Goal: Transaction & Acquisition: Purchase product/service

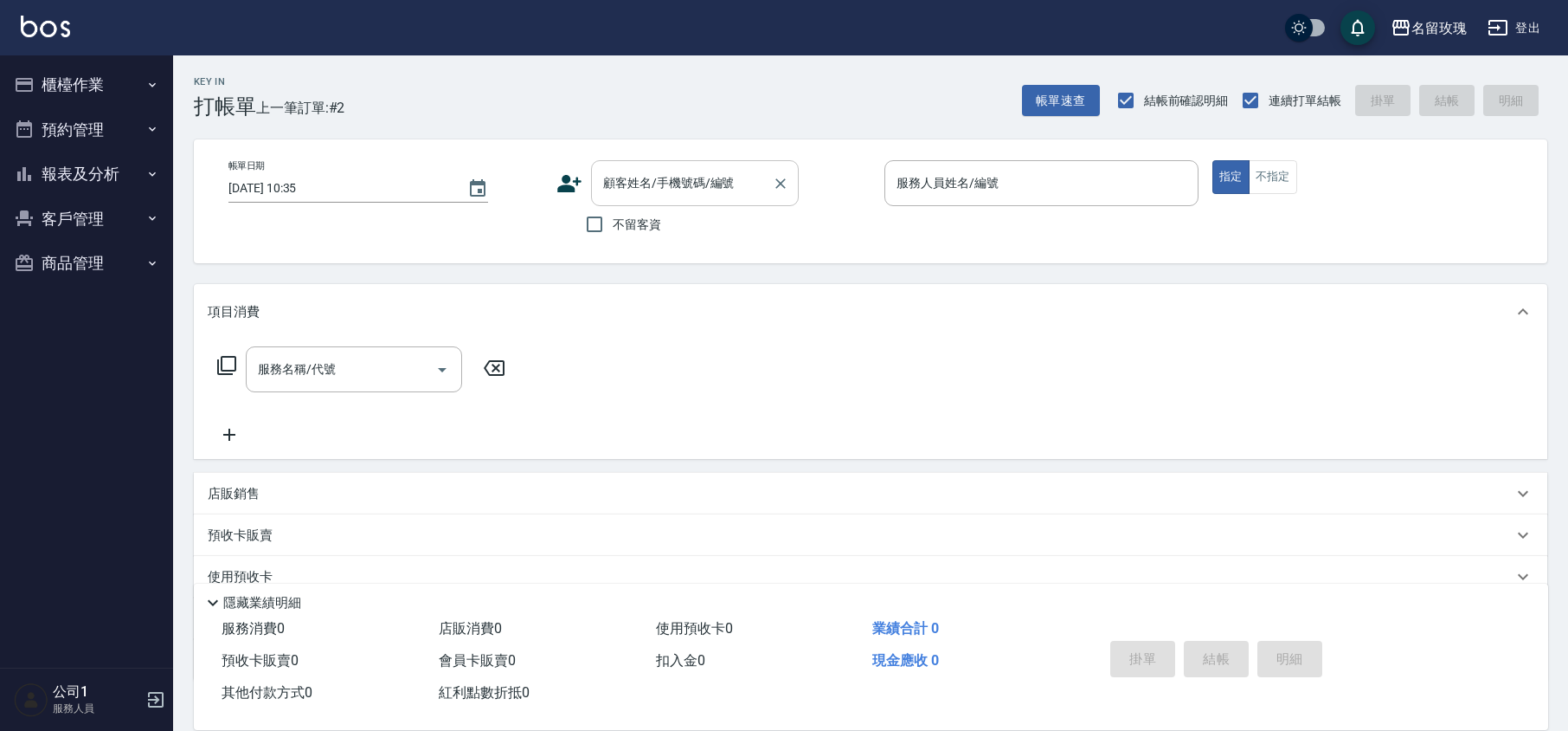
click at [655, 201] on div "顧客姓名/手機號碼/編號" at bounding box center [695, 183] width 208 height 46
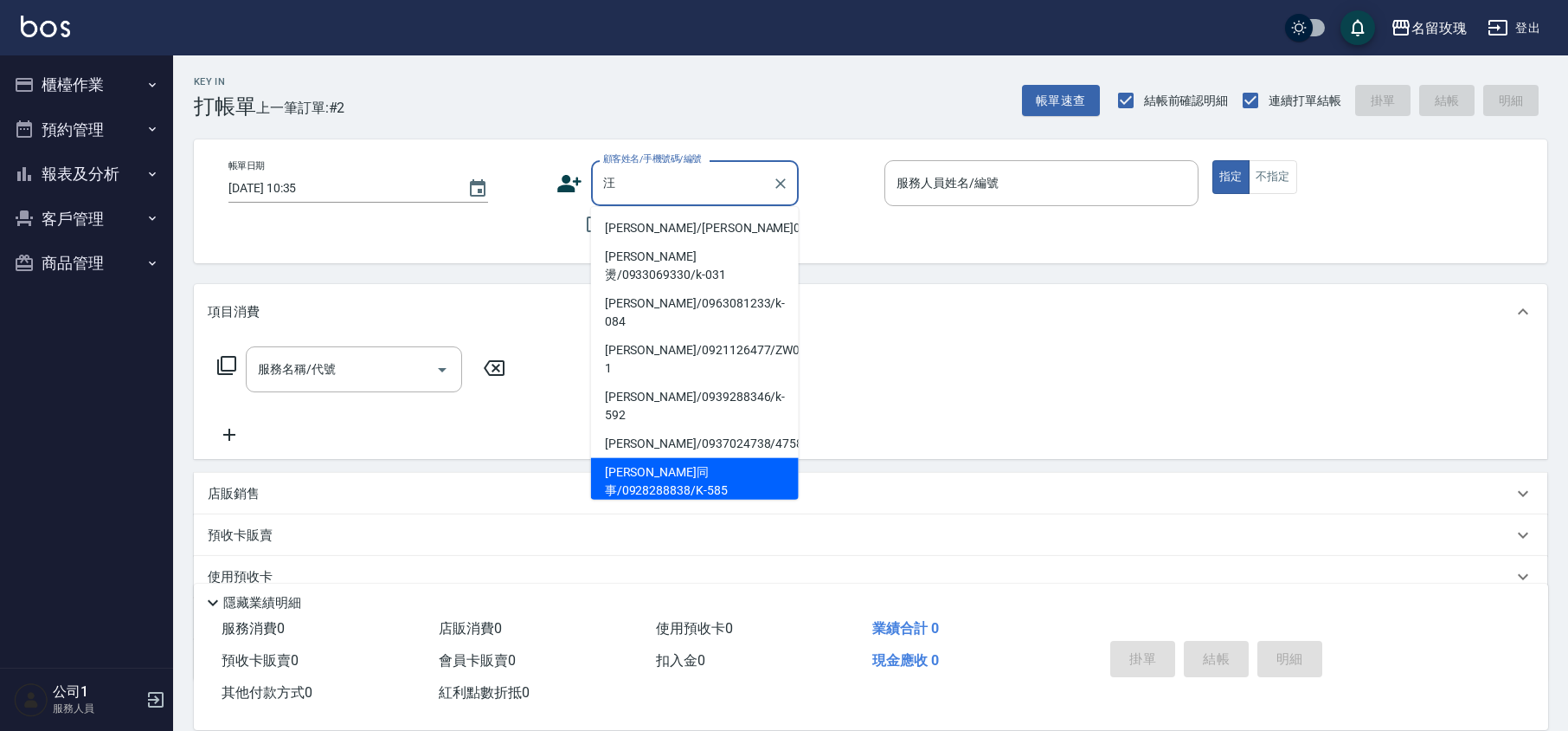
click at [626, 458] on li "[PERSON_NAME]同事/0928288838/K-585" at bounding box center [695, 481] width 208 height 47
type input "[PERSON_NAME]同事/0928288838/K-585"
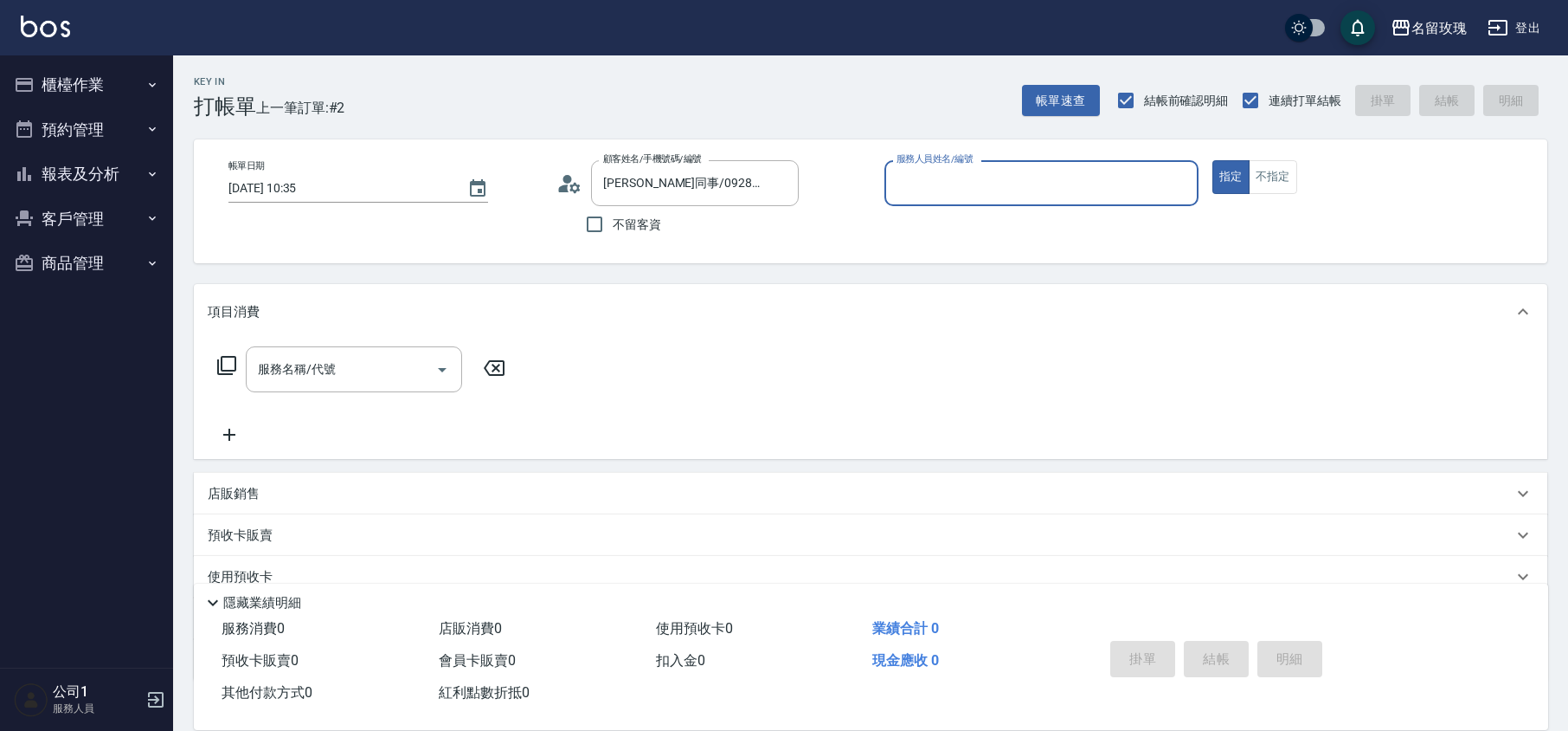
type input "KELLY-5"
click at [568, 184] on icon at bounding box center [569, 183] width 26 height 26
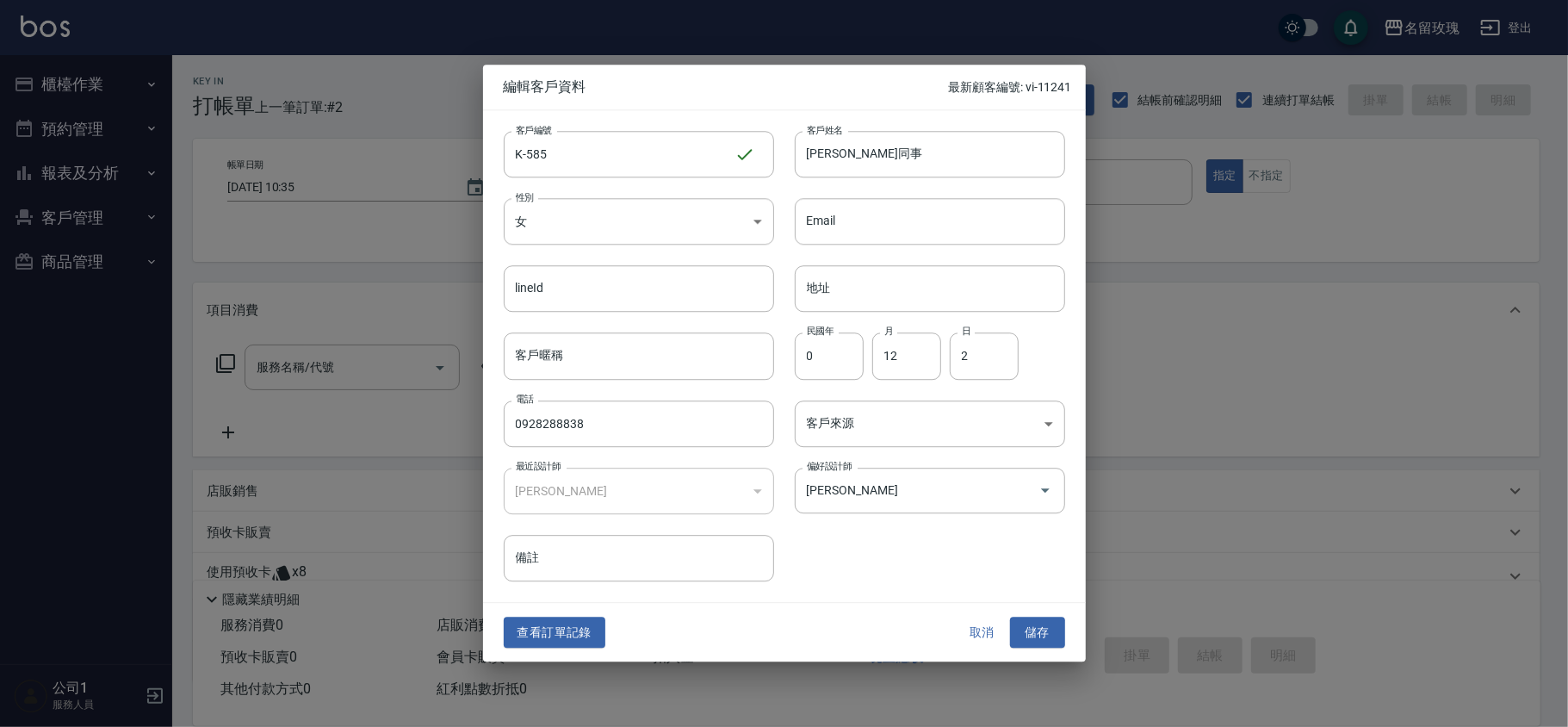
click at [969, 625] on button "取消" at bounding box center [983, 633] width 55 height 32
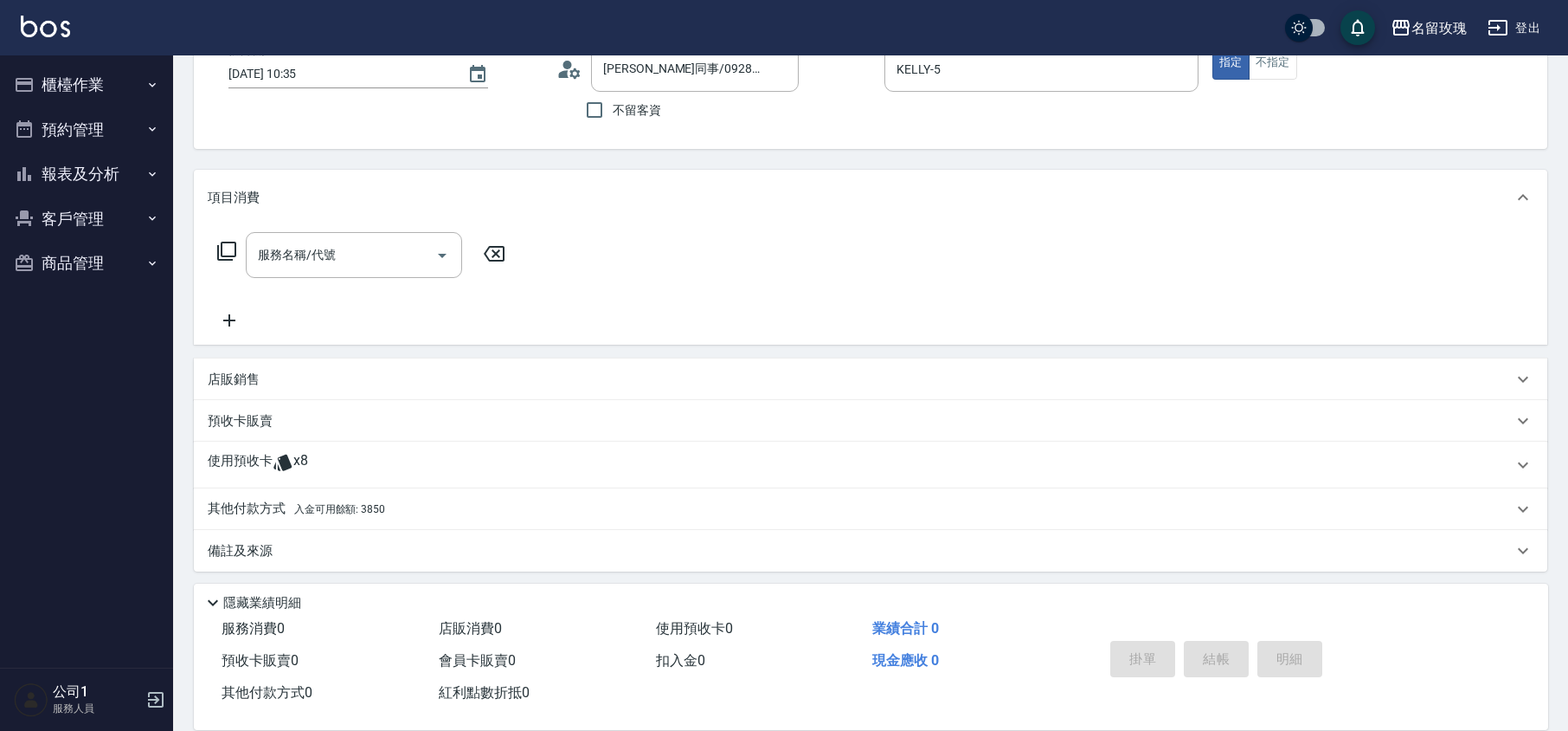
scroll to position [118, 0]
click at [337, 452] on div "使用預收卡 x8" at bounding box center [860, 461] width 1305 height 26
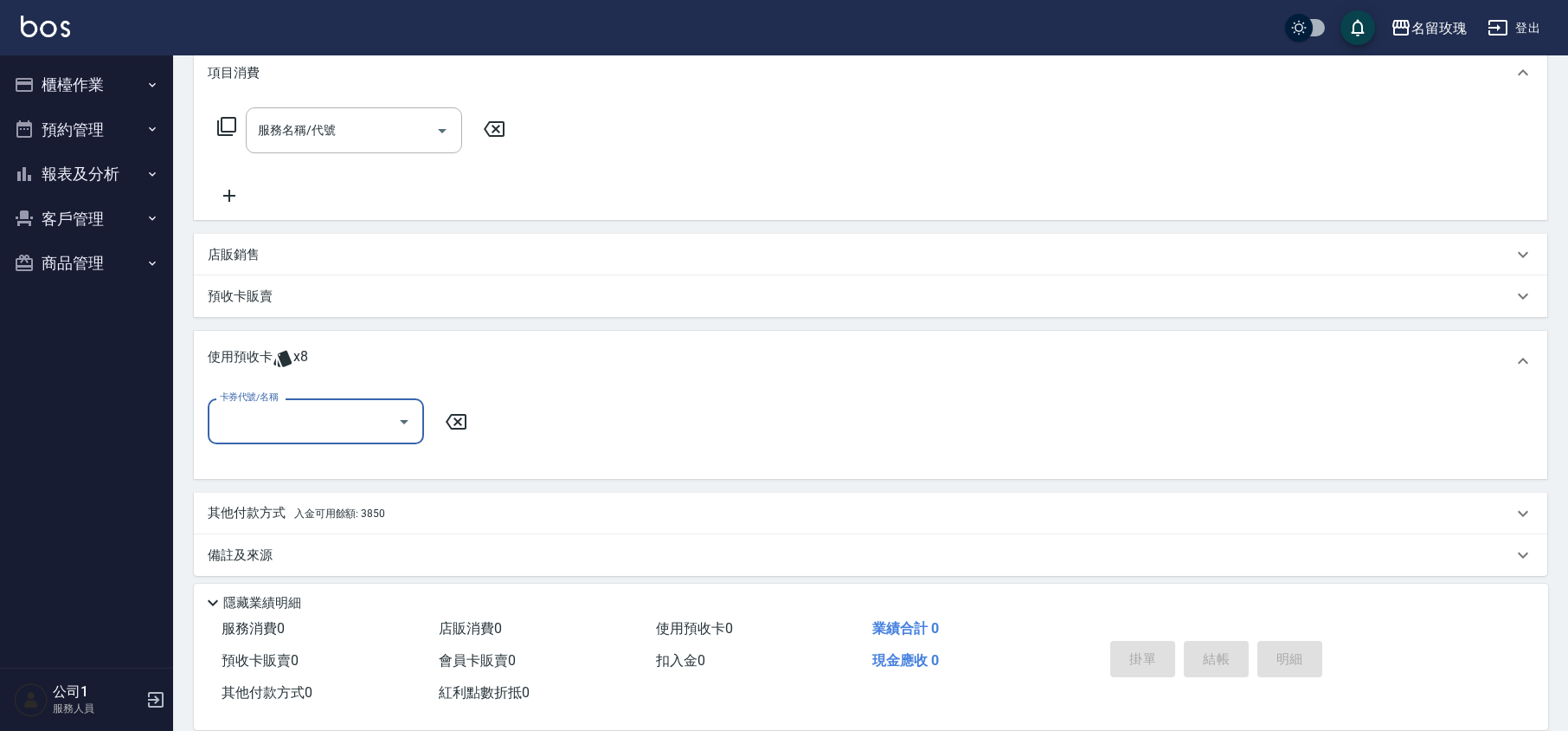
scroll to position [241, 0]
click at [411, 428] on icon "Open" at bounding box center [404, 420] width 21 height 21
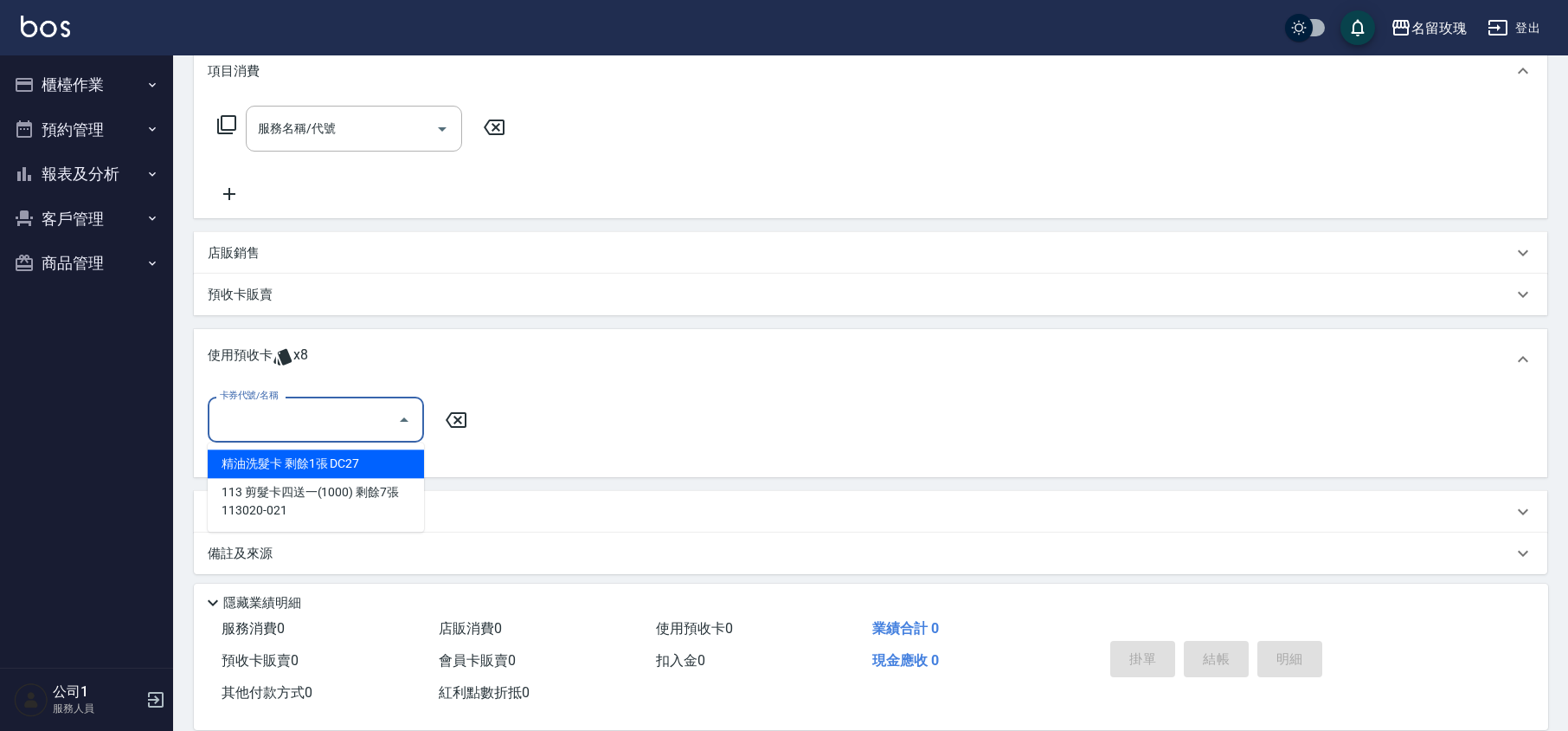
click at [361, 464] on div "精油洗髮卡 剩餘1張 DC27" at bounding box center [316, 463] width 217 height 29
type input "精油洗髮卡 DC27"
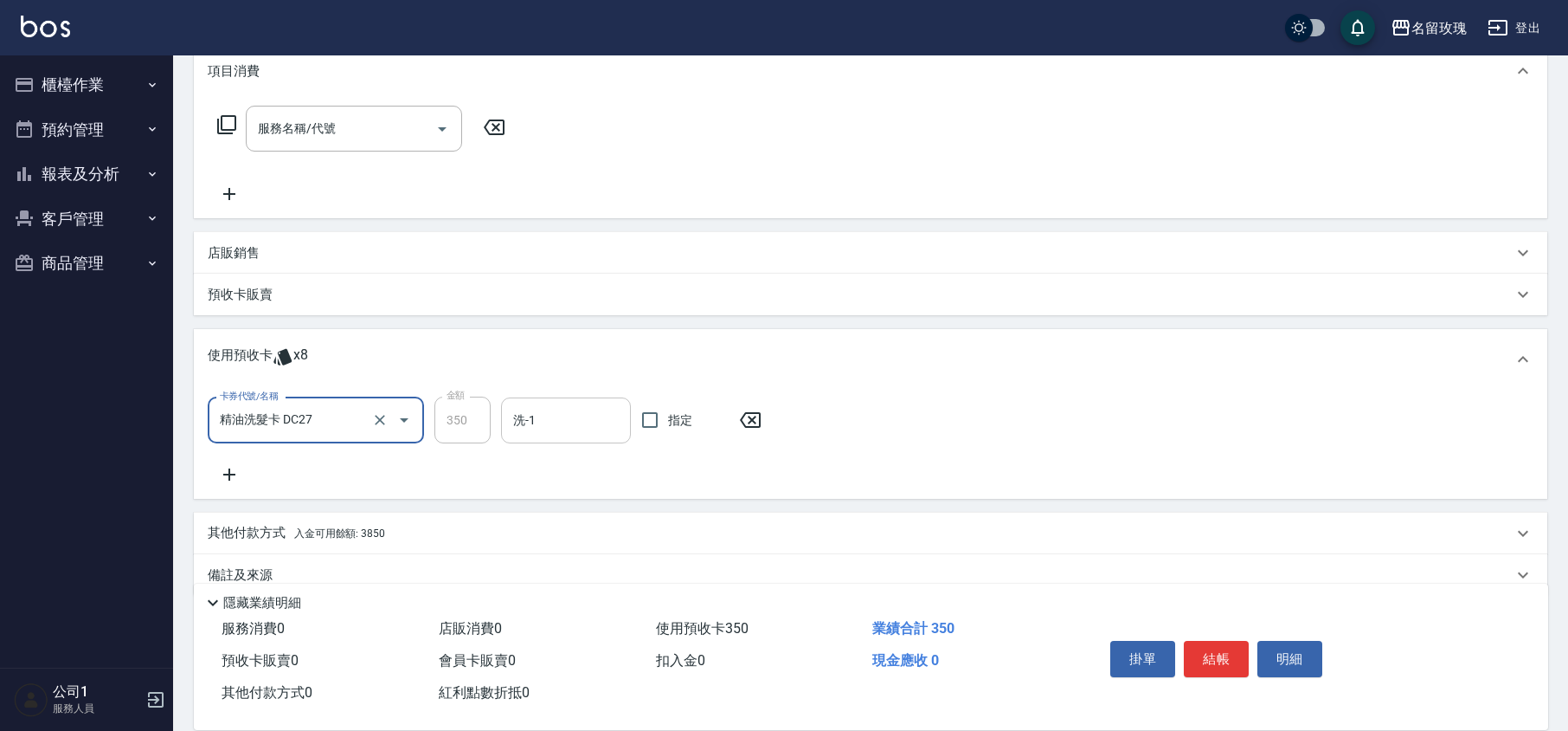
click at [578, 416] on input "洗-1" at bounding box center [566, 420] width 115 height 31
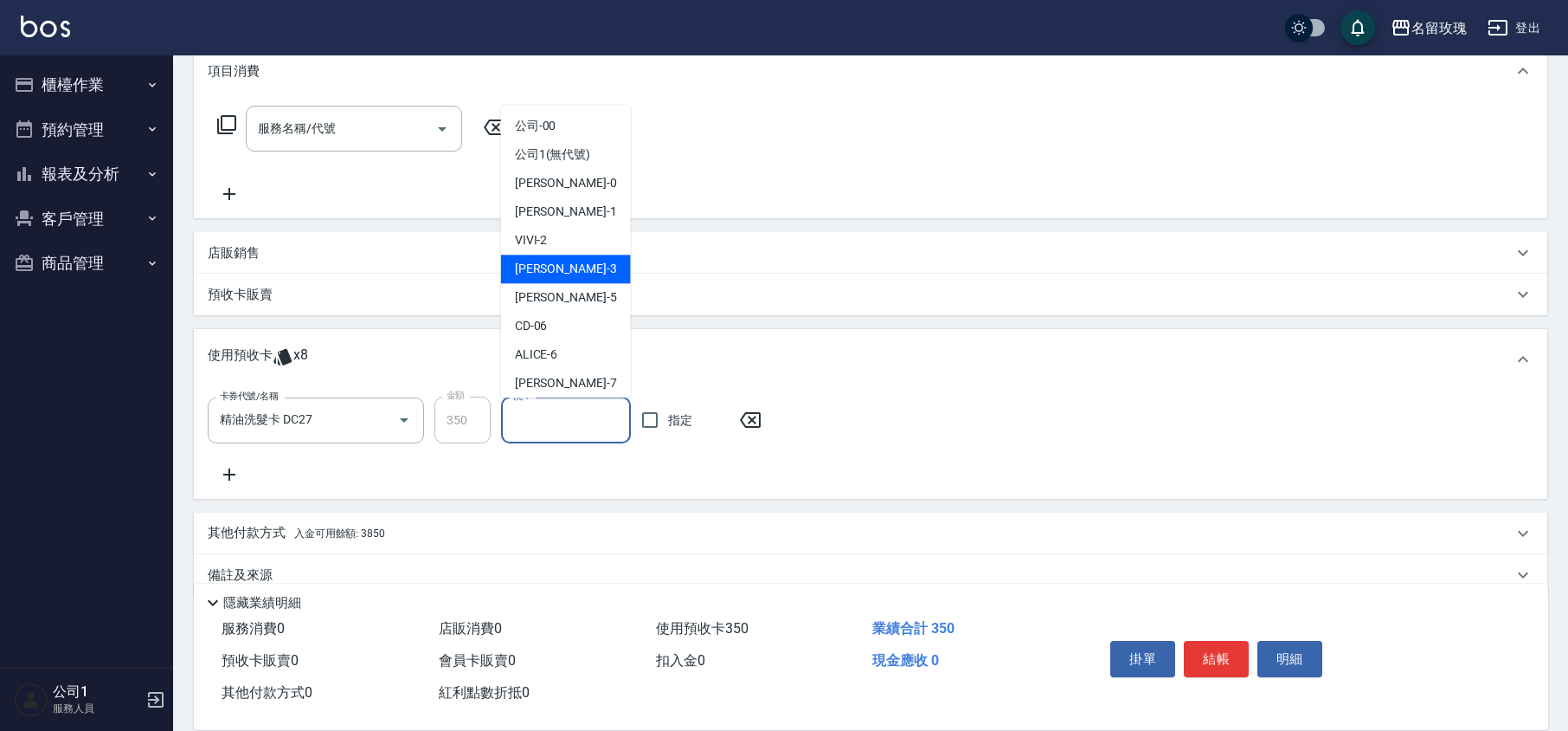
scroll to position [322, 0]
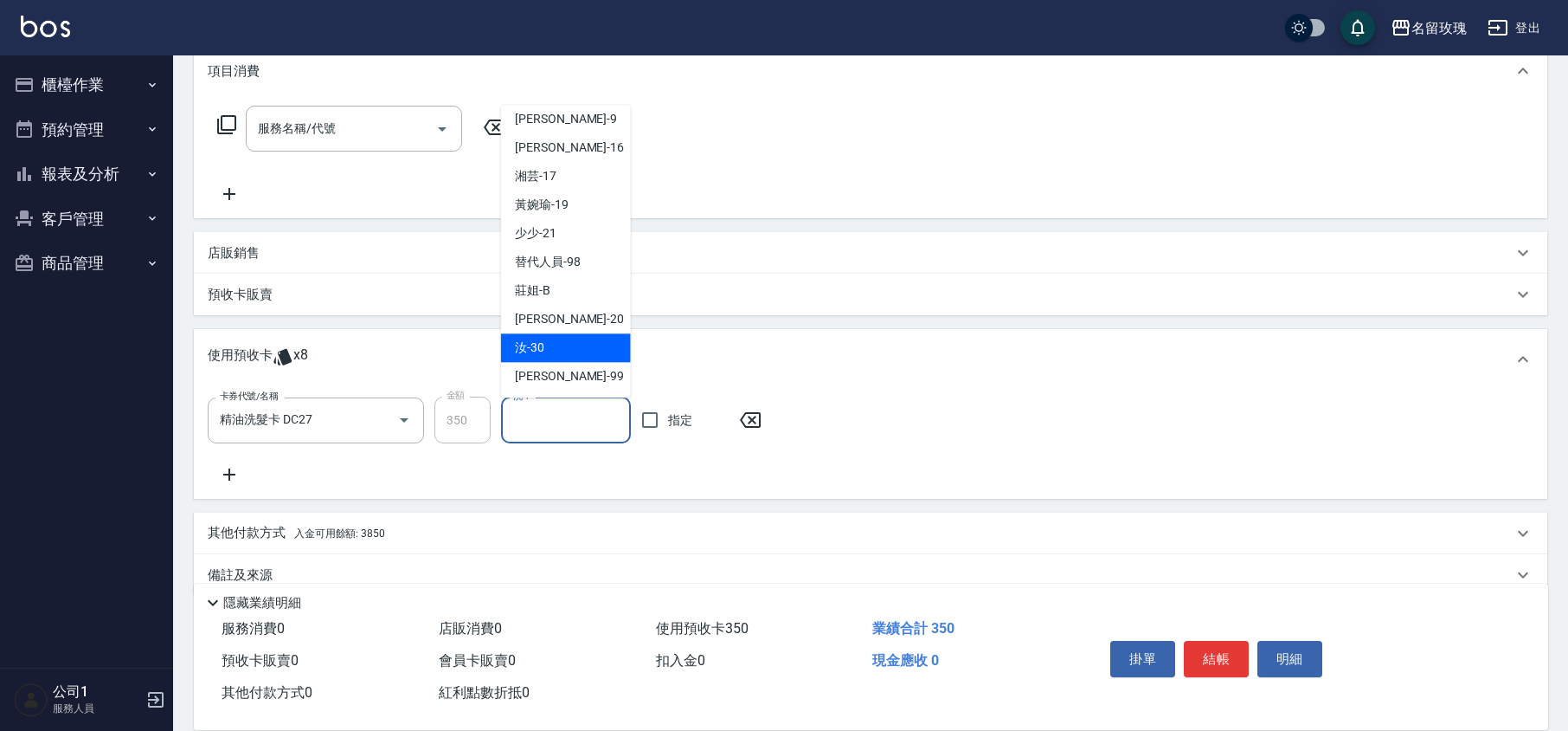
click at [550, 341] on div "汝 -30" at bounding box center [566, 349] width 130 height 29
type input "汝-30"
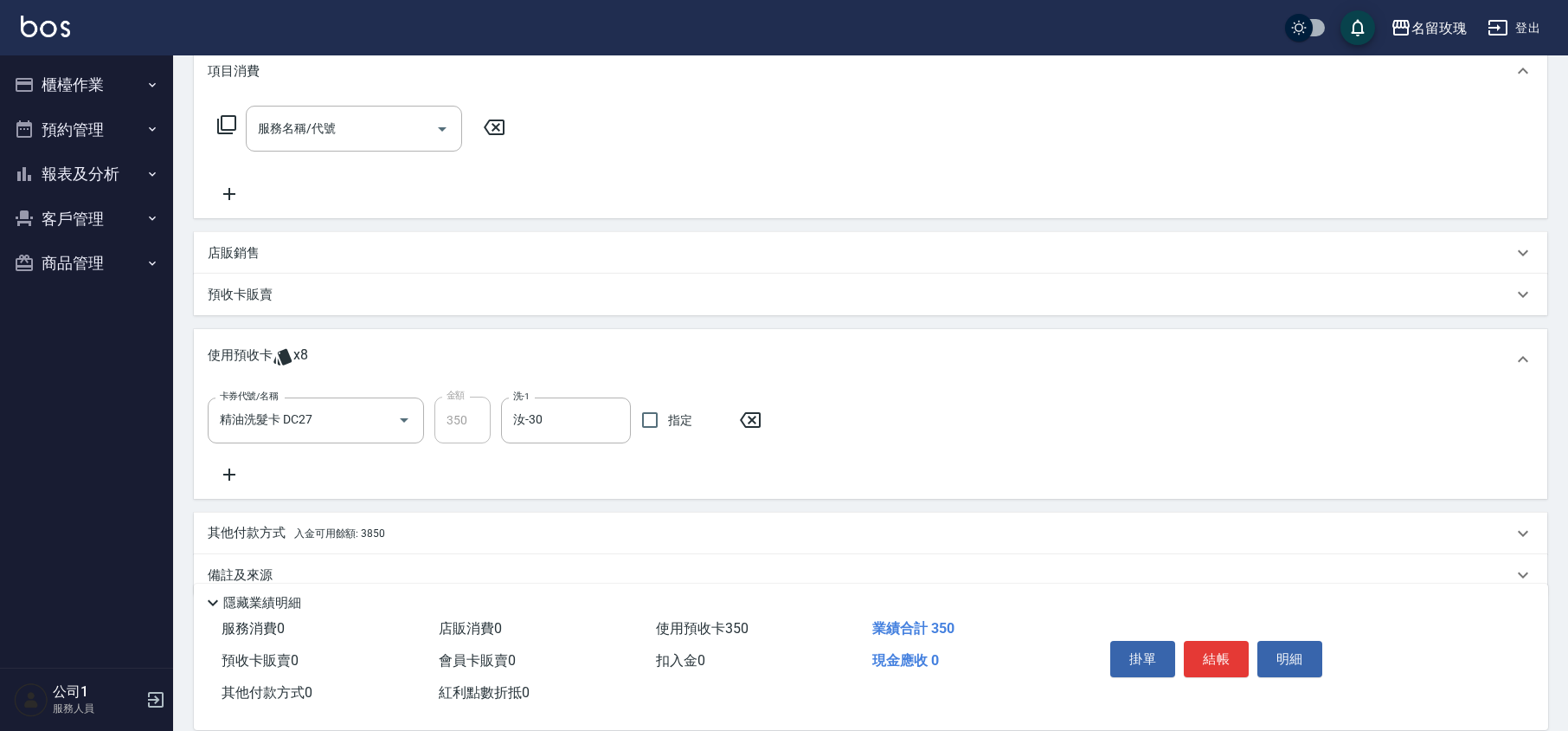
click at [244, 486] on div "卡券代號/名稱 精油洗髮卡 DC27 卡券代號/名稱 金額 350 金額 洗-1 汝-30 洗-1 指定" at bounding box center [871, 444] width 1354 height 109
click at [234, 462] on div "卡券代號/名稱 精油洗髮卡 DC27 卡券代號/名稱 金額 350 金額 洗-1 汝-30 洗-1 指定" at bounding box center [871, 441] width 1326 height 88
click at [220, 476] on icon at bounding box center [229, 475] width 43 height 21
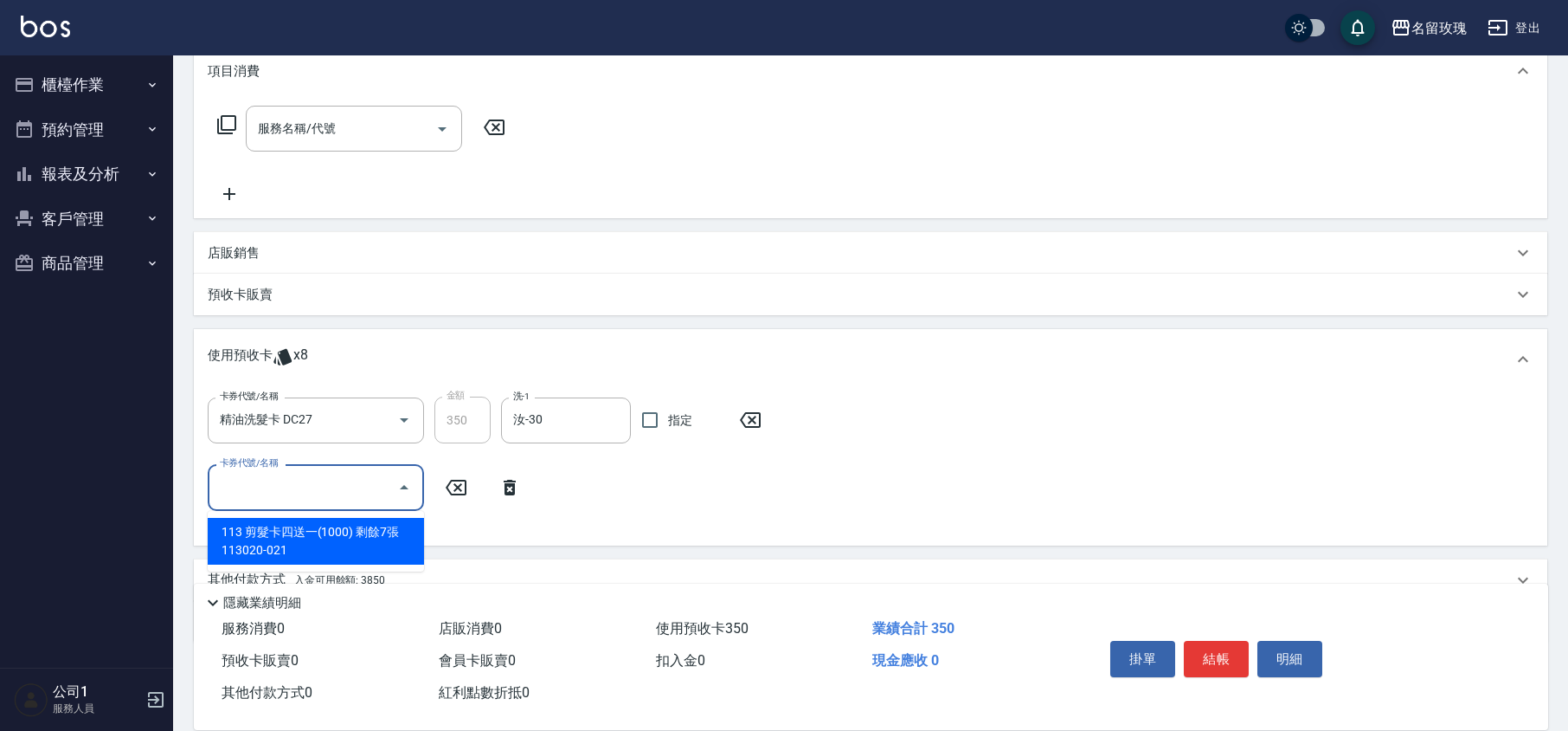
click at [374, 488] on input "卡券代號/名稱" at bounding box center [303, 487] width 175 height 31
click at [337, 541] on div "113 剪髮卡四送一(1000) 剩餘7張 113020-021" at bounding box center [316, 541] width 217 height 47
type input "113 剪髮卡四送一[PHONE_NUMBER]"
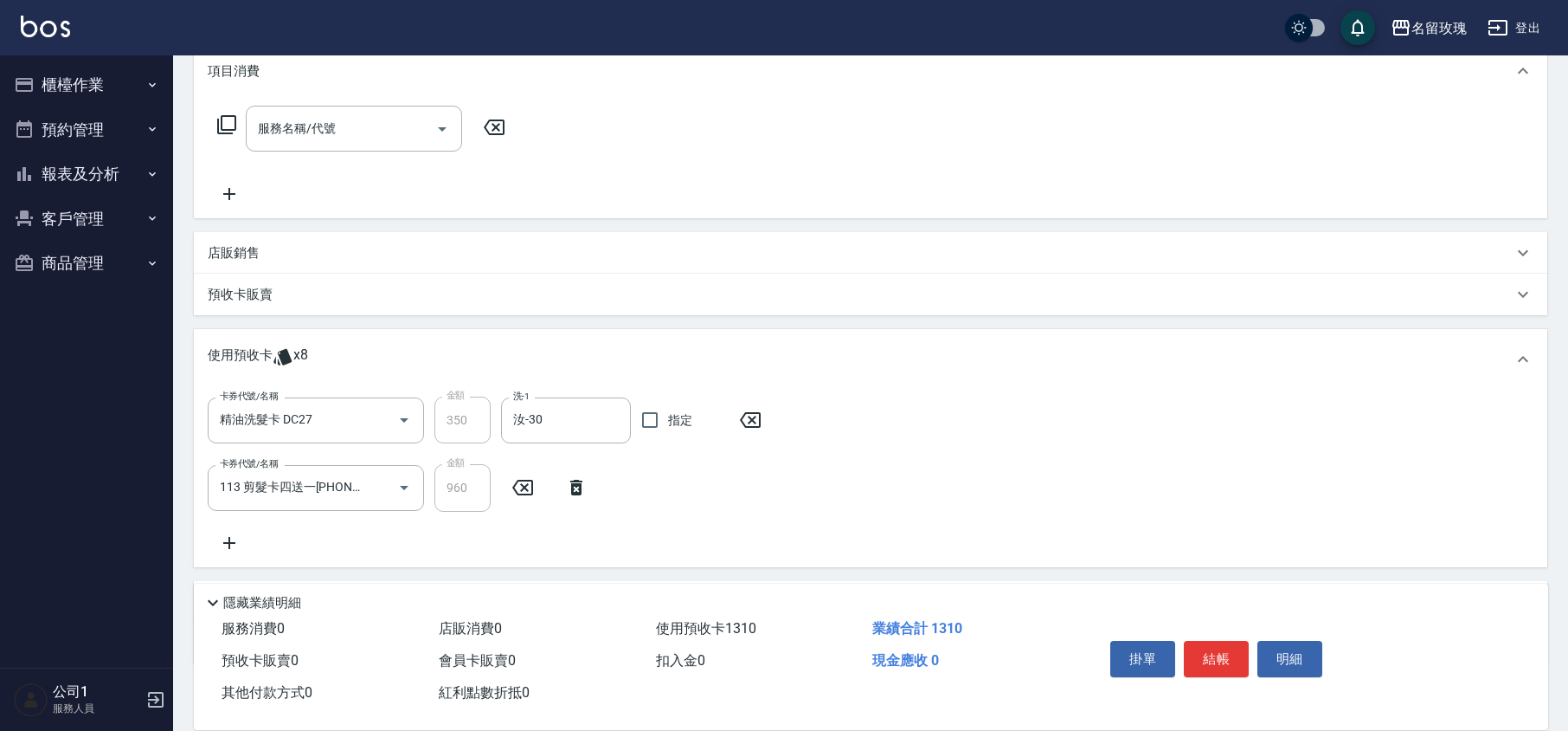
click at [384, 523] on div "卡券代號/名稱 精油洗髮卡 DC27 卡券代號/名稱 金額 350 金額 洗-1 汝-30 洗-1 指定 卡券代號/名稱 113 剪髮卡四送一[PHONE_N…" at bounding box center [871, 474] width 1326 height 156
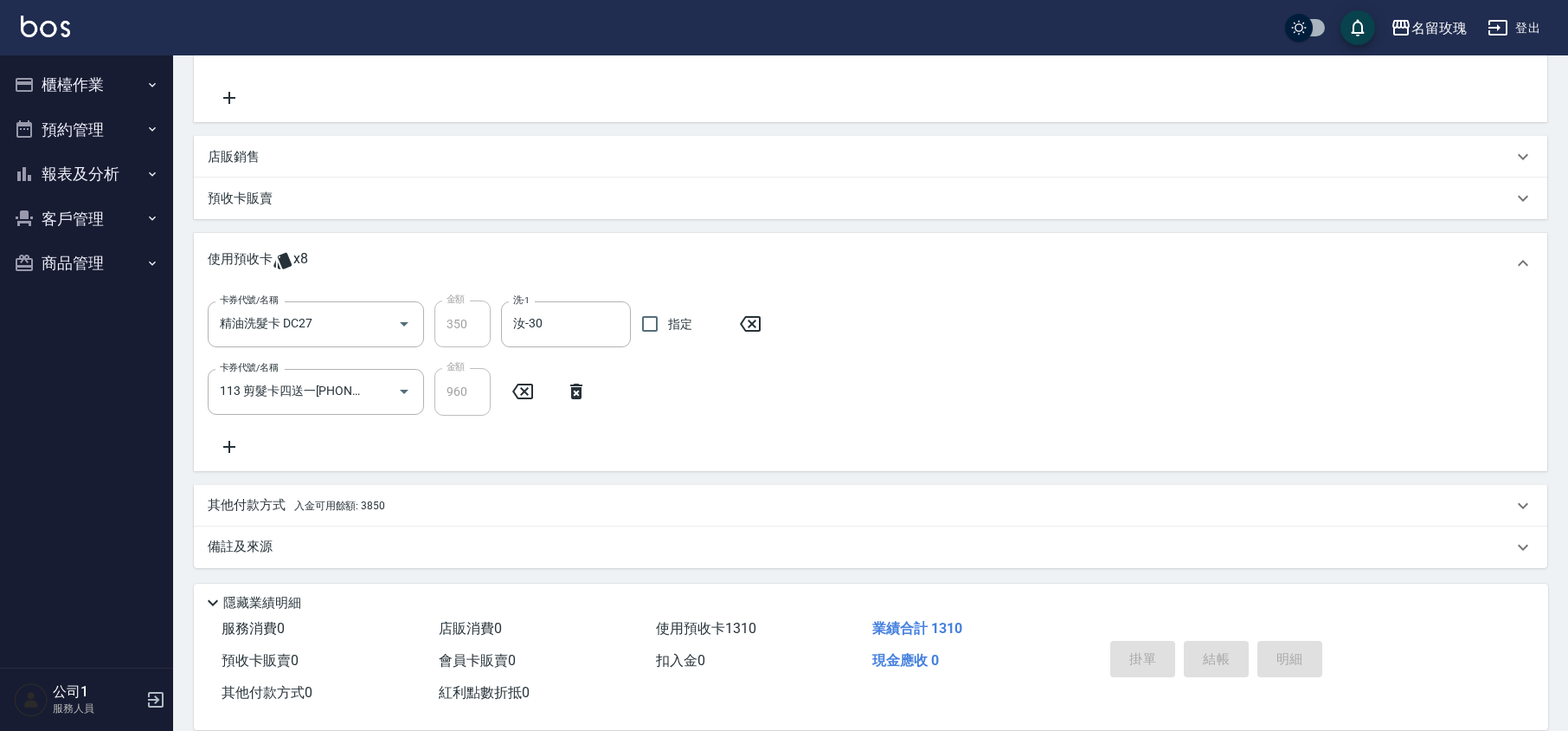
type input "[DATE] 11:12"
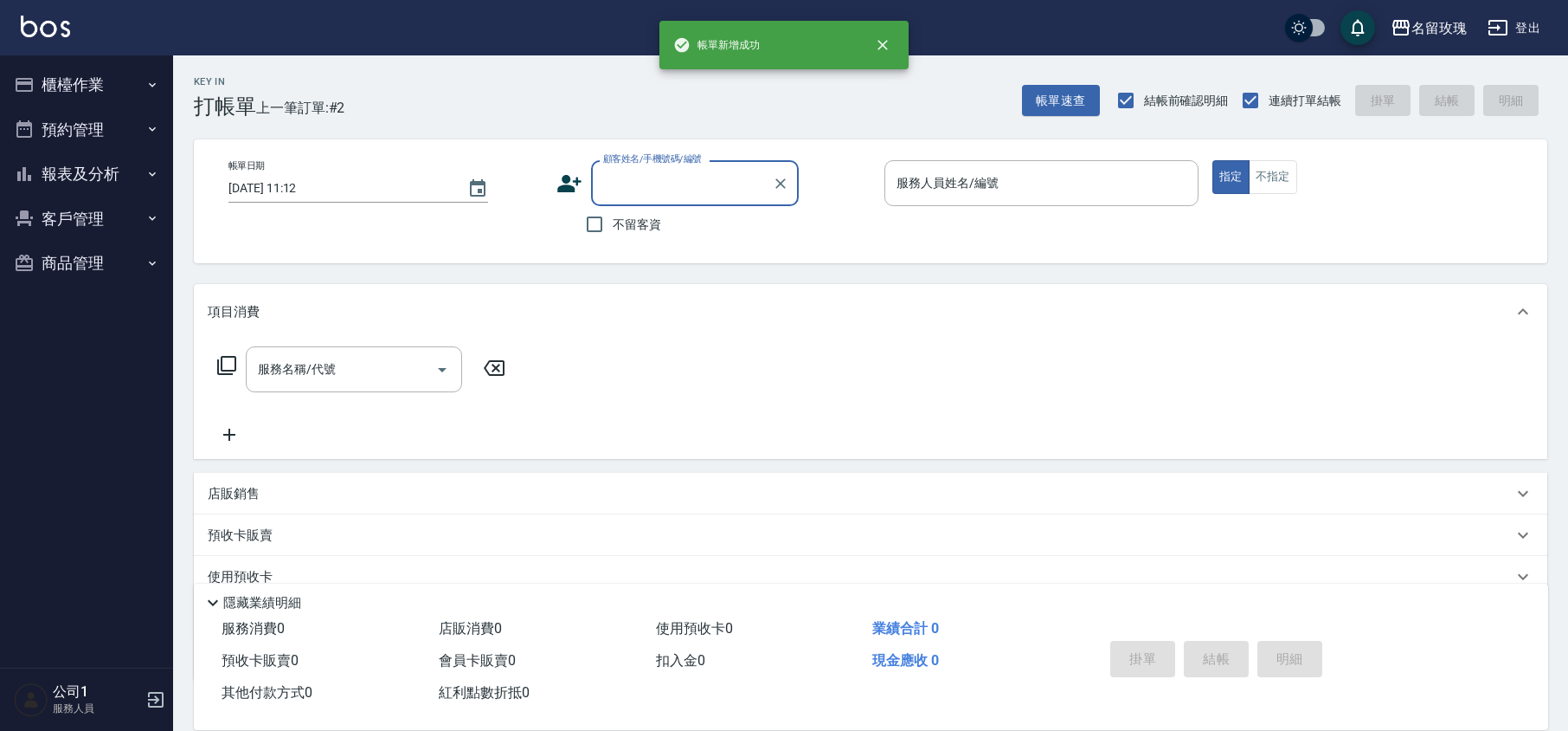
scroll to position [0, 0]
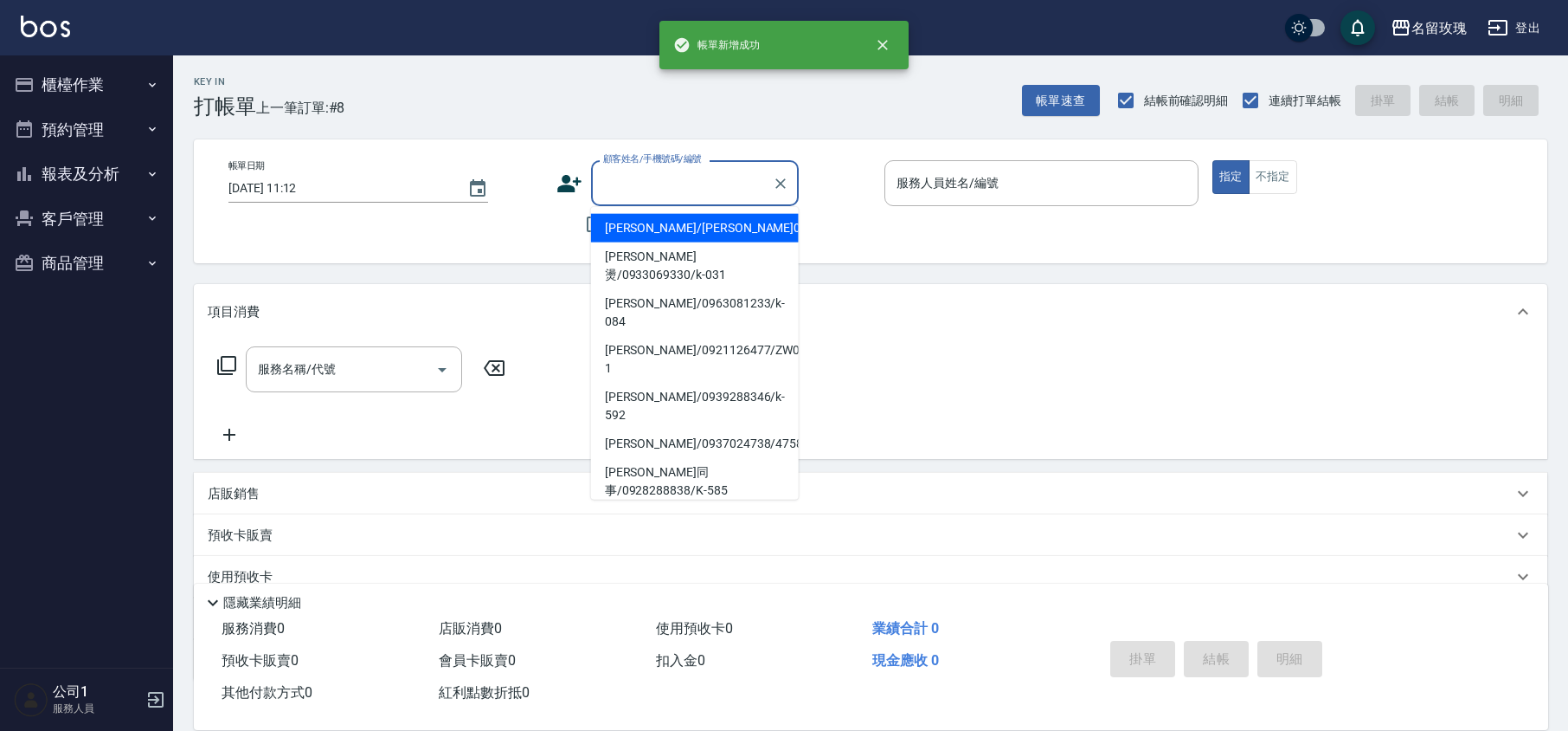
click at [628, 171] on input "顧客姓名/手機號碼/編號" at bounding box center [682, 183] width 166 height 31
click at [663, 217] on li "[PERSON_NAME]/[PERSON_NAME]0043/0043" at bounding box center [695, 228] width 208 height 29
type input "[PERSON_NAME]/[PERSON_NAME]0043/0043"
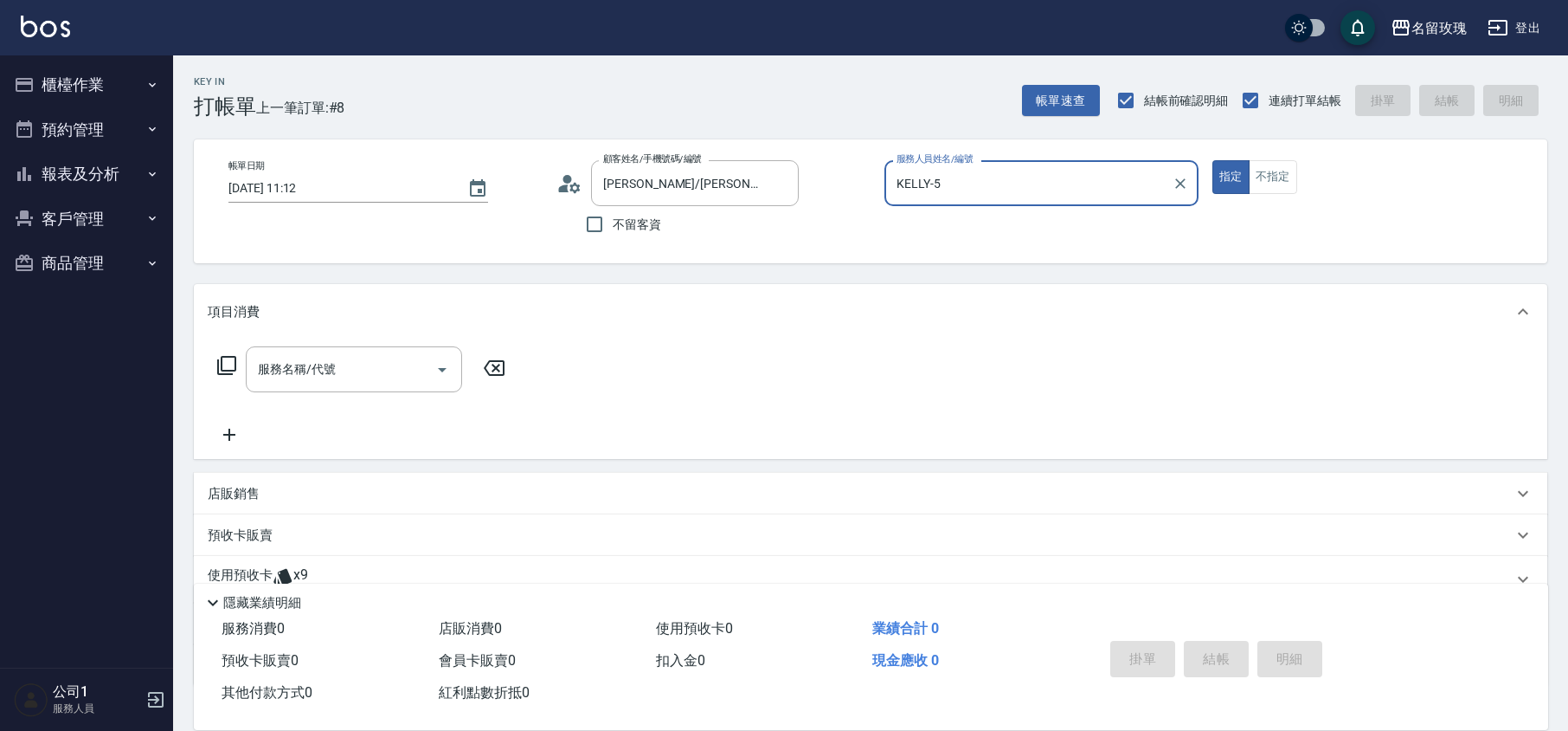
click at [948, 178] on input "KELLY-5" at bounding box center [1028, 183] width 273 height 31
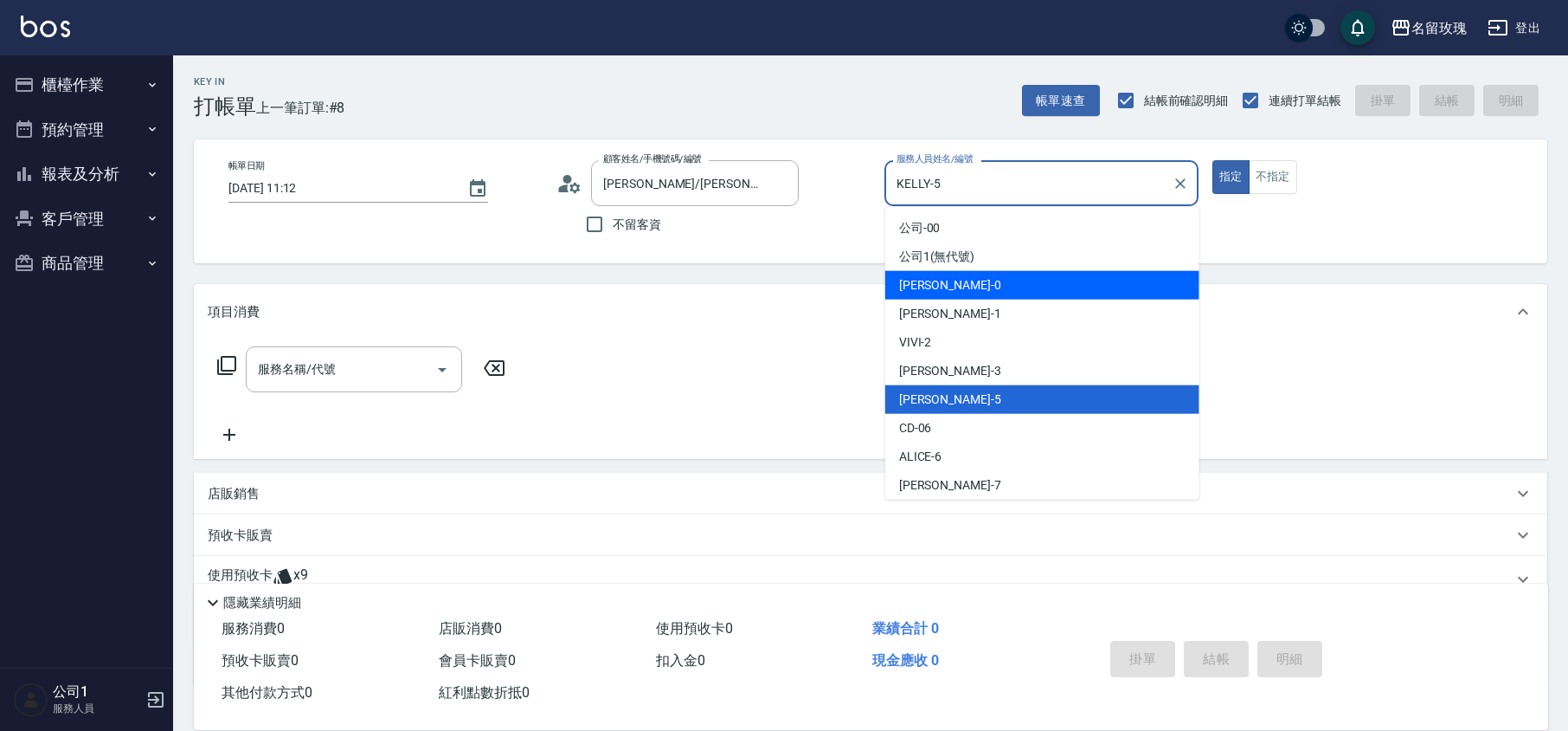
click at [952, 284] on div "[PERSON_NAME] -0" at bounding box center [1042, 286] width 314 height 29
type input "[PERSON_NAME]-0"
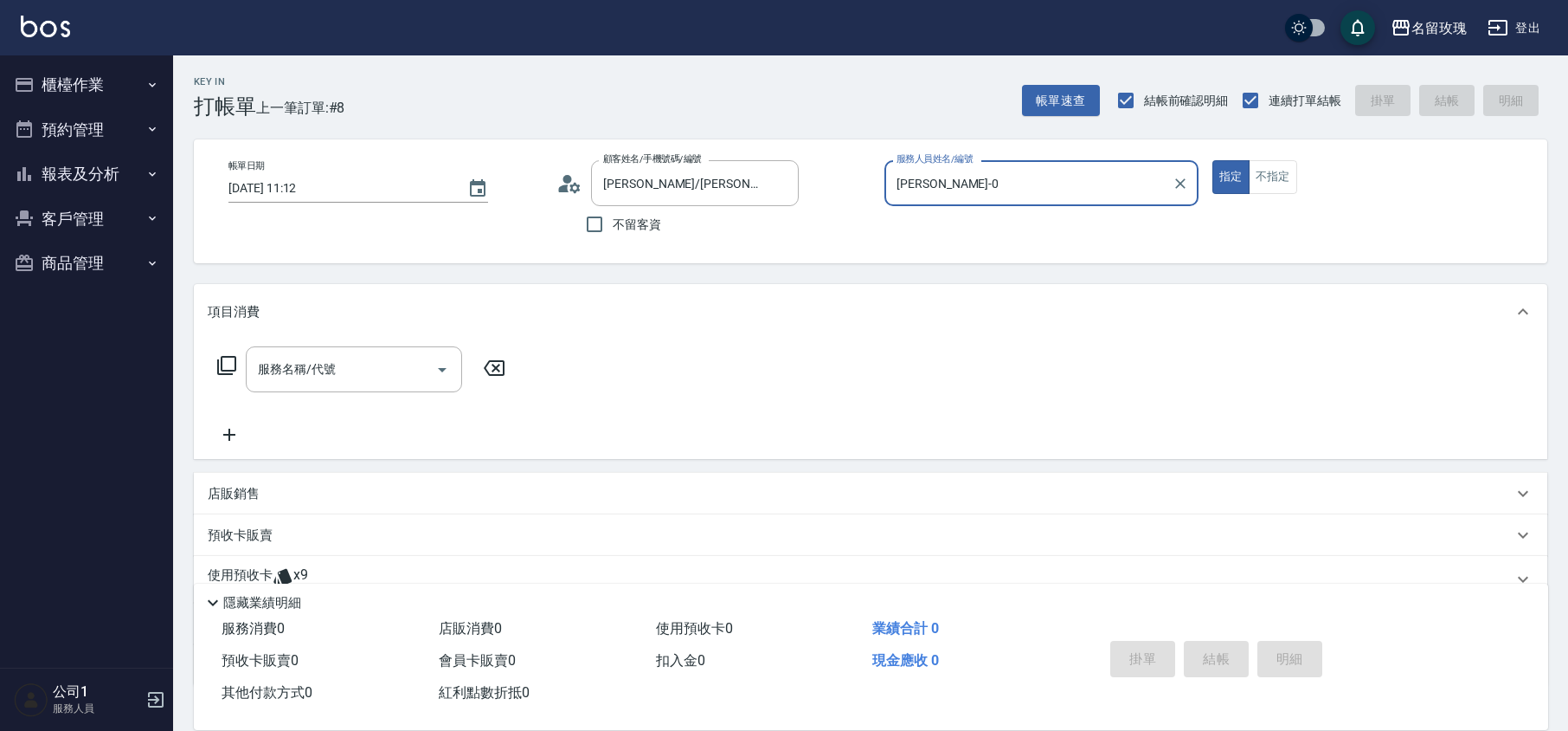
click at [1302, 170] on div "指定 不指定" at bounding box center [1369, 177] width 314 height 33
click at [1282, 179] on button "不指定" at bounding box center [1273, 177] width 49 height 33
click at [317, 369] on input "服務名稱/代號" at bounding box center [341, 370] width 175 height 31
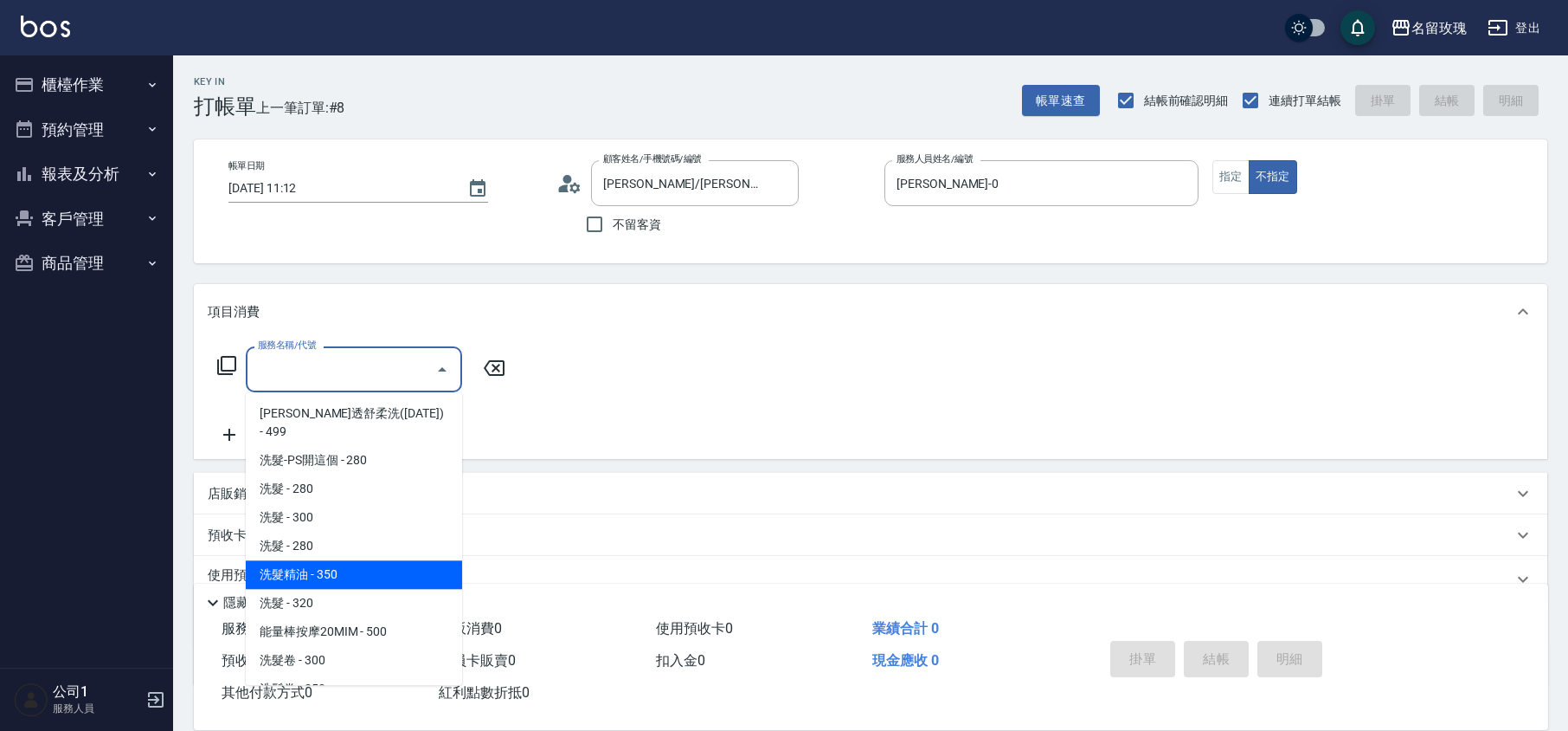
click at [344, 560] on span "洗髮精油 - 350" at bounding box center [353, 574] width 217 height 29
type input "洗髮精油(206)"
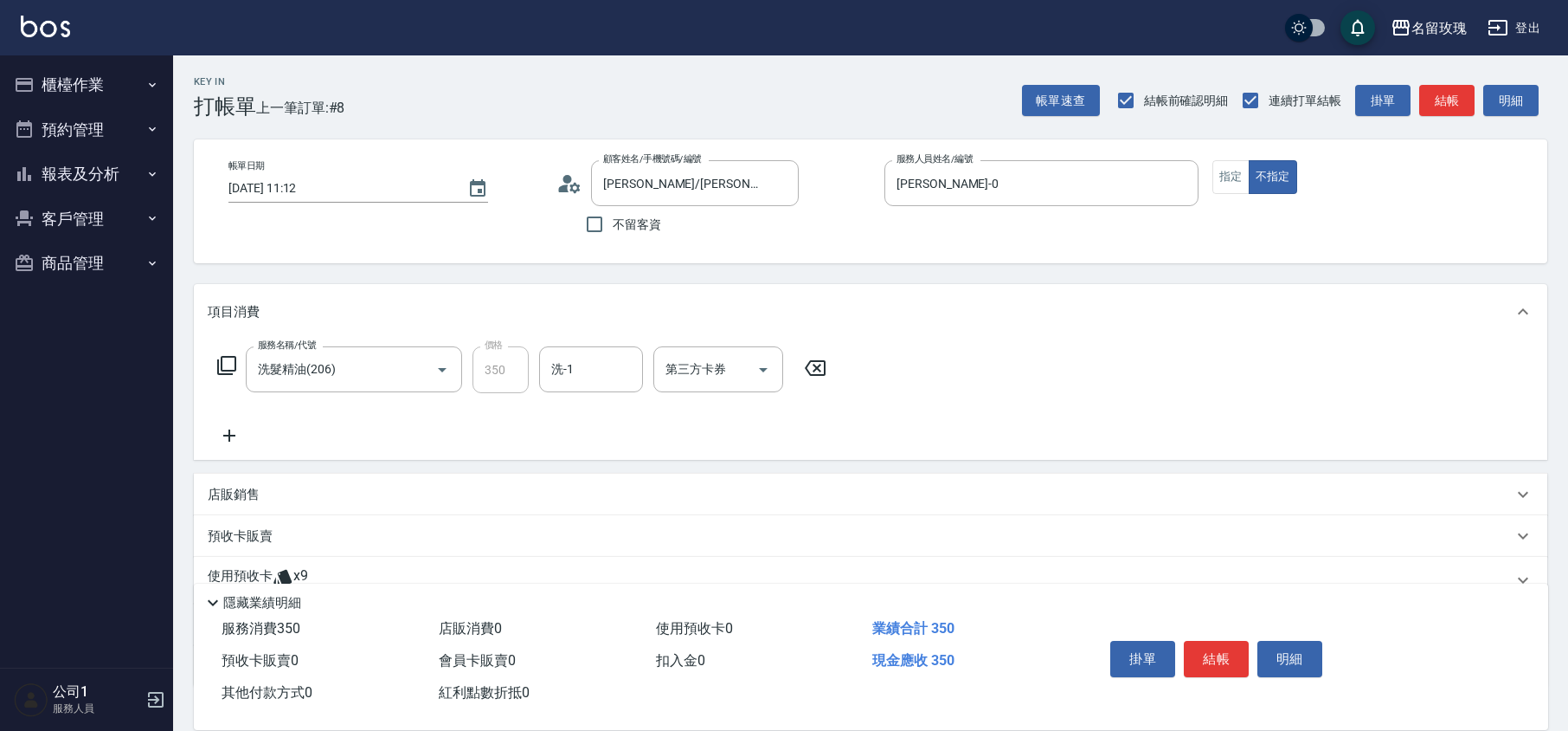
click at [643, 393] on div "服務名稱/代號 洗髮精油(206) 服務名稱/代號 價格 350 價格 洗-1 洗-1 第三方卡券 第三方卡券" at bounding box center [522, 370] width 629 height 47
click at [593, 355] on input "洗-1" at bounding box center [591, 370] width 88 height 31
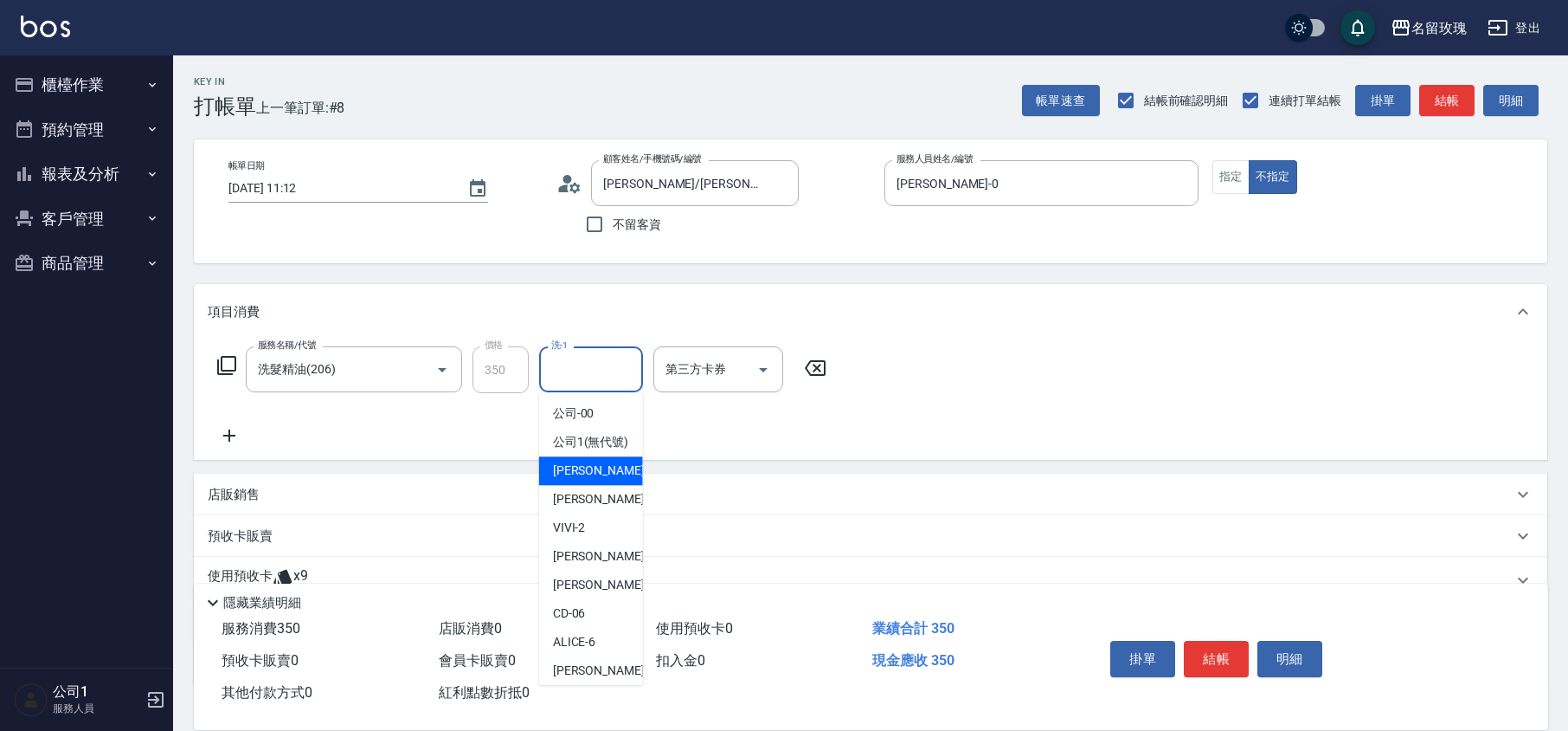
click at [628, 484] on div "[PERSON_NAME] -0" at bounding box center [591, 471] width 104 height 29
type input "[PERSON_NAME]-0"
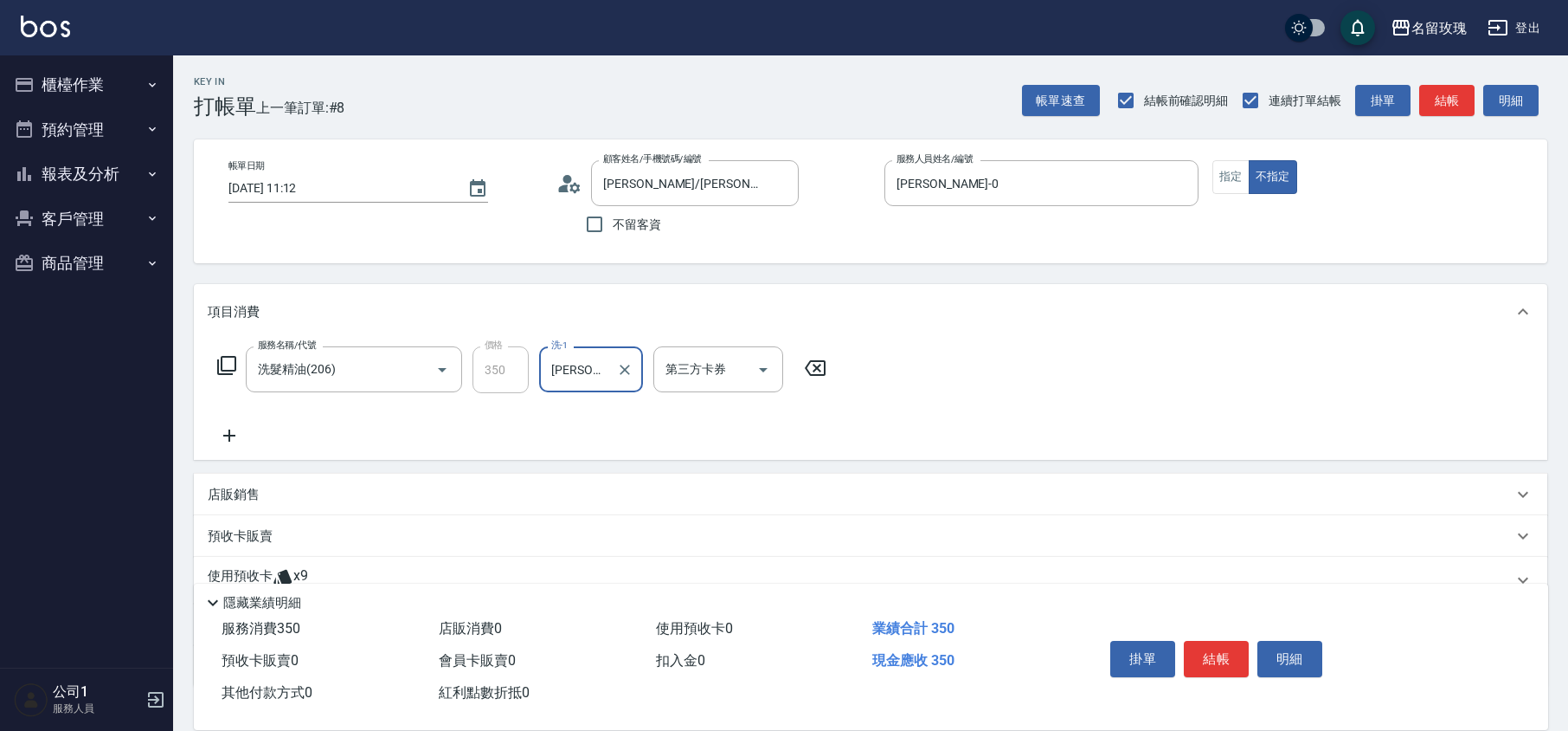
click at [229, 362] on icon at bounding box center [227, 366] width 21 height 21
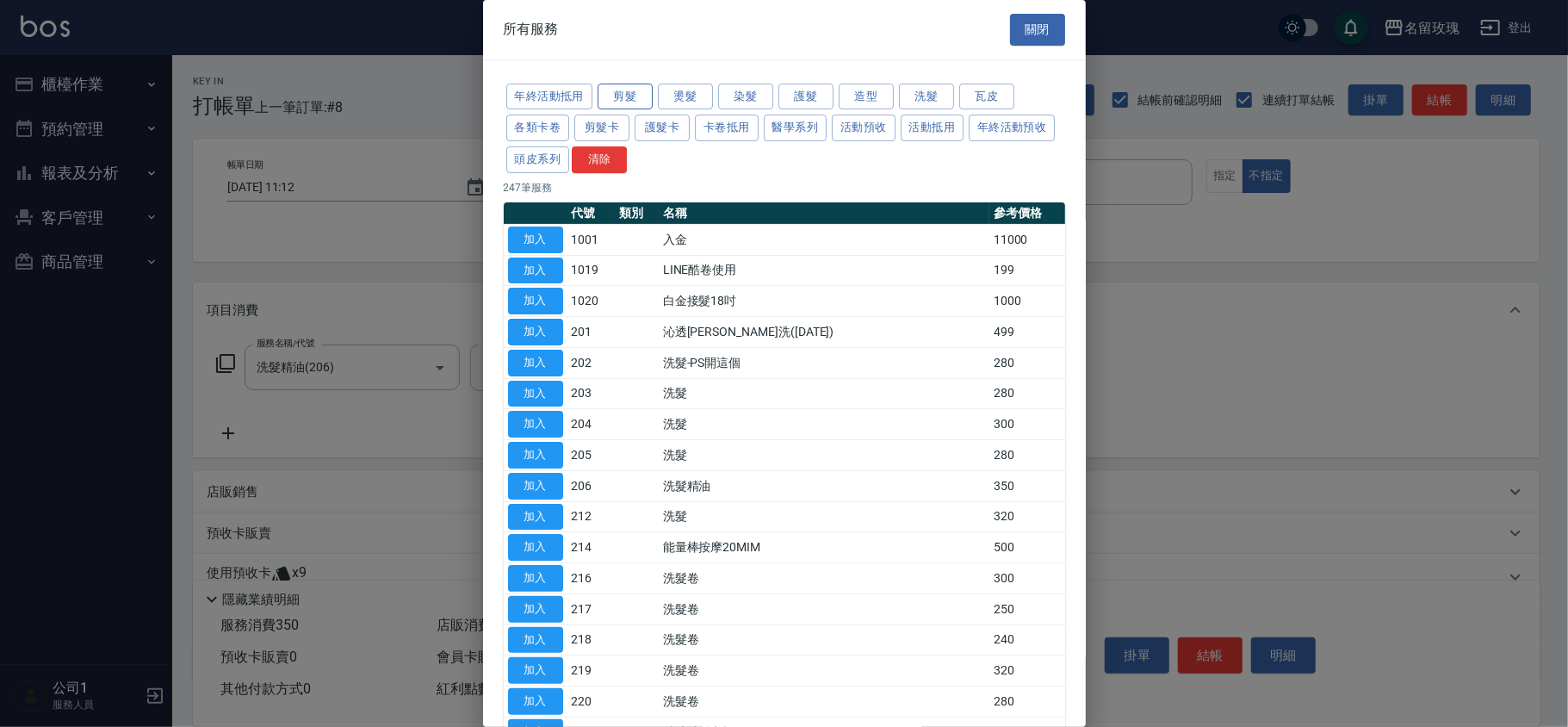
click at [640, 89] on button "剪髮" at bounding box center [625, 97] width 55 height 27
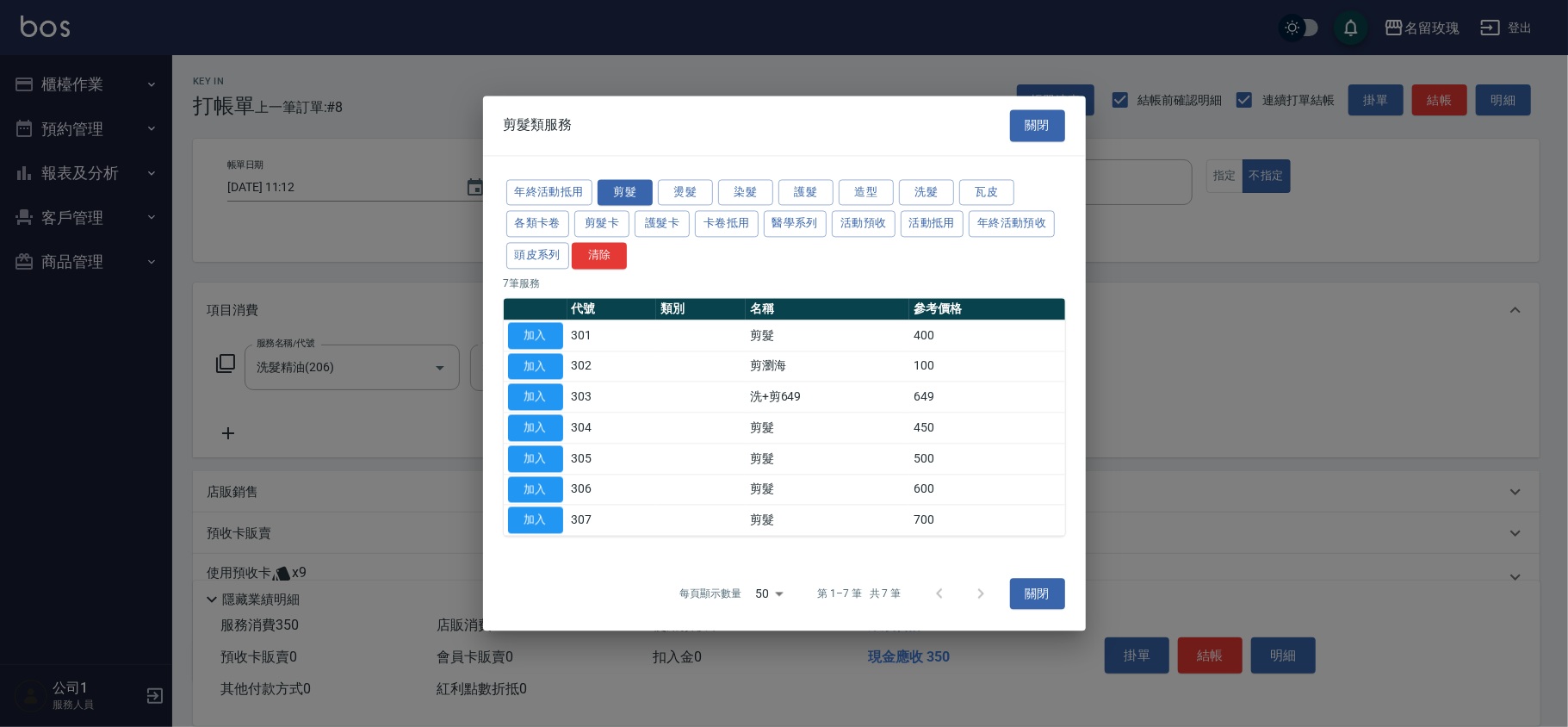
click at [1034, 127] on button "關閉" at bounding box center [1038, 125] width 55 height 32
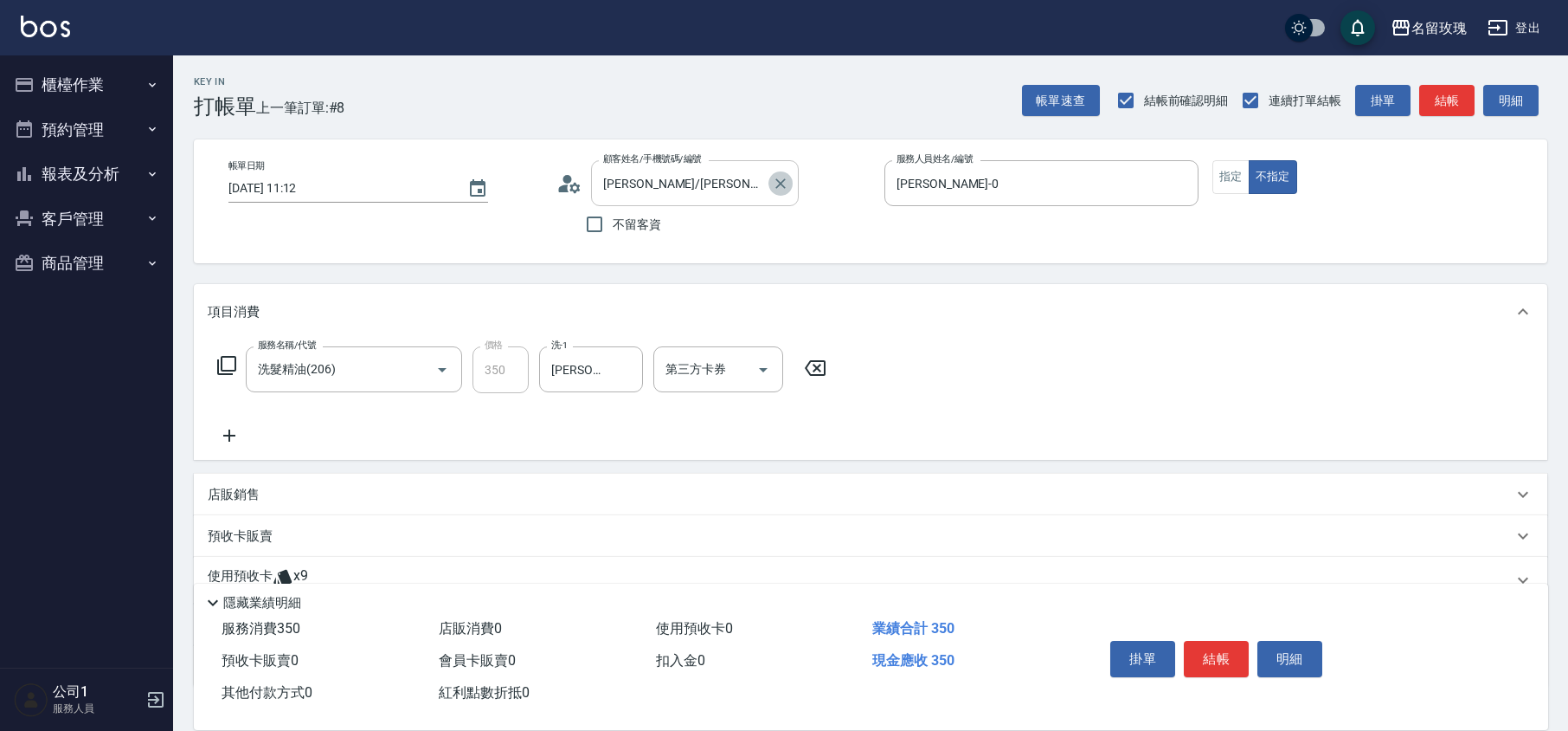
click at [781, 183] on icon "Clear" at bounding box center [780, 183] width 11 height 11
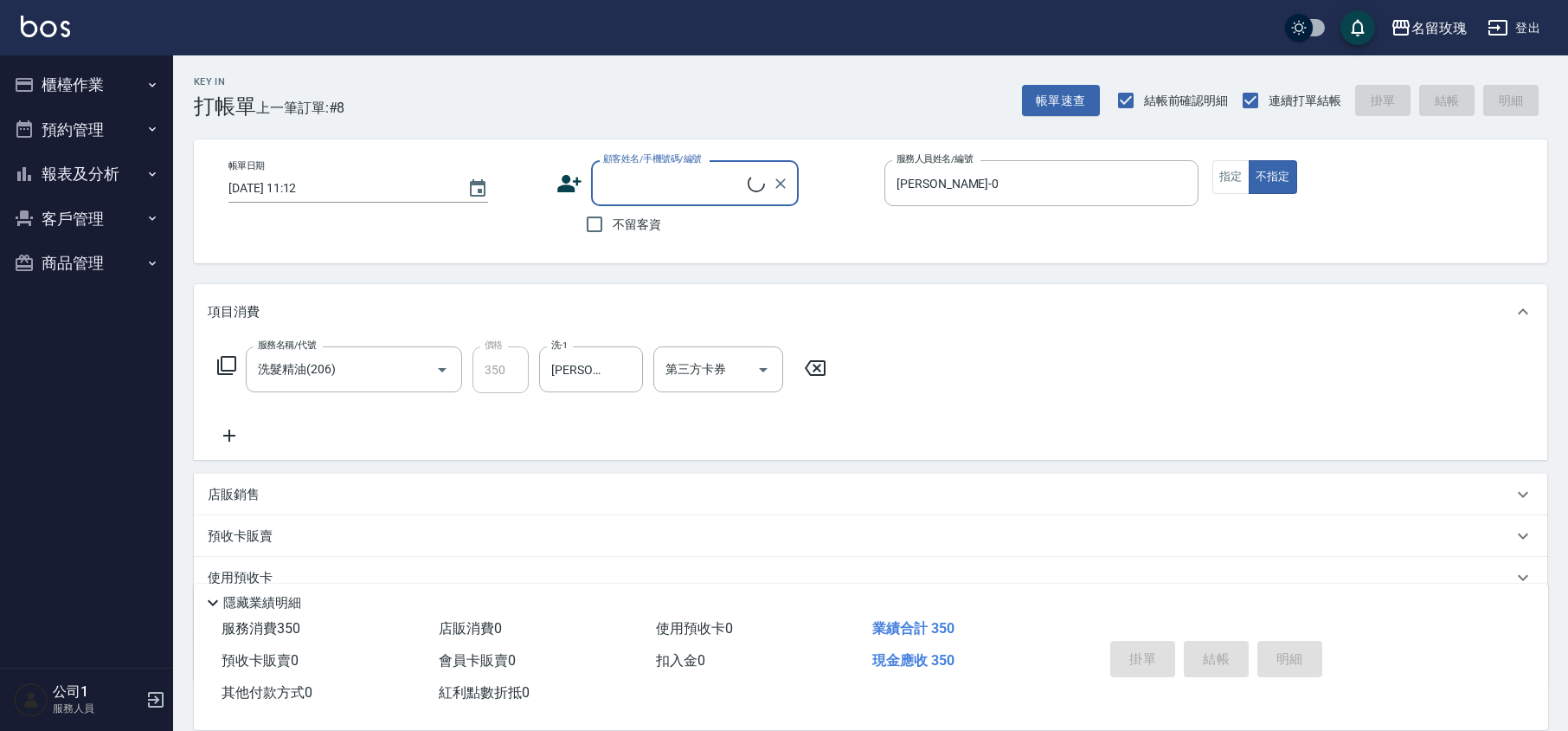
click at [88, 64] on button "櫃檯作業" at bounding box center [86, 84] width 159 height 45
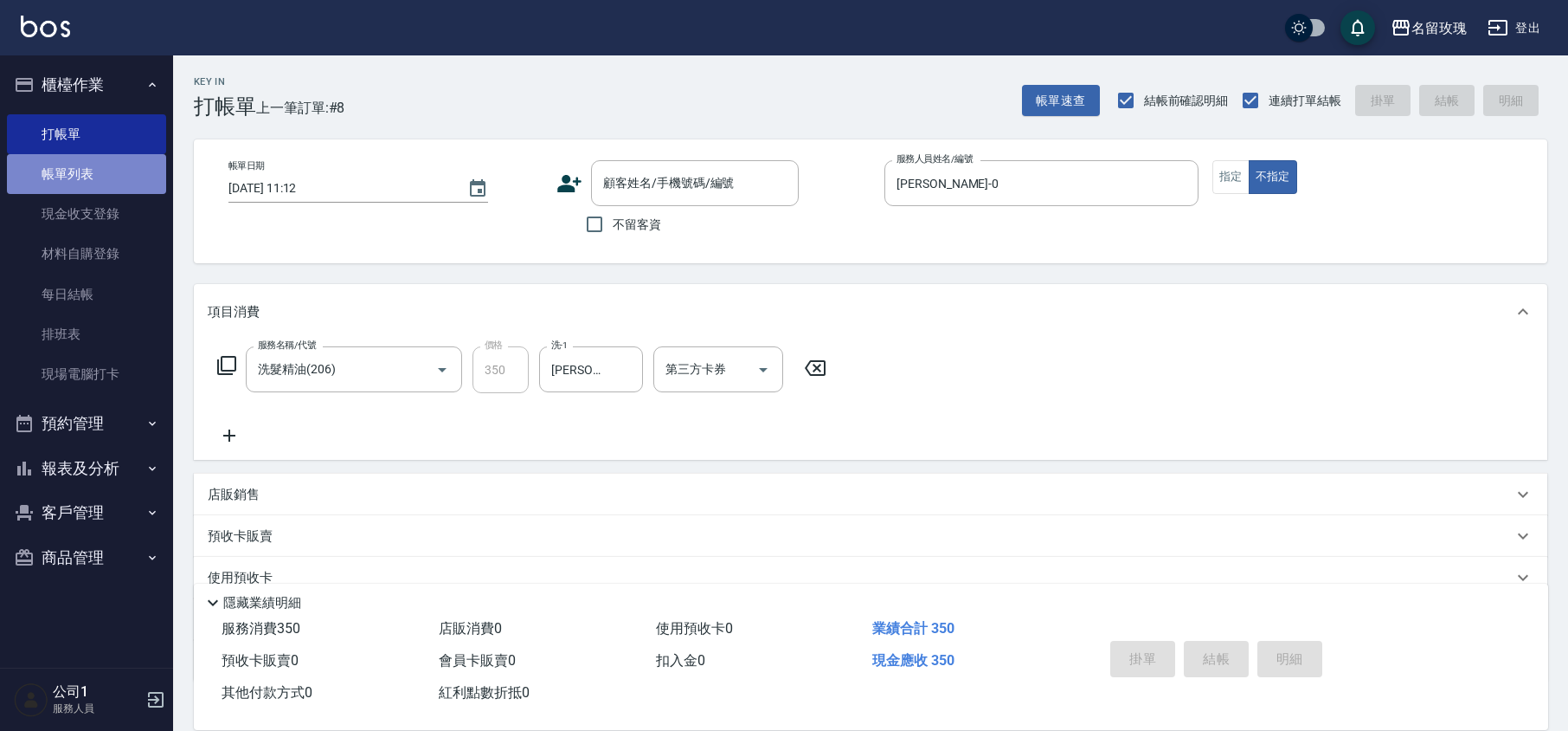
click at [97, 177] on link "帳單列表" at bounding box center [86, 174] width 159 height 40
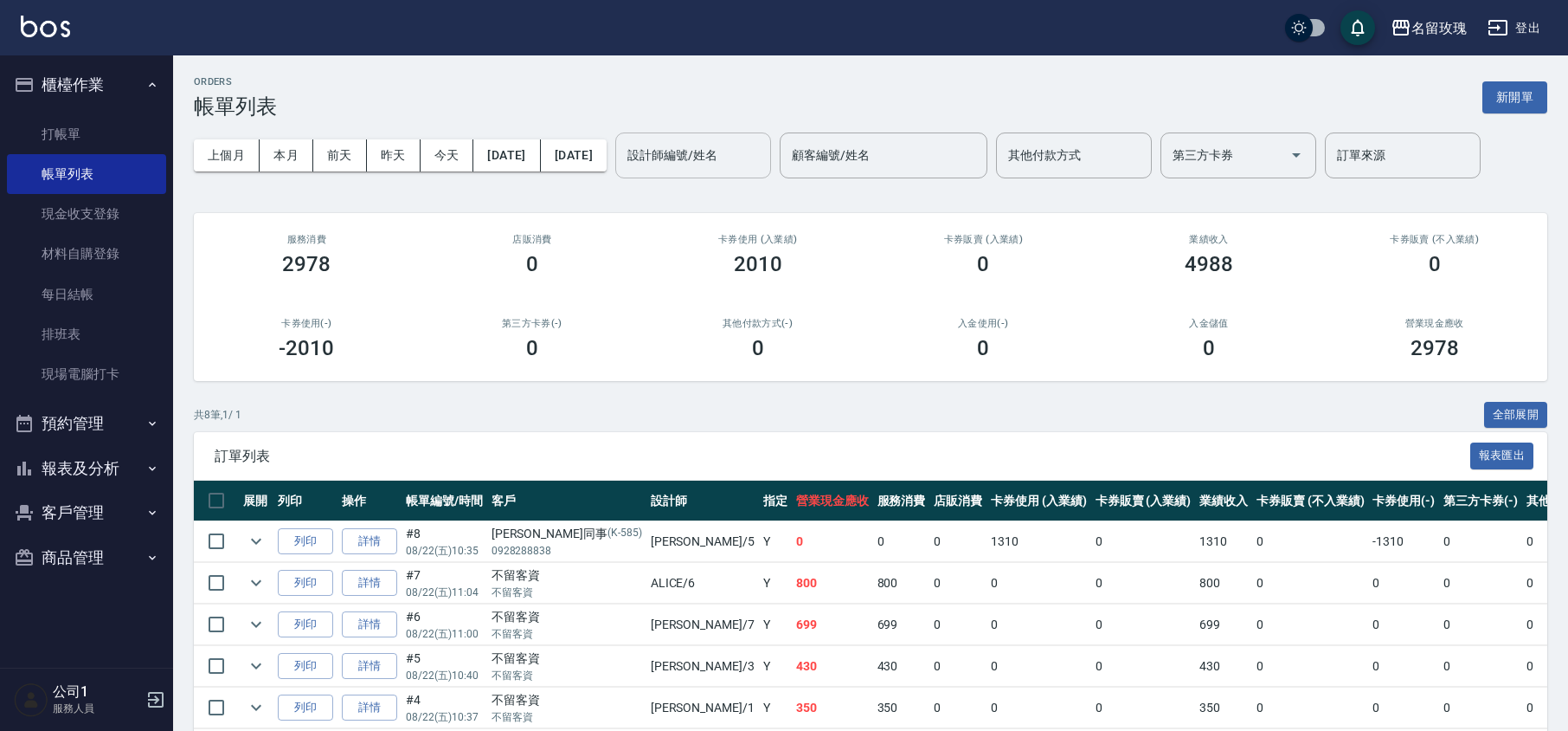
click at [745, 173] on div "設計師編號/姓名" at bounding box center [692, 156] width 156 height 46
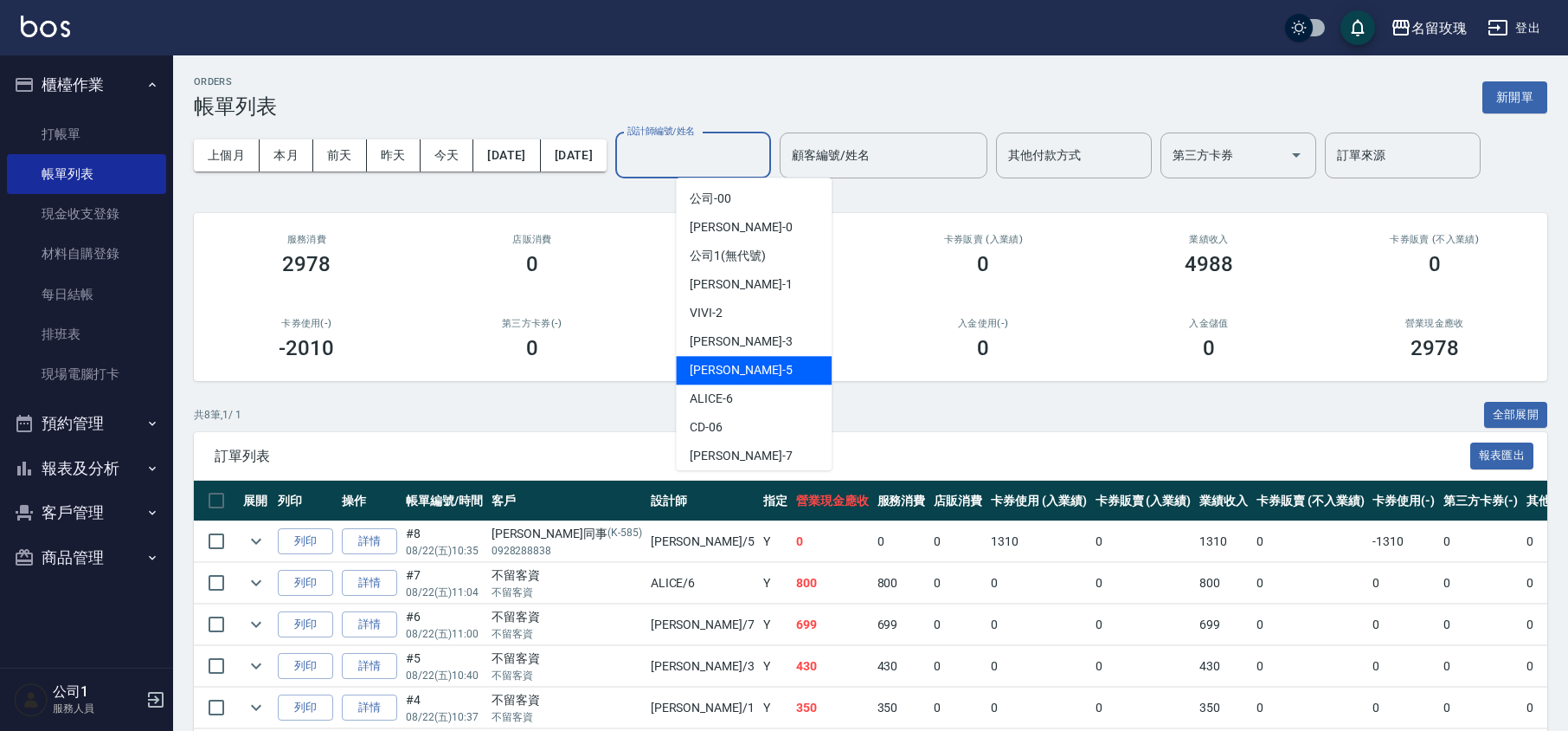
click at [739, 369] on div "[PERSON_NAME] -5" at bounding box center [753, 371] width 156 height 29
type input "KELLY-5"
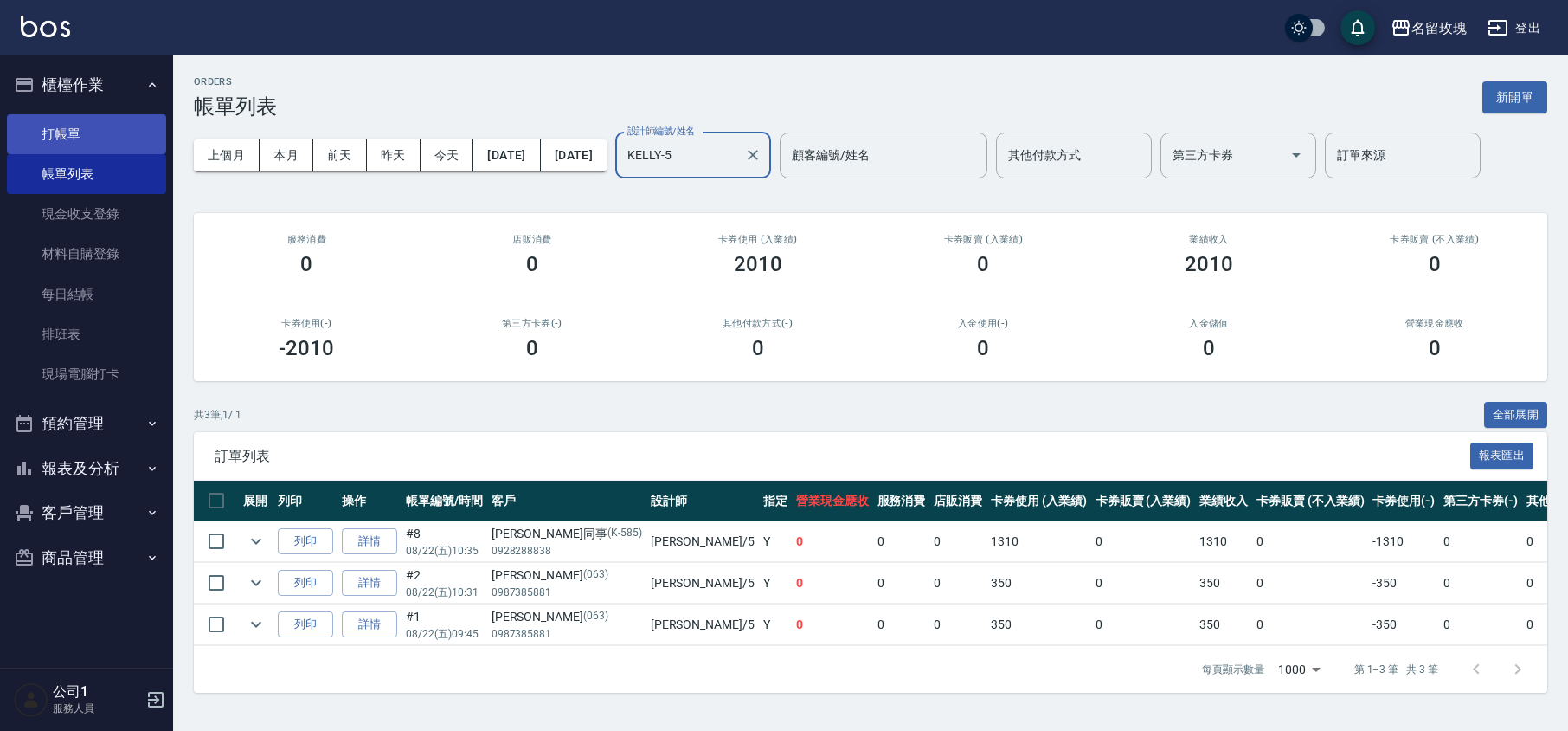
click at [83, 126] on link "打帳單" at bounding box center [86, 135] width 159 height 40
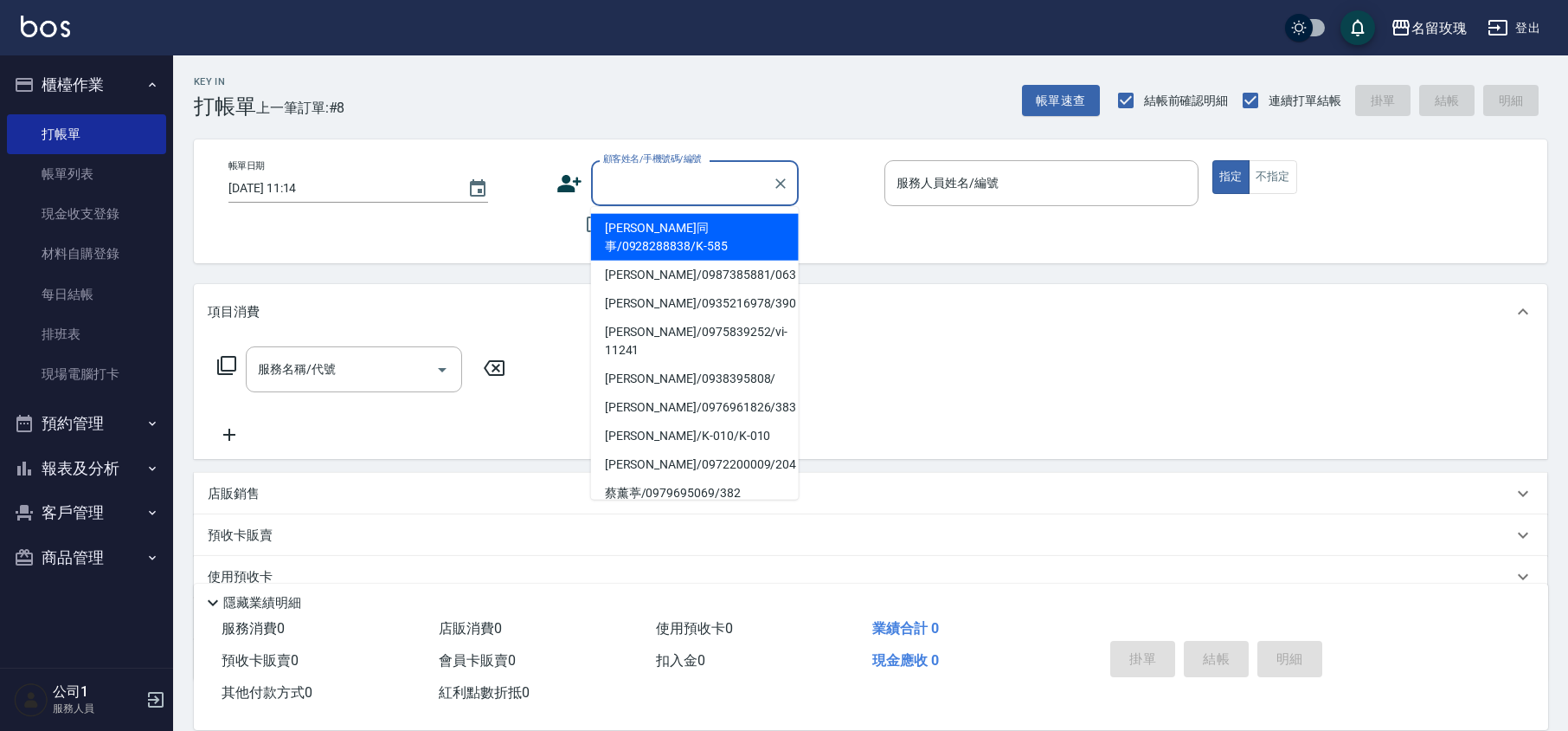
click at [647, 173] on input "顧客姓名/手機號碼/編號" at bounding box center [682, 183] width 166 height 31
click at [665, 229] on li "[PERSON_NAME]同事/0928288838/K-585" at bounding box center [695, 237] width 208 height 47
type input "[PERSON_NAME]同事/0928288838/K-585"
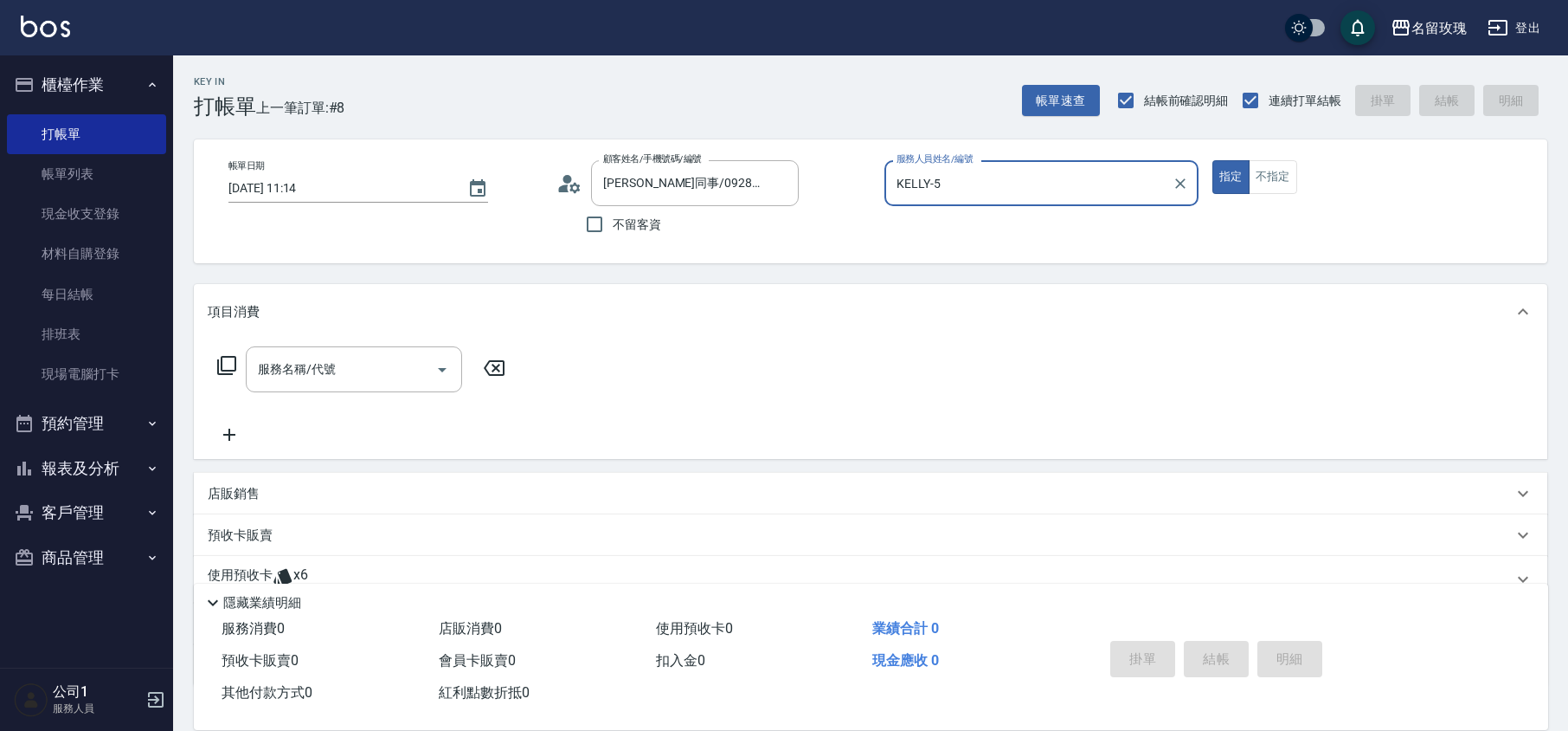
click at [960, 201] on div "[PERSON_NAME]-5 服務人員姓名/編號" at bounding box center [1041, 183] width 314 height 46
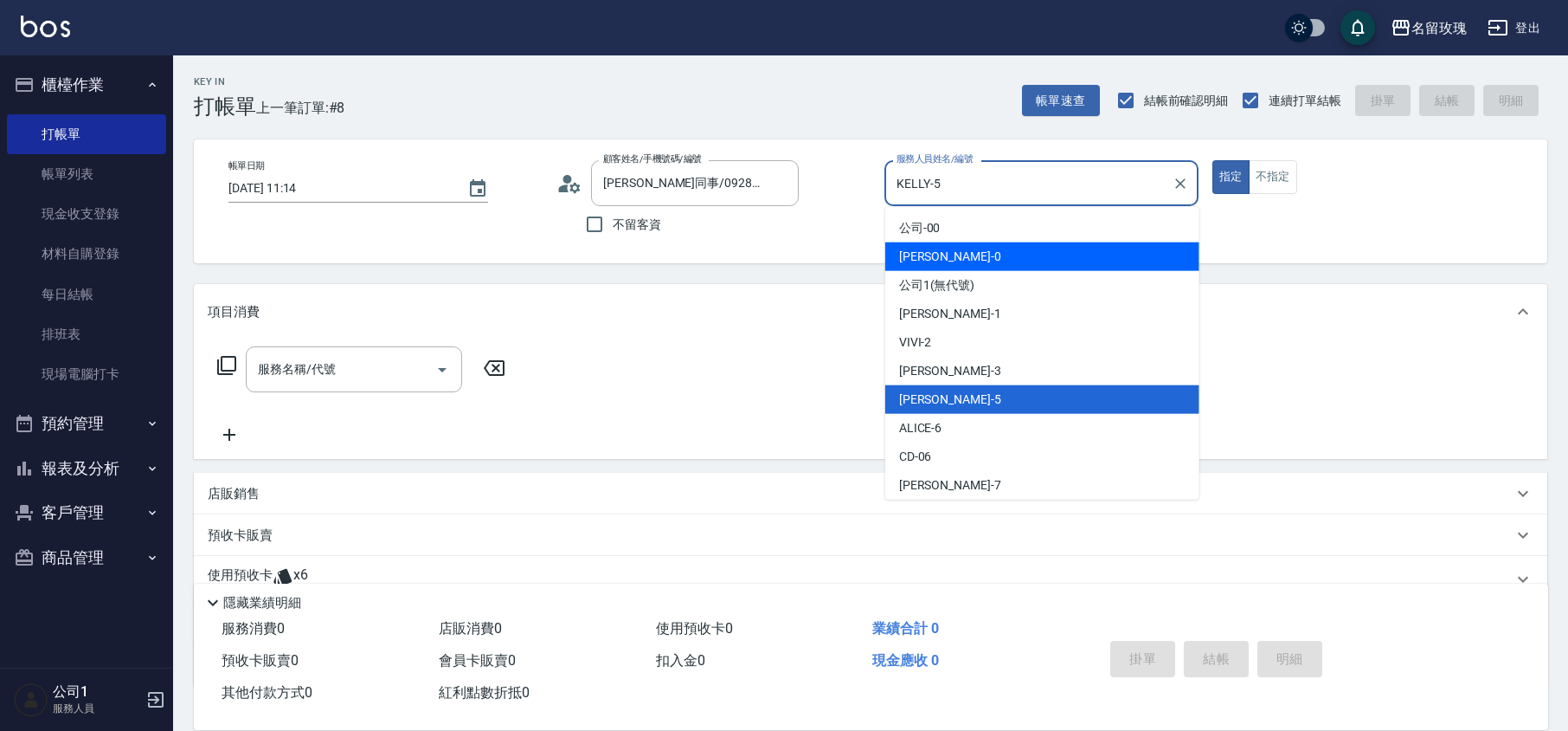
click at [935, 250] on span "[PERSON_NAME] -0" at bounding box center [950, 256] width 102 height 18
type input "[PERSON_NAME]-0"
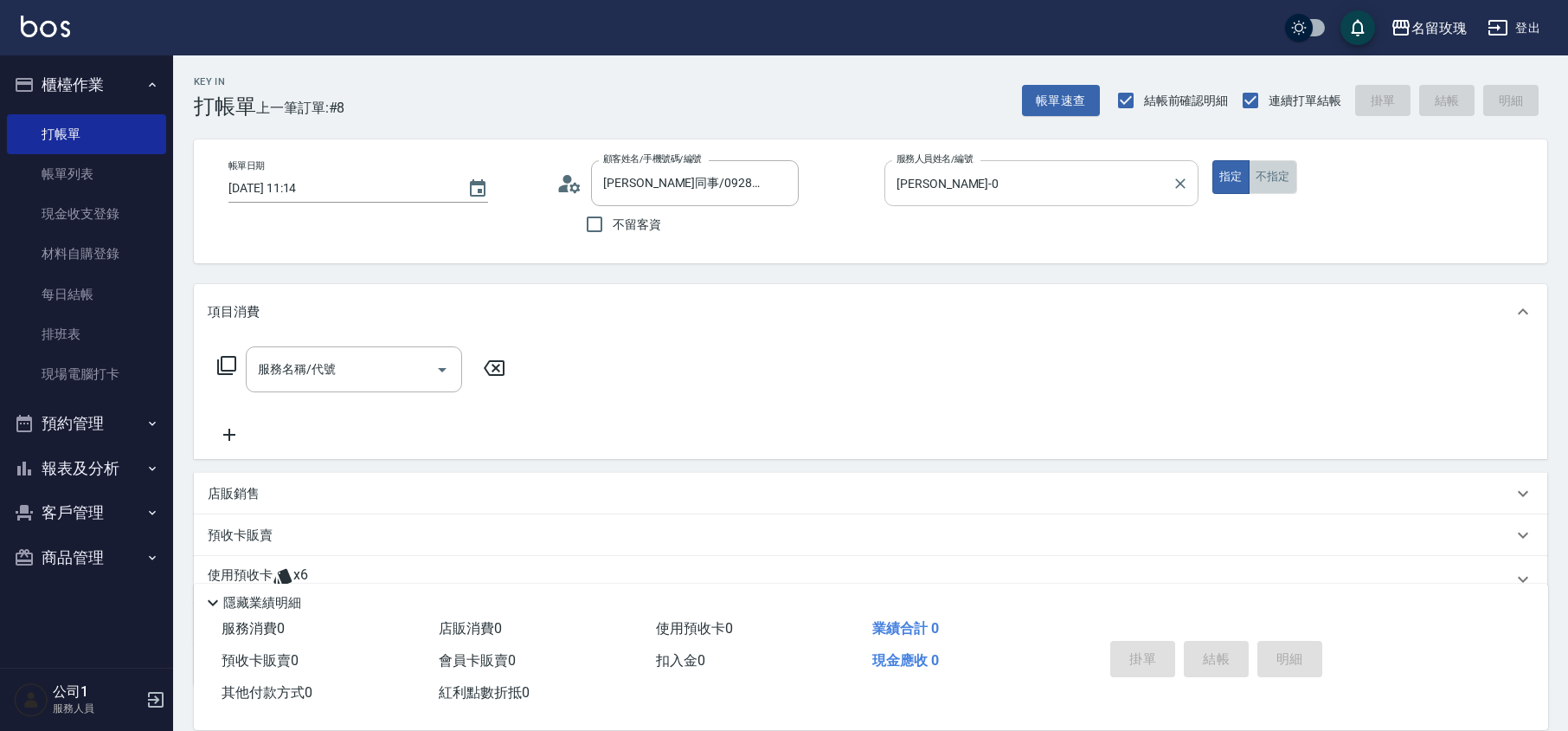
drag, startPoint x: 1267, startPoint y: 175, endPoint x: 907, endPoint y: 204, distance: 361.2
click at [1268, 177] on button "不指定" at bounding box center [1273, 177] width 49 height 33
click at [378, 376] on input "服務名稱/代號" at bounding box center [341, 370] width 175 height 31
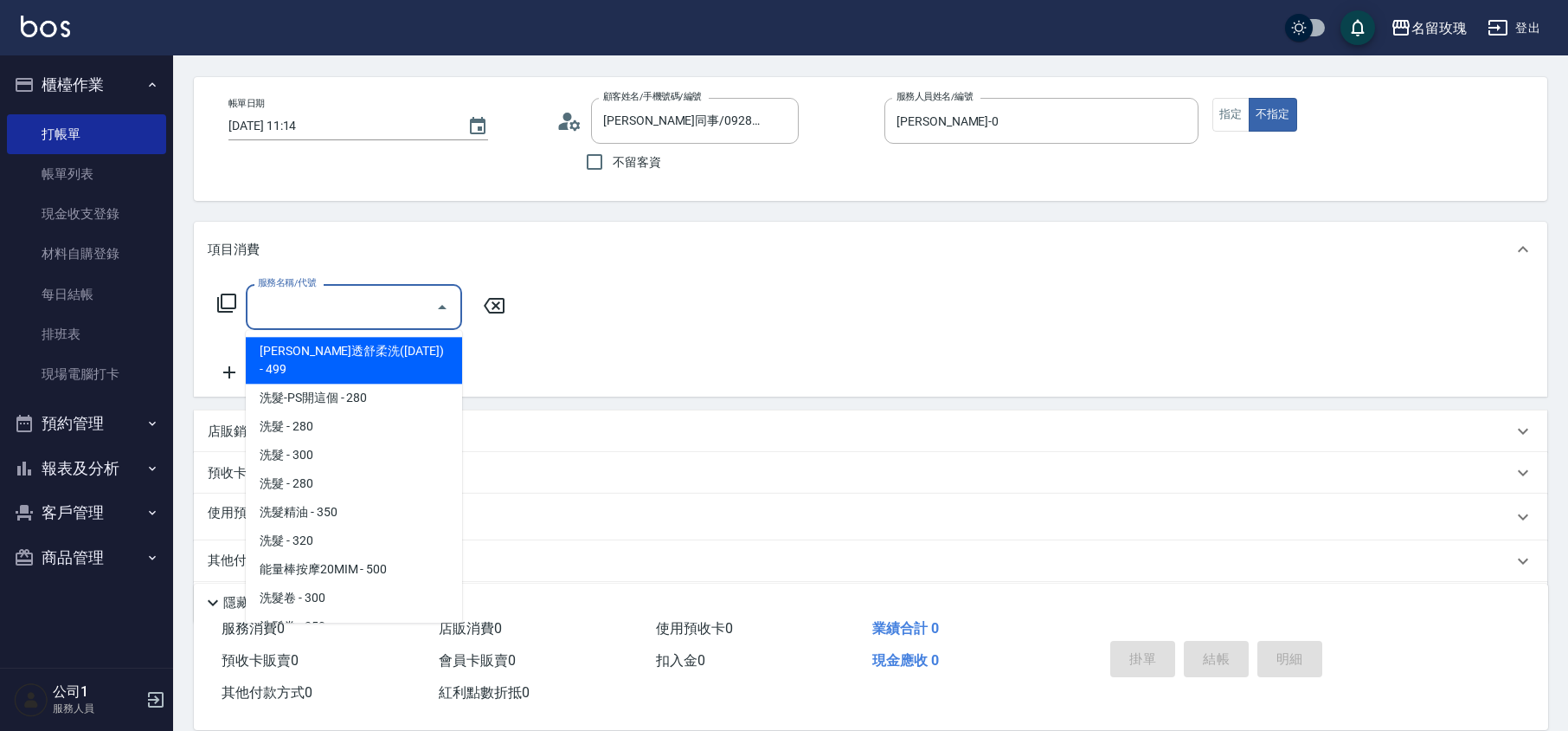
scroll to position [118, 0]
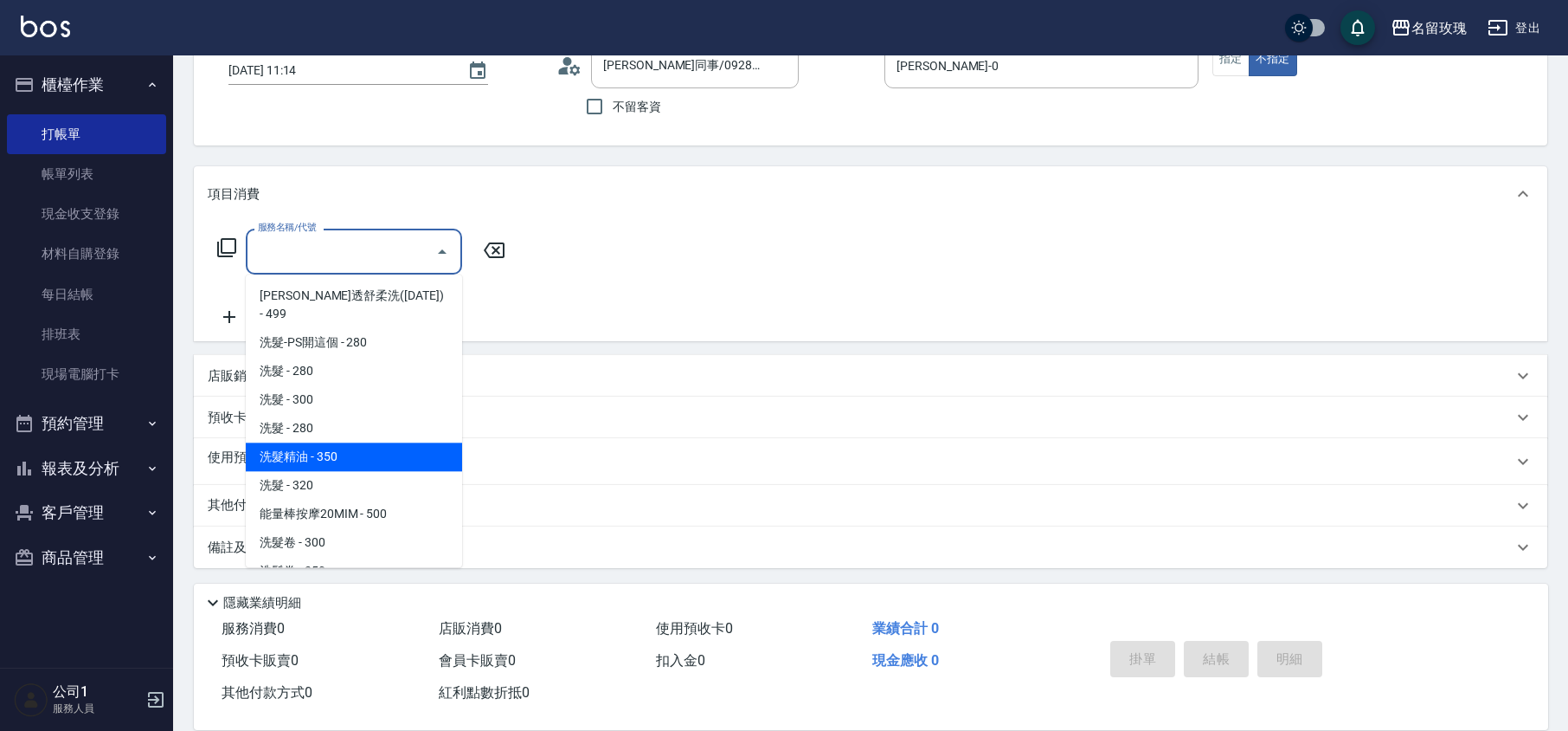
click at [385, 442] on span "洗髮精油 - 350" at bounding box center [353, 457] width 217 height 29
type input "洗髮精油(206)"
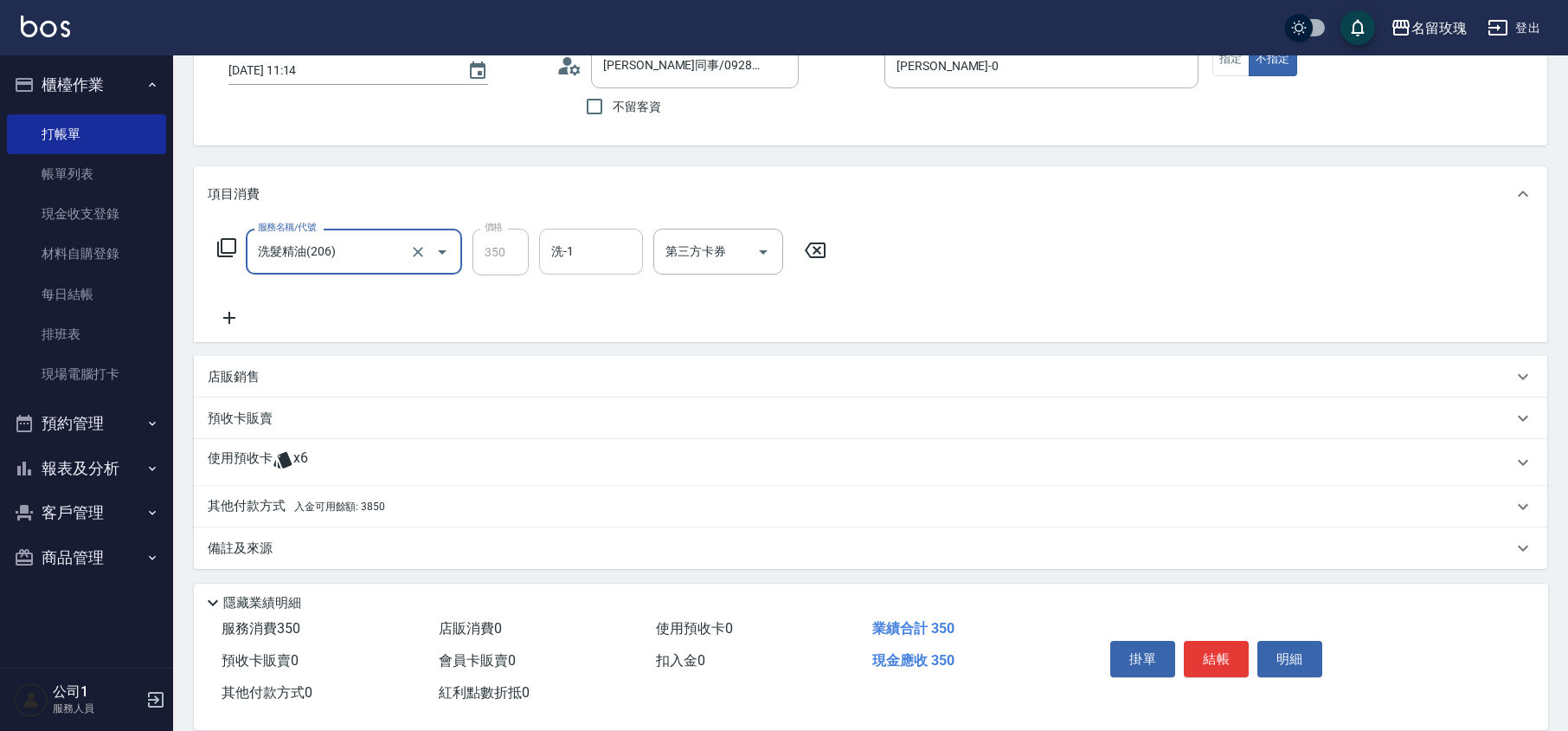
click at [593, 258] on input "洗-1" at bounding box center [591, 251] width 88 height 31
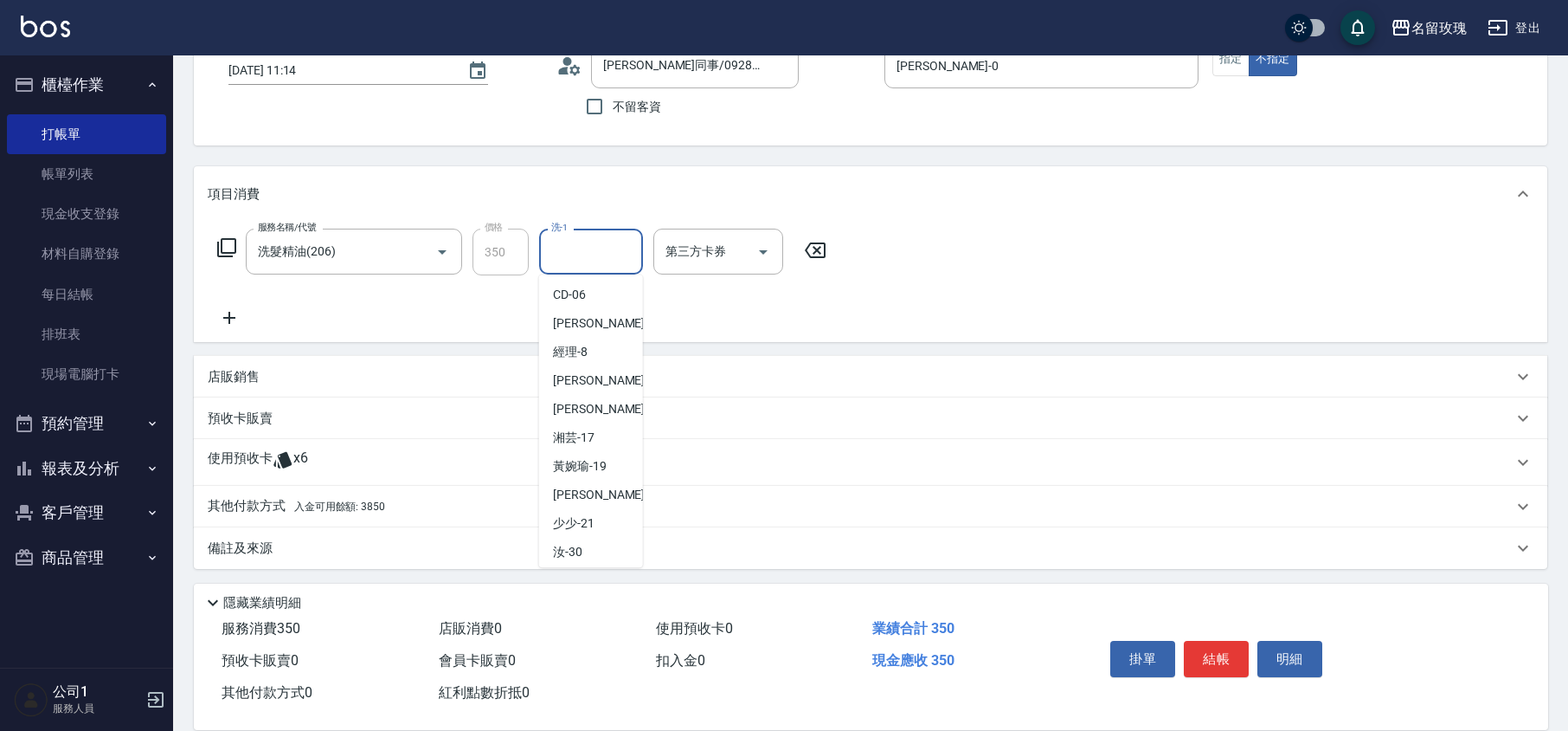
scroll to position [340, 0]
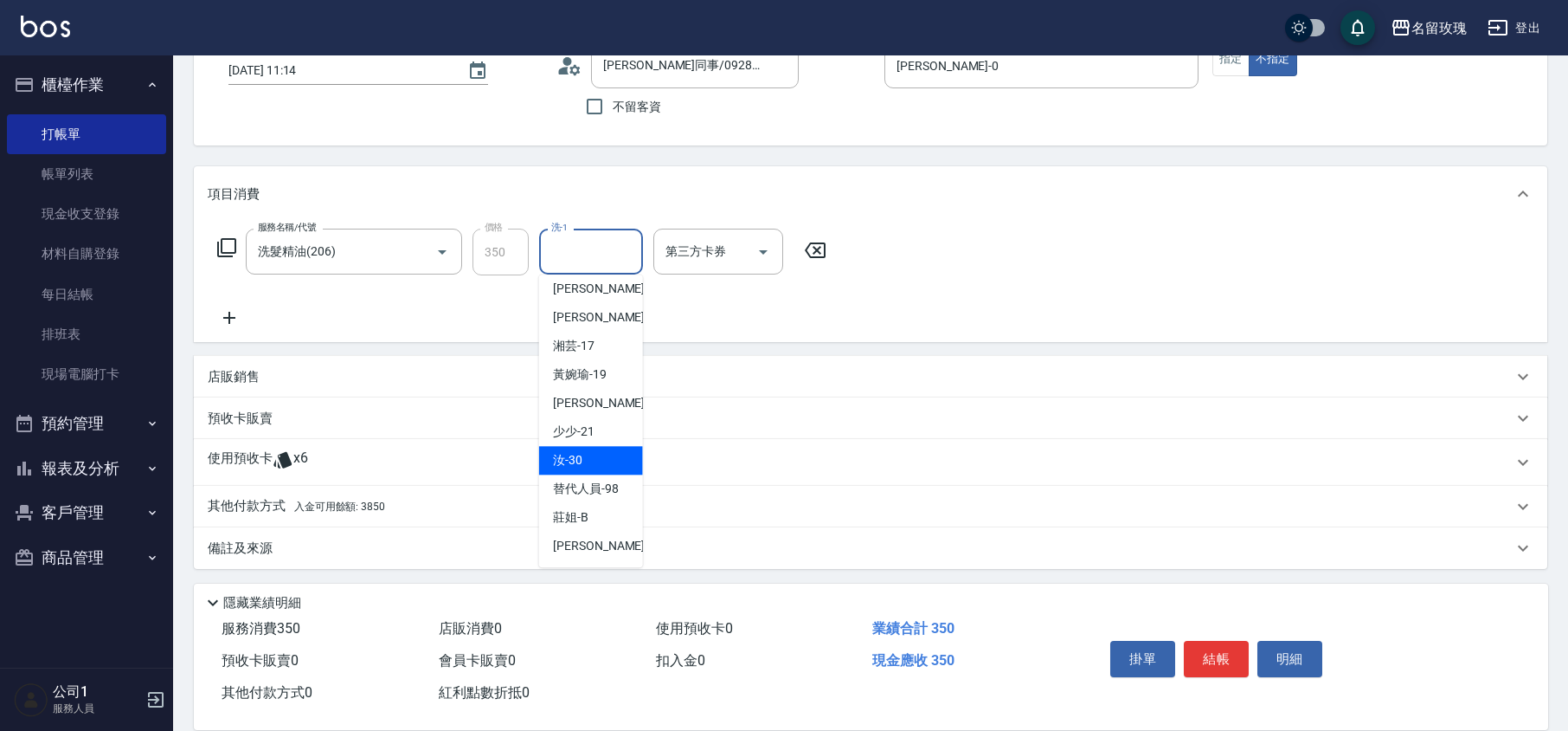
click at [601, 458] on div "汝 -30" at bounding box center [591, 461] width 104 height 29
type input "汝-30"
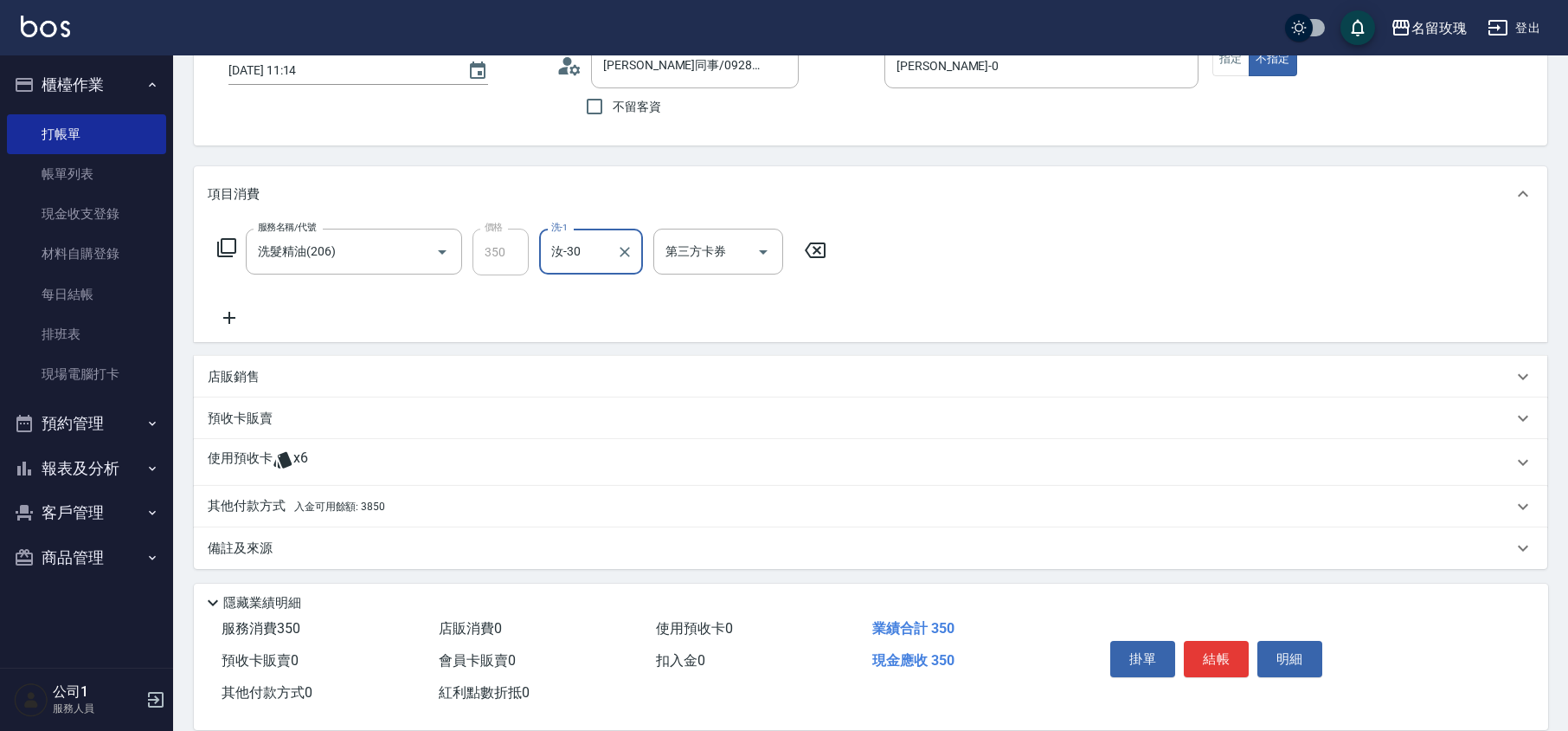
scroll to position [118, 0]
click at [279, 448] on icon at bounding box center [284, 459] width 21 height 21
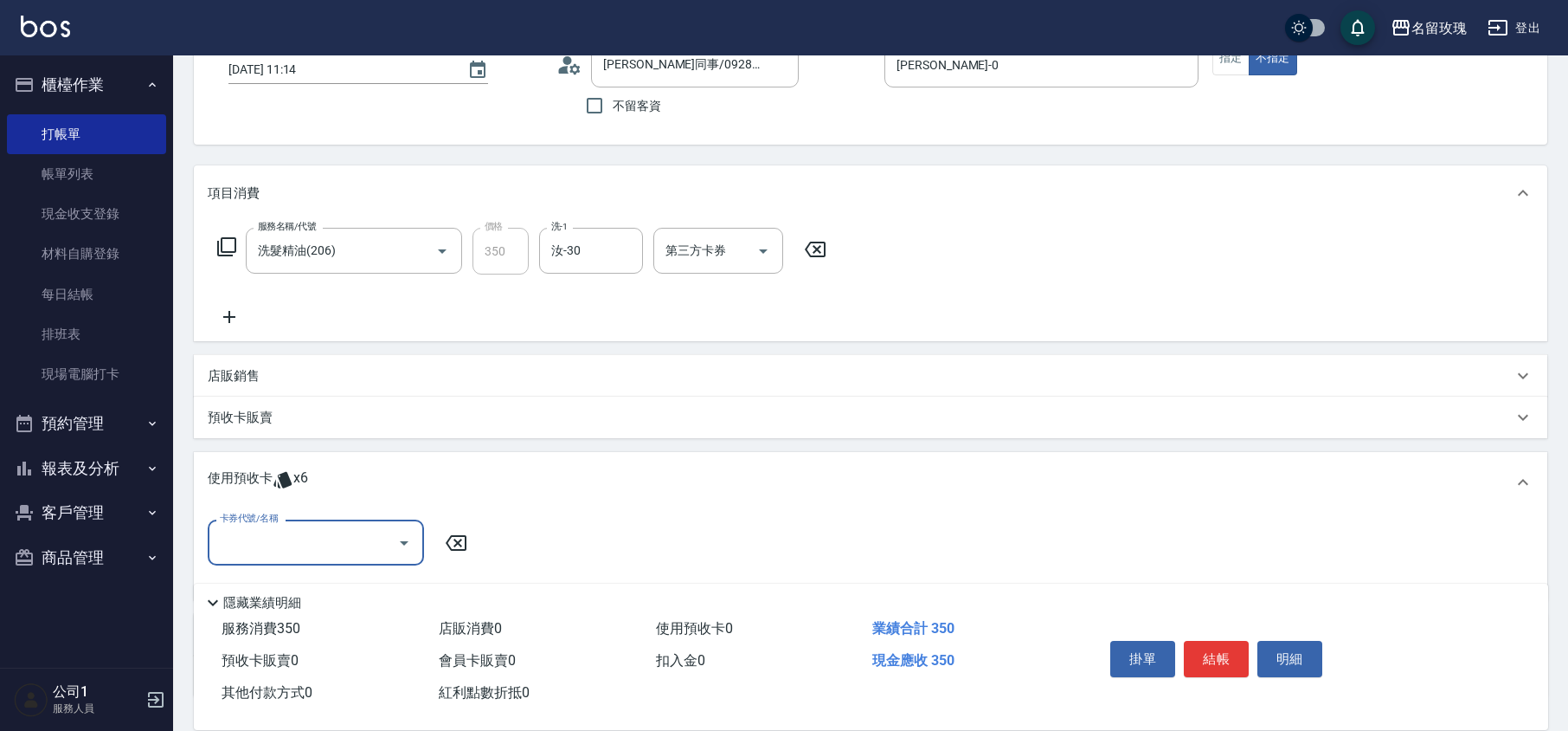
scroll to position [234, 0]
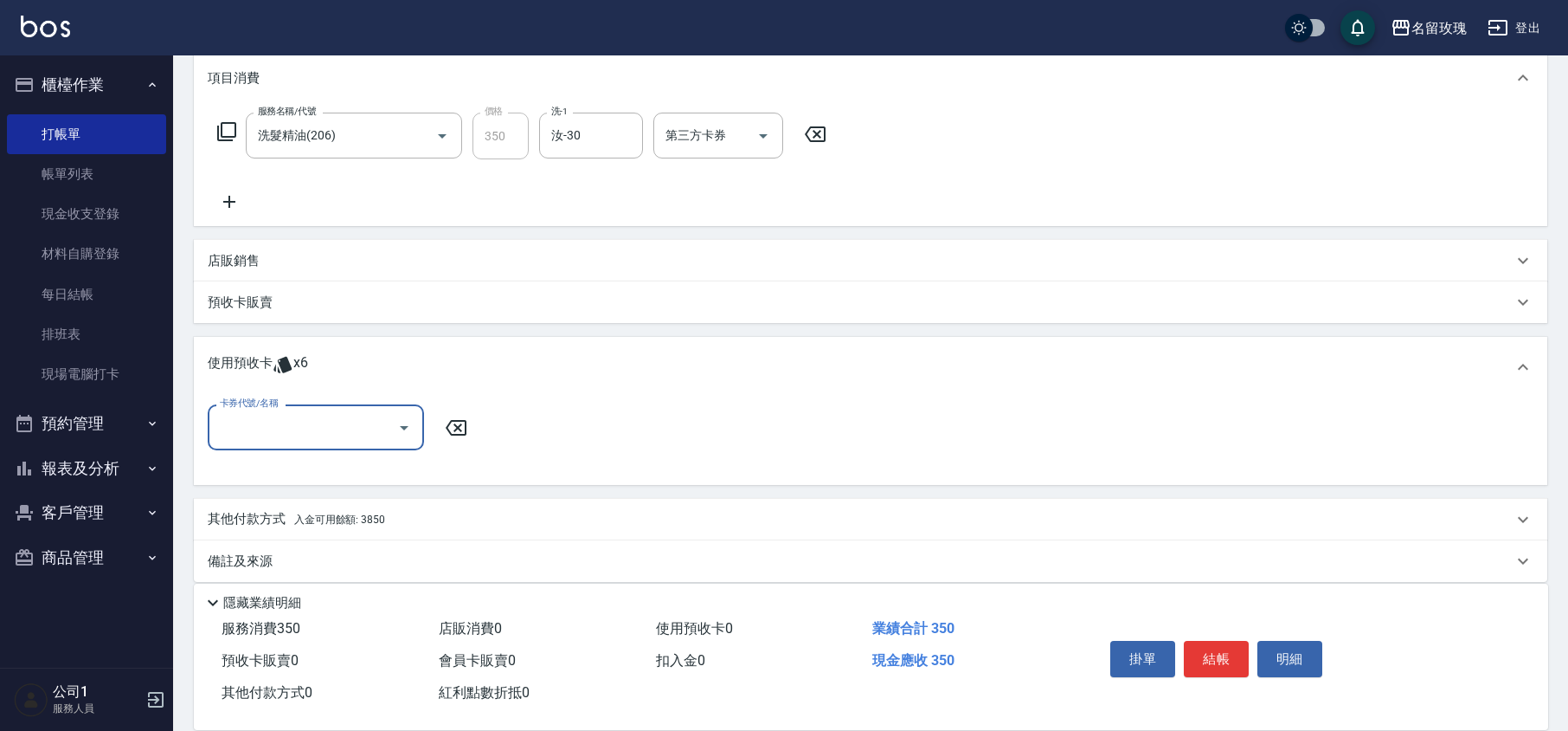
click at [391, 430] on button "Open" at bounding box center [404, 427] width 28 height 28
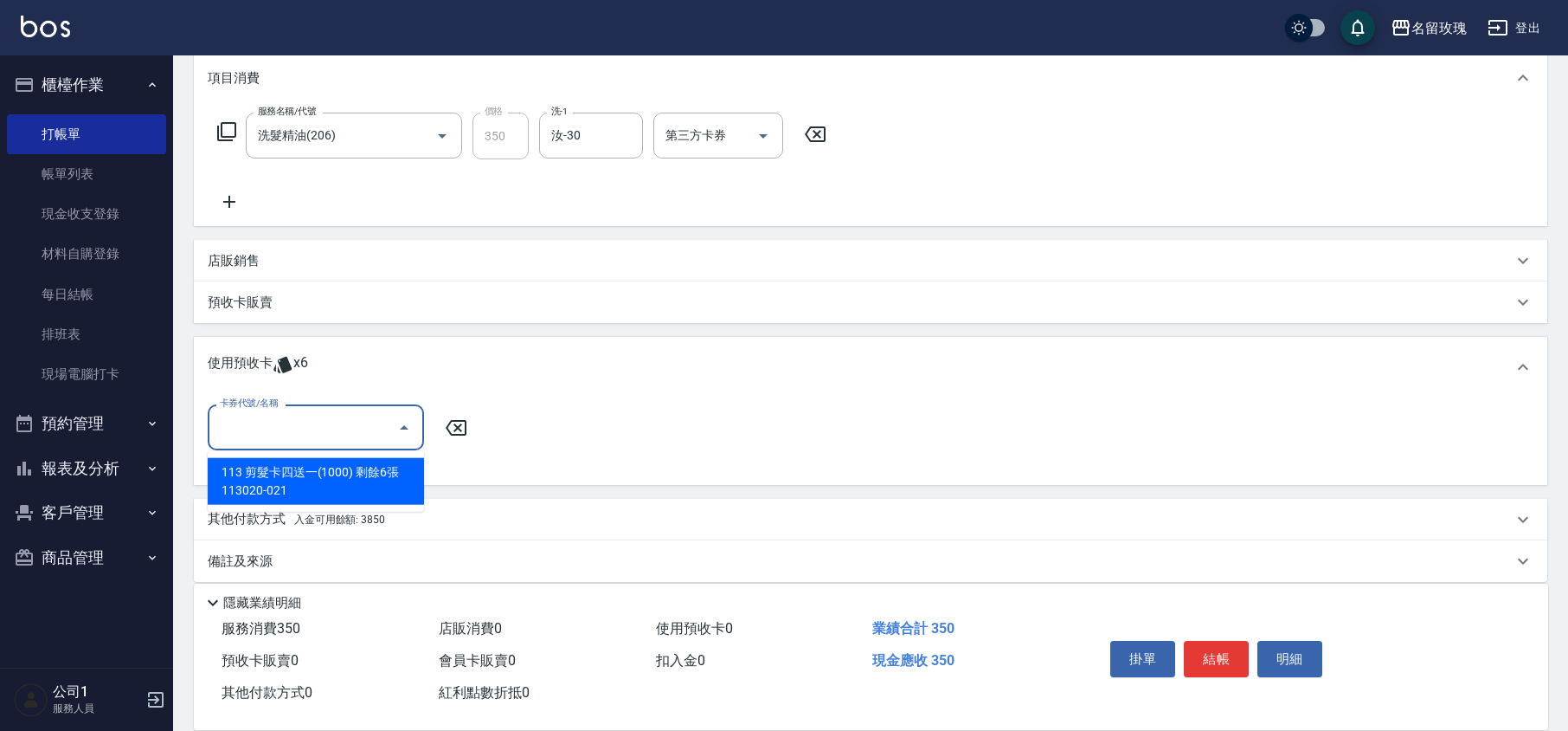
click at [391, 428] on button "Close" at bounding box center [404, 427] width 28 height 28
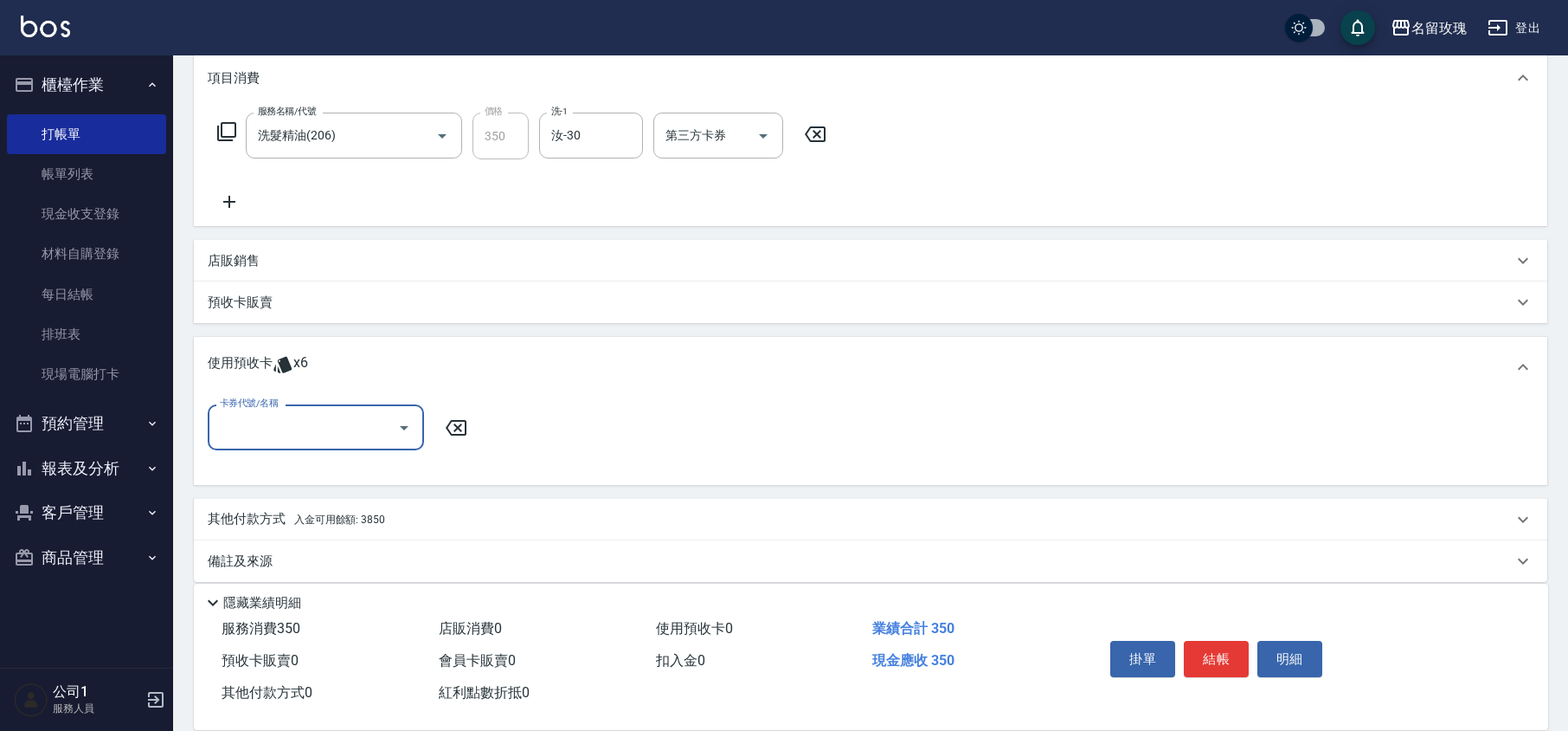
click at [412, 184] on div "服務名稱/代號 洗髮精油(206) 服務名稱/代號 價格 350 價格 洗-1 汝-30 洗-1 第三方卡券 第三方卡券" at bounding box center [522, 162] width 629 height 99
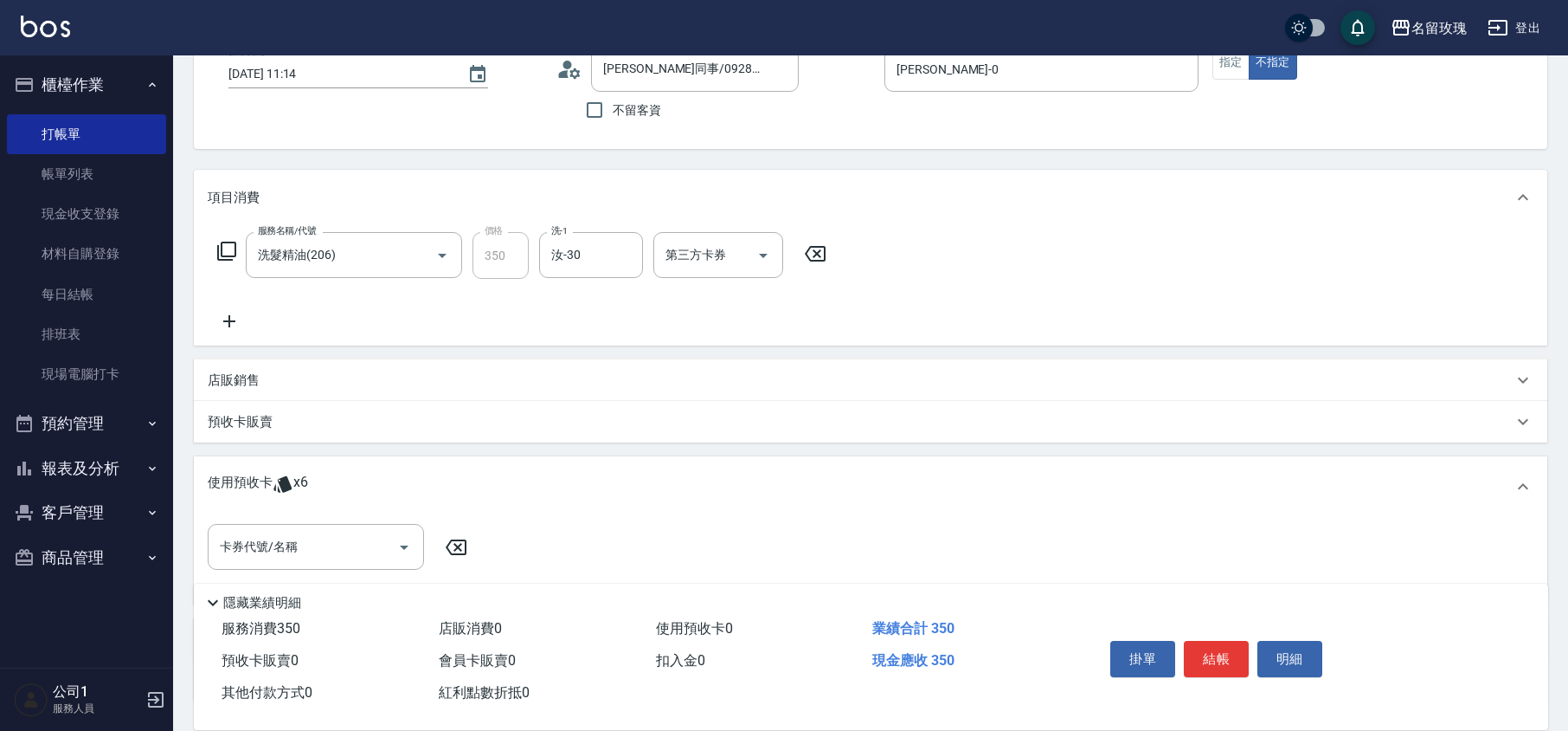
scroll to position [4, 0]
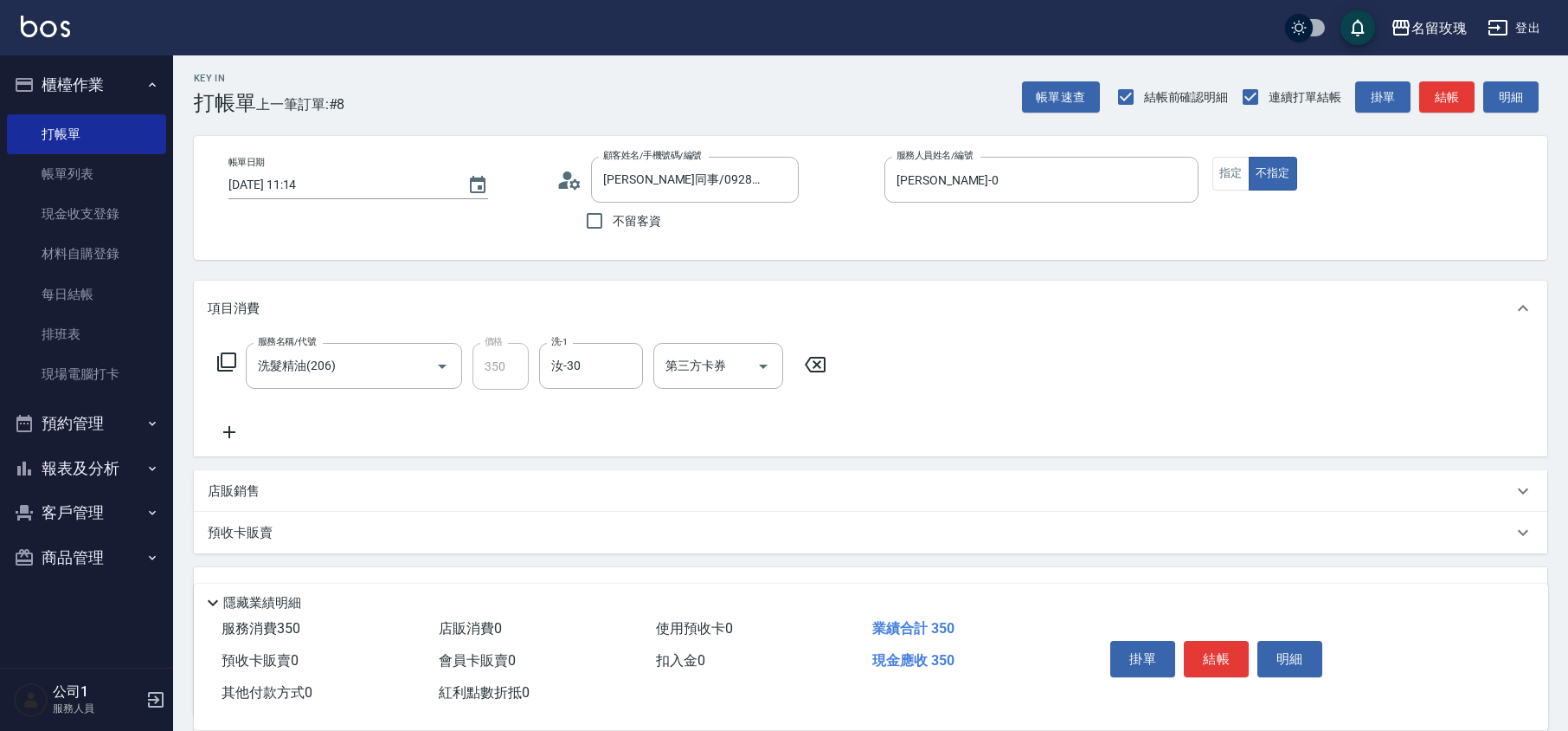
click at [232, 360] on icon at bounding box center [227, 362] width 21 height 21
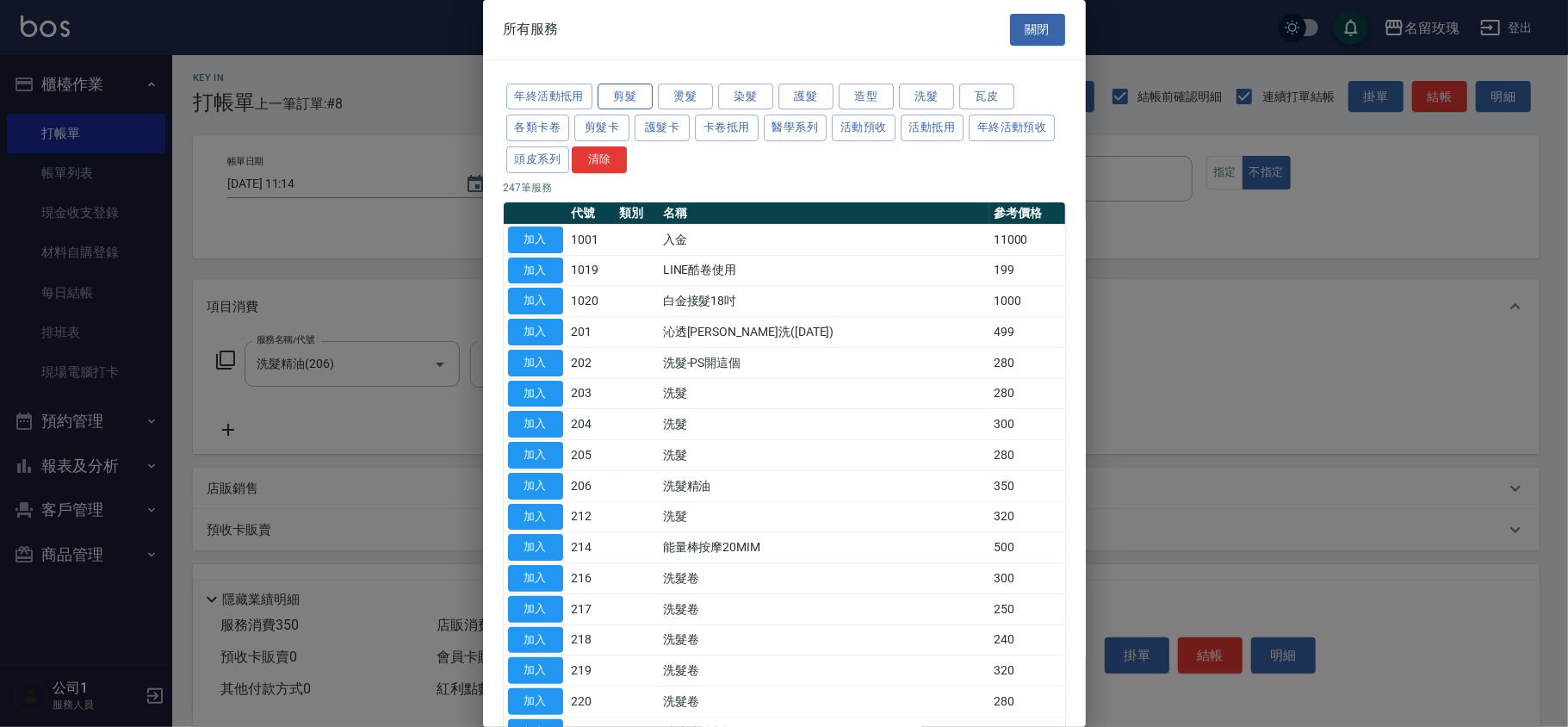
click at [631, 89] on button "剪髮" at bounding box center [625, 97] width 55 height 27
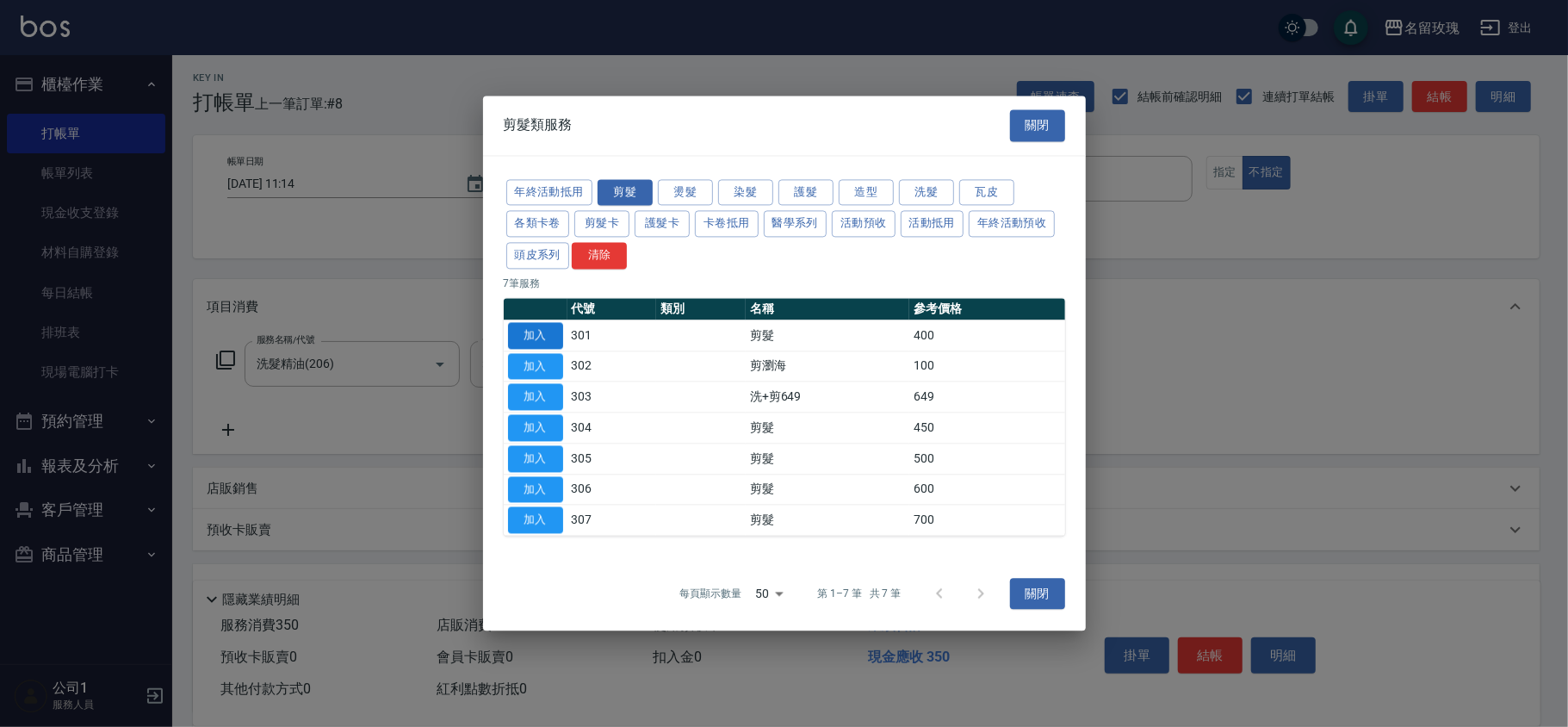
click at [530, 329] on button "加入" at bounding box center [536, 335] width 55 height 27
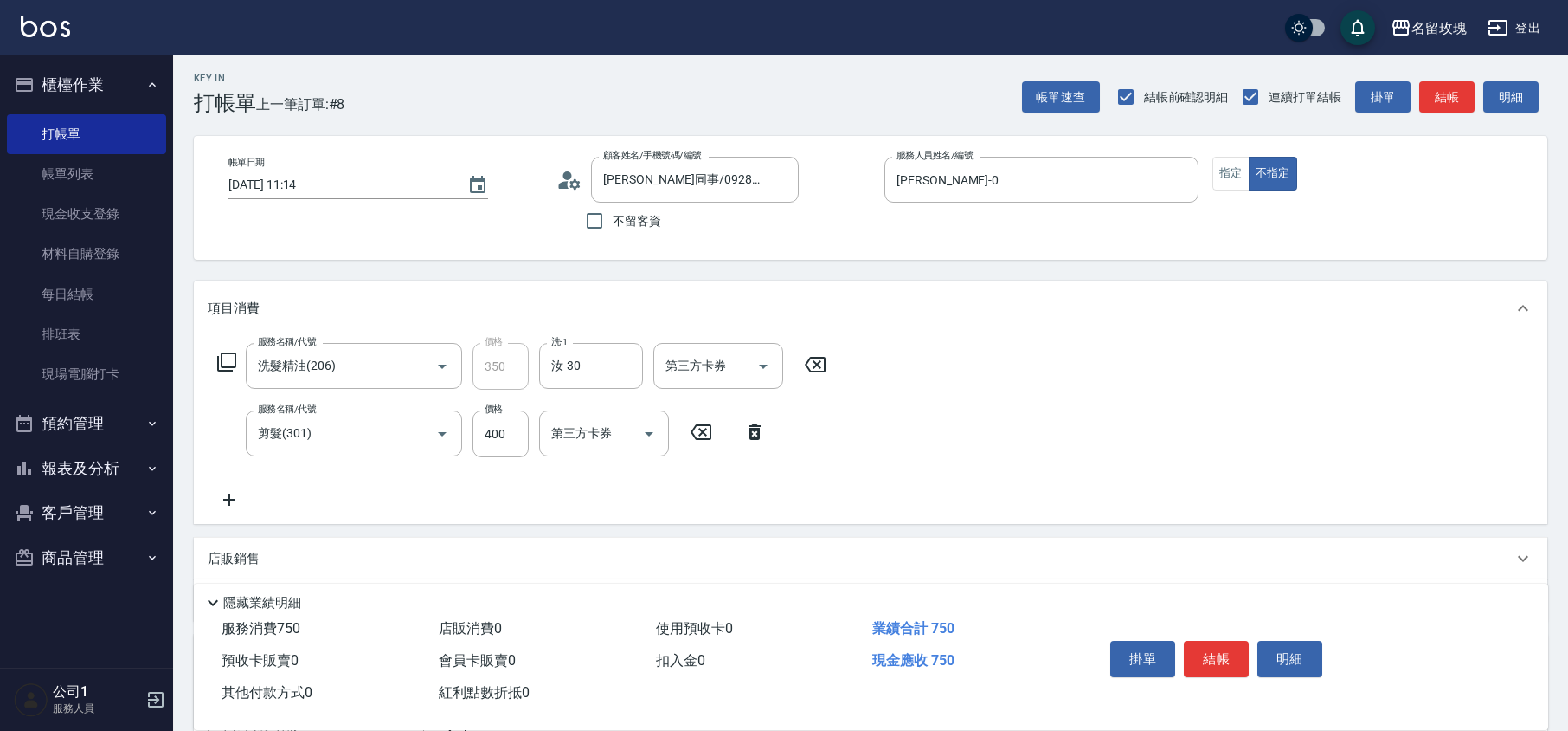
scroll to position [316, 0]
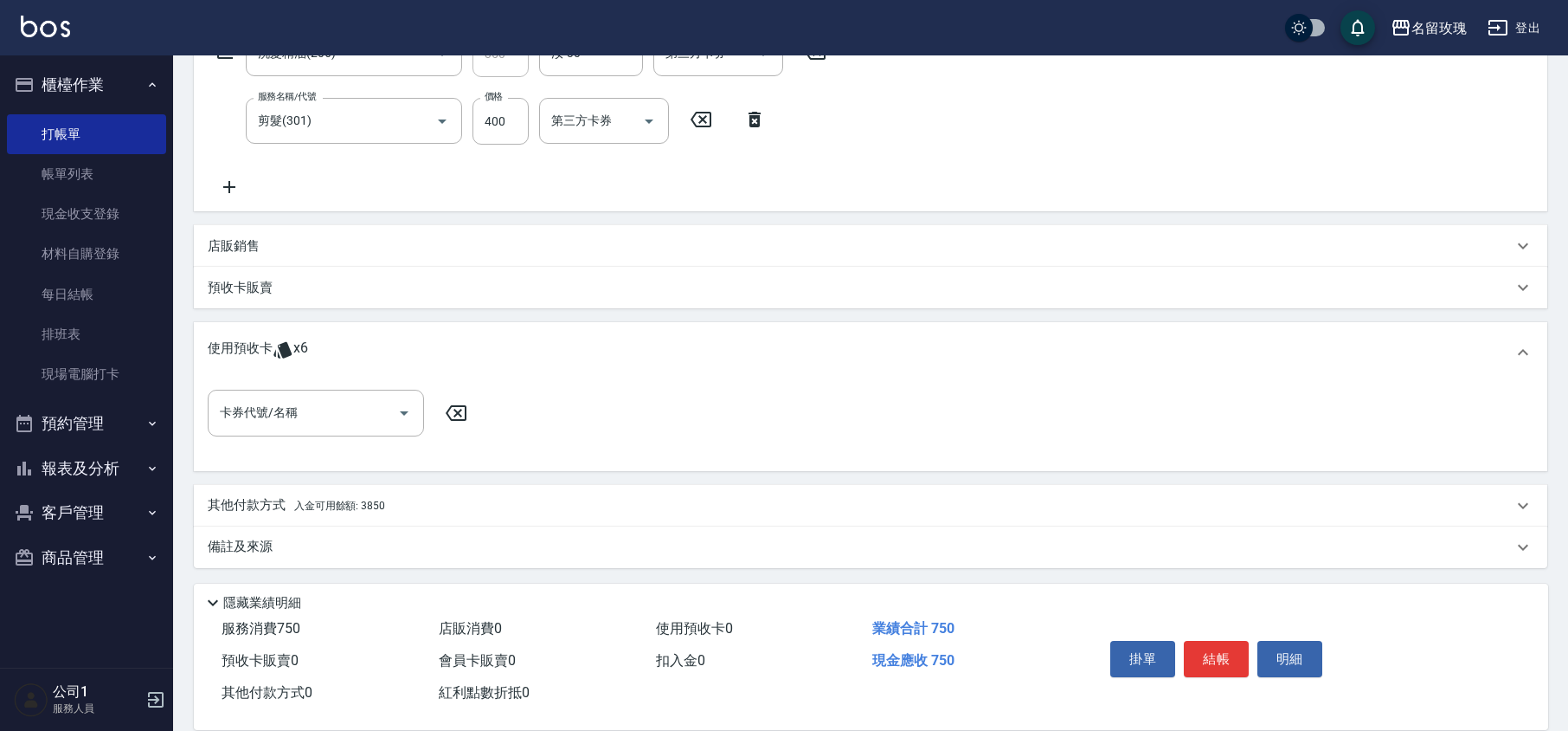
click at [250, 505] on p "其他付款方式 入金可用餘額: 3850" at bounding box center [297, 505] width 178 height 19
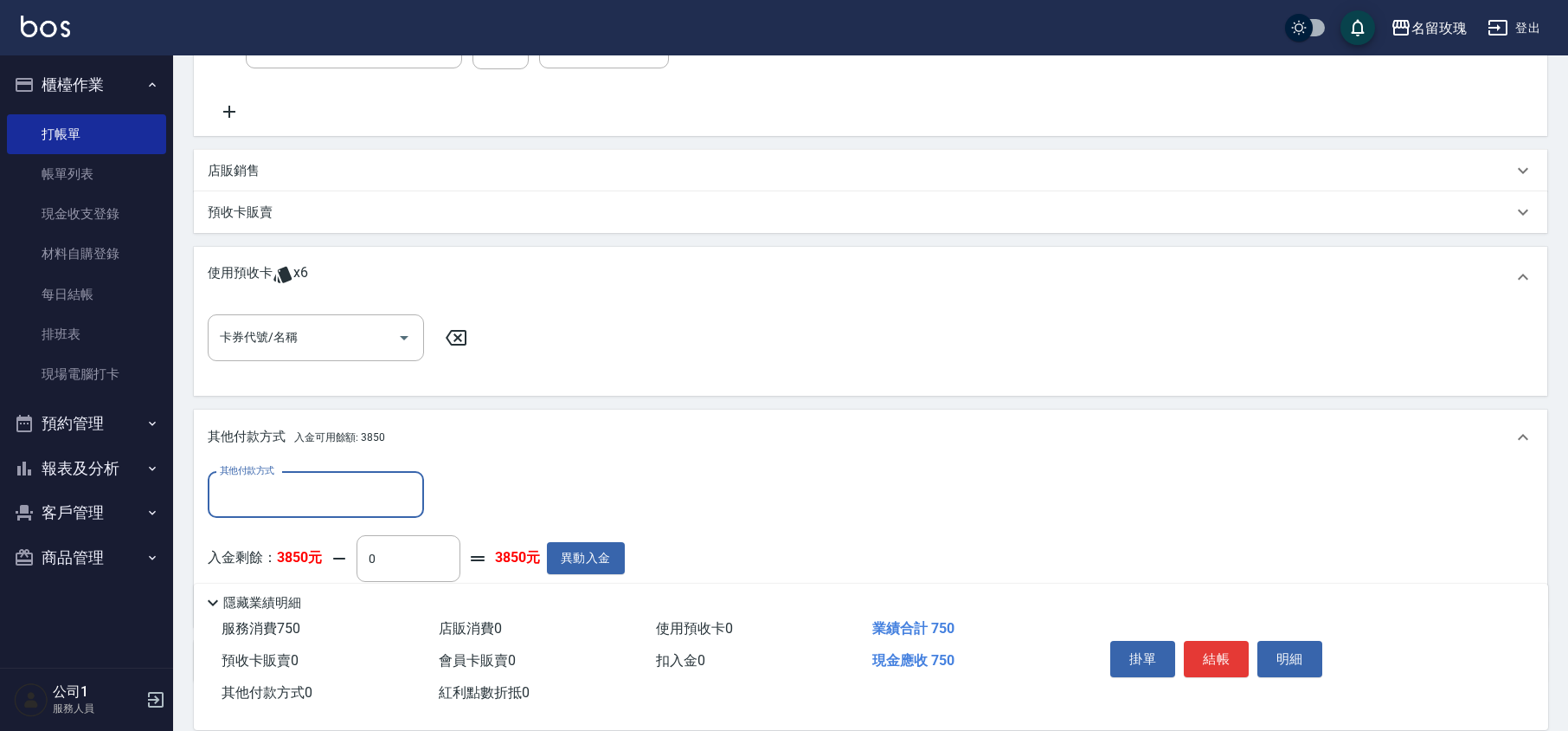
scroll to position [0, 0]
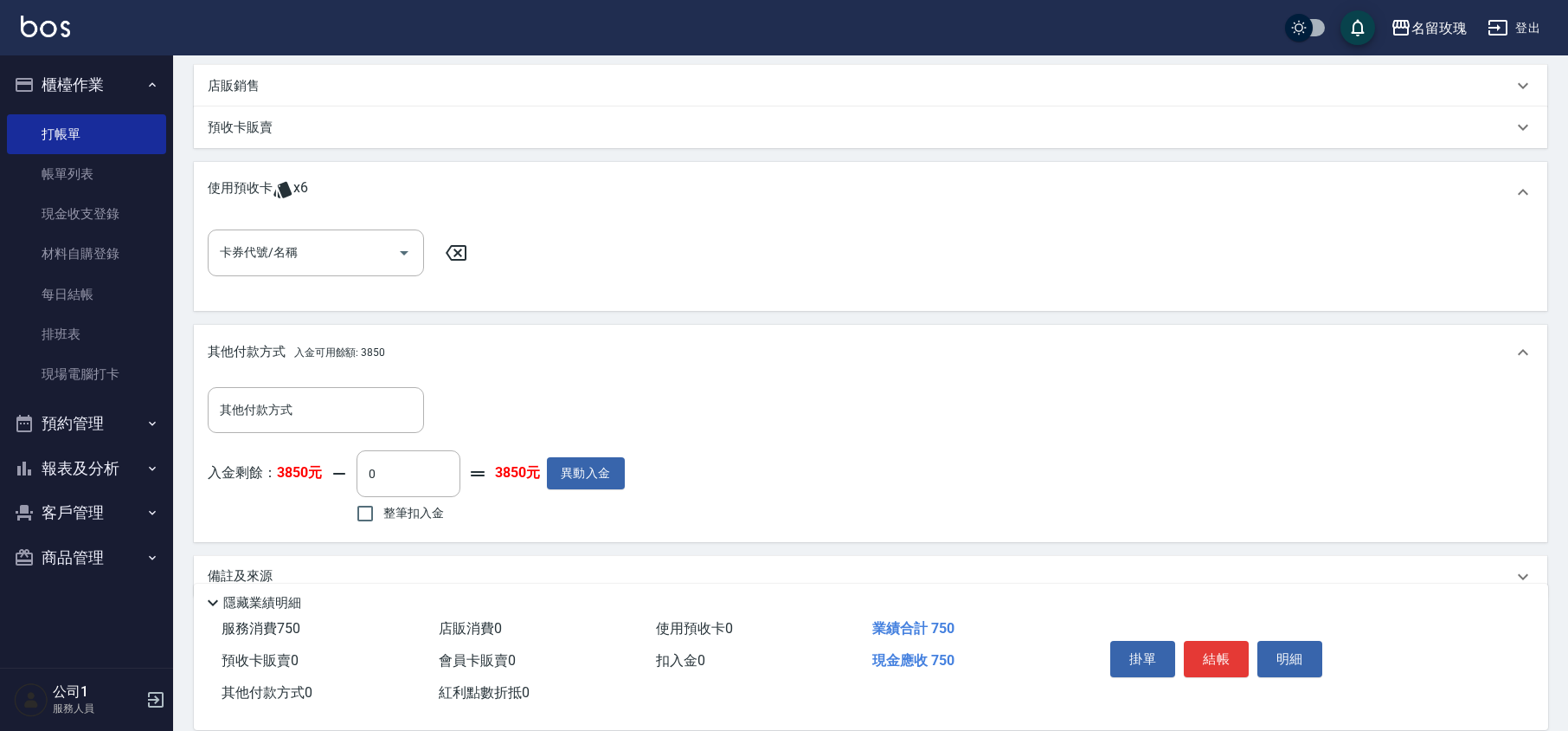
click at [390, 517] on span "整筆扣入金" at bounding box center [413, 513] width 60 height 18
click at [384, 517] on input "整筆扣入金" at bounding box center [365, 513] width 36 height 36
checkbox input "true"
type input "750"
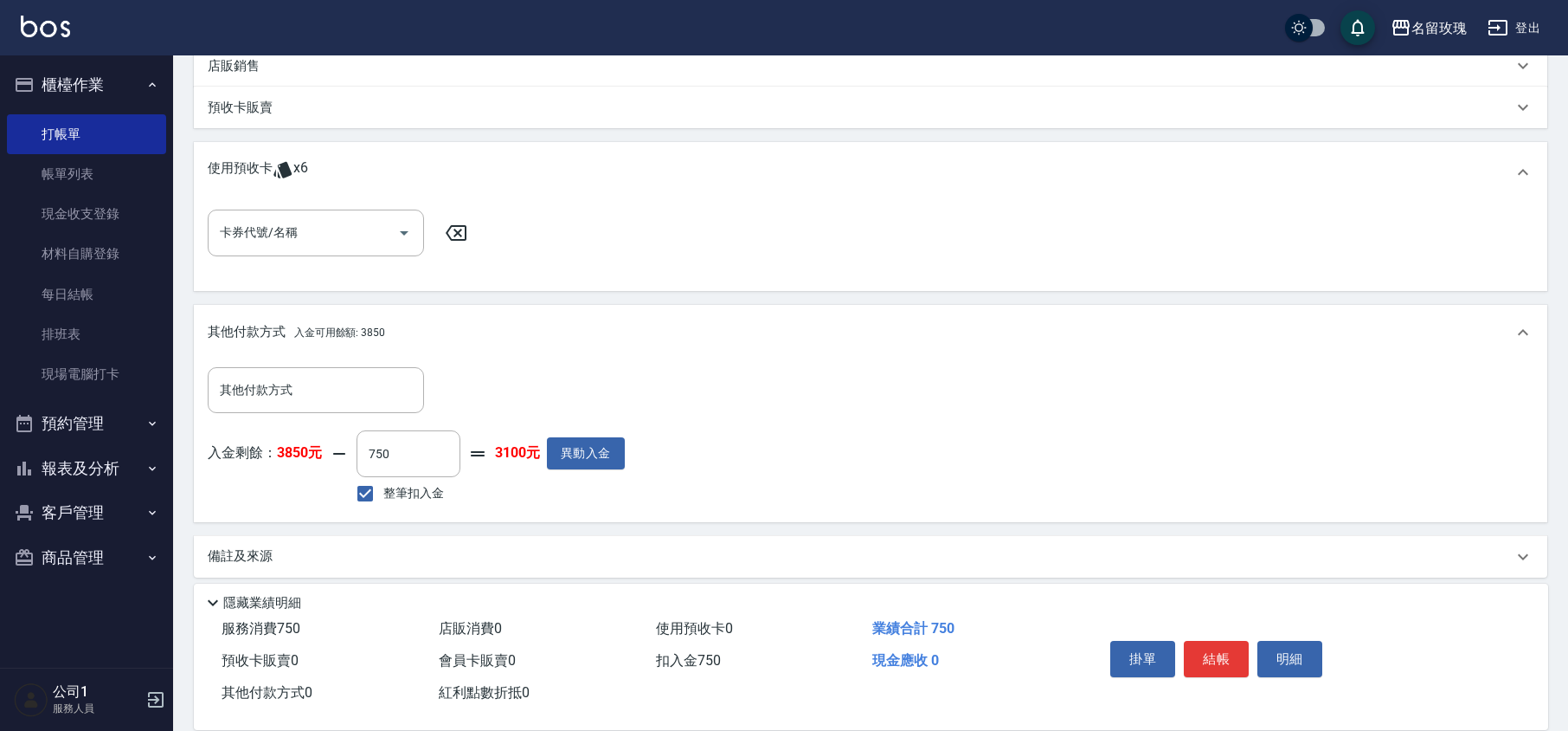
scroll to position [505, 0]
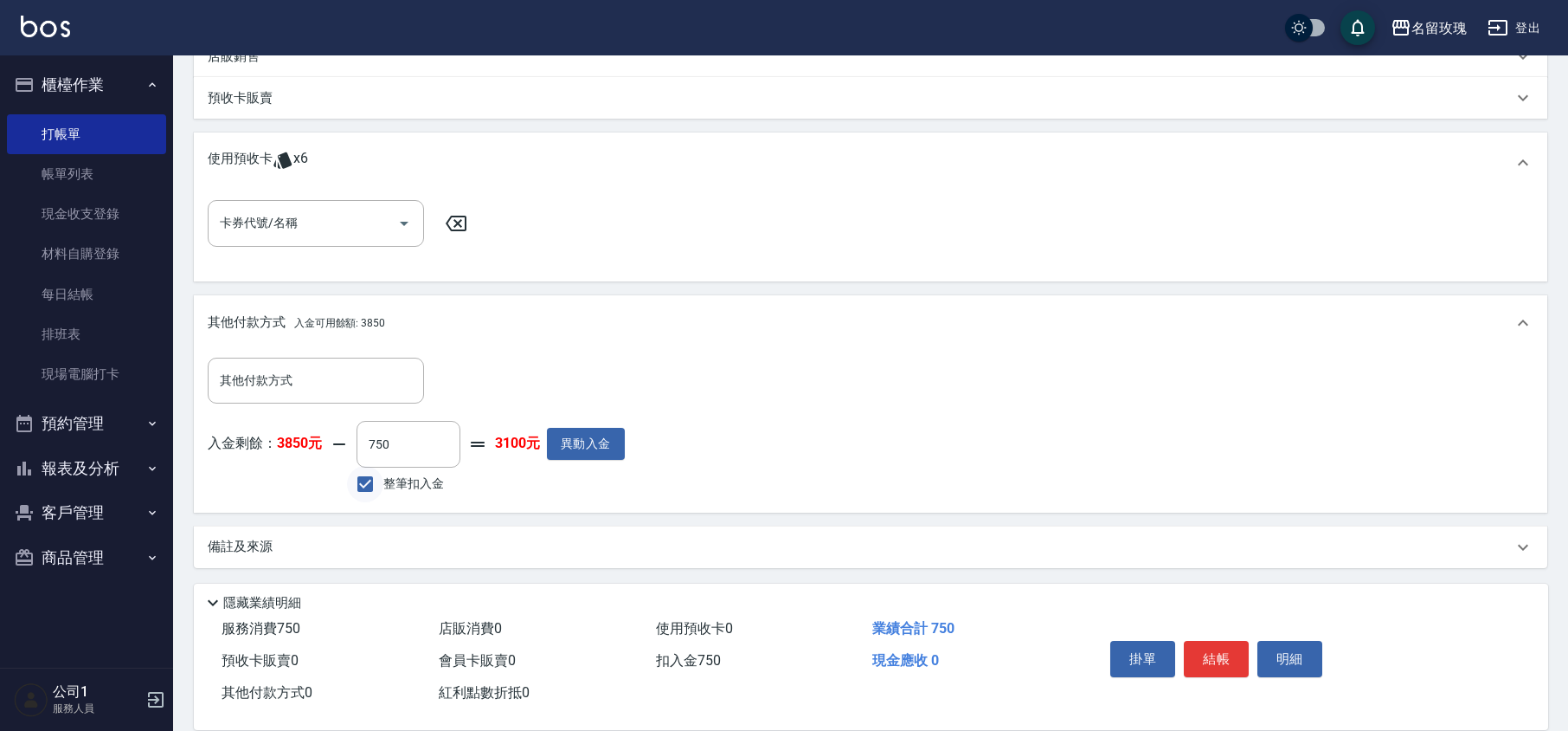
click at [348, 468] on input "整筆扣入金" at bounding box center [365, 484] width 36 height 36
checkbox input "false"
type input "0"
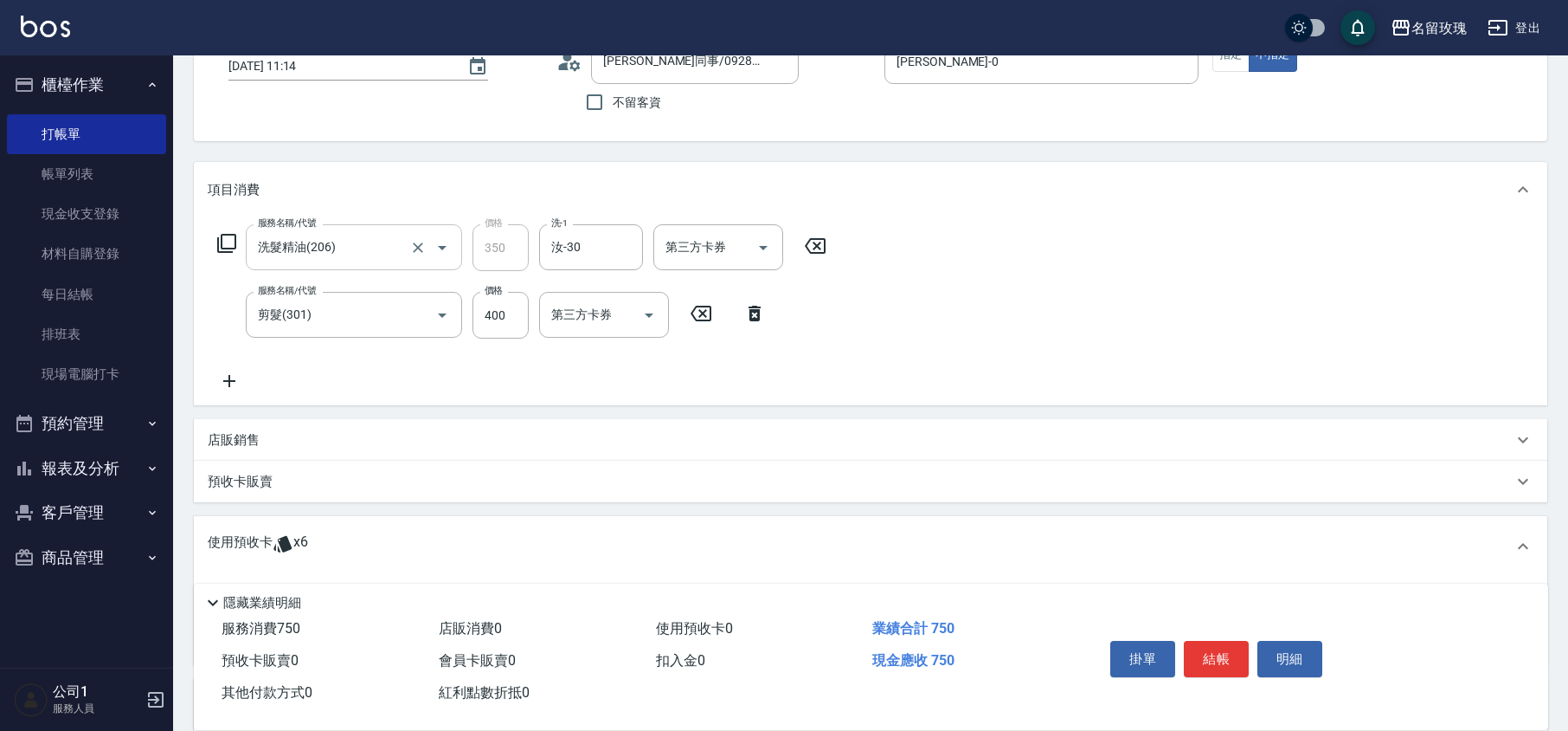
scroll to position [0, 0]
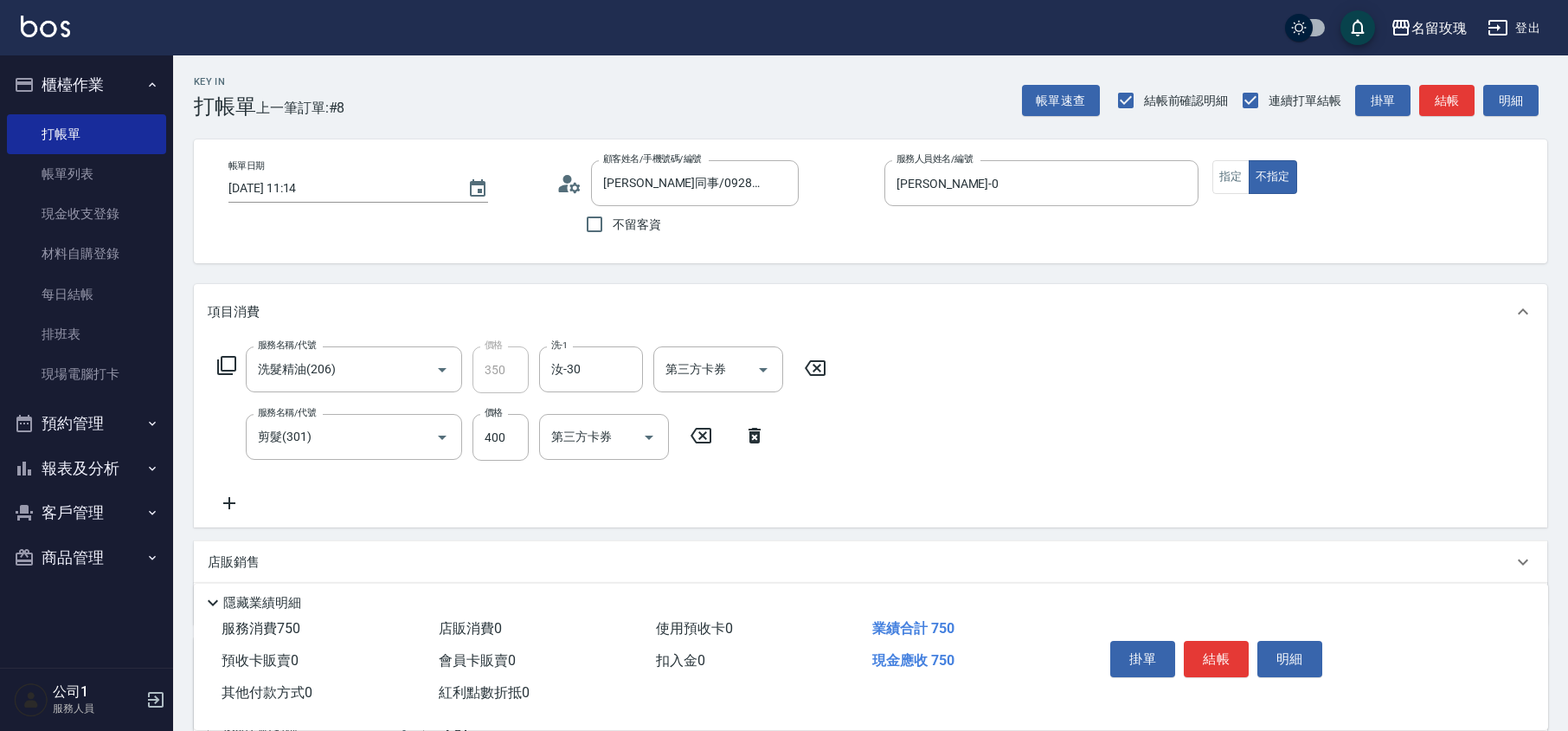
click at [826, 365] on icon at bounding box center [815, 368] width 43 height 21
click at [213, 369] on div "服務名稱/代號 服務名稱/代號" at bounding box center [362, 370] width 308 height 46
click at [225, 365] on icon at bounding box center [227, 366] width 21 height 21
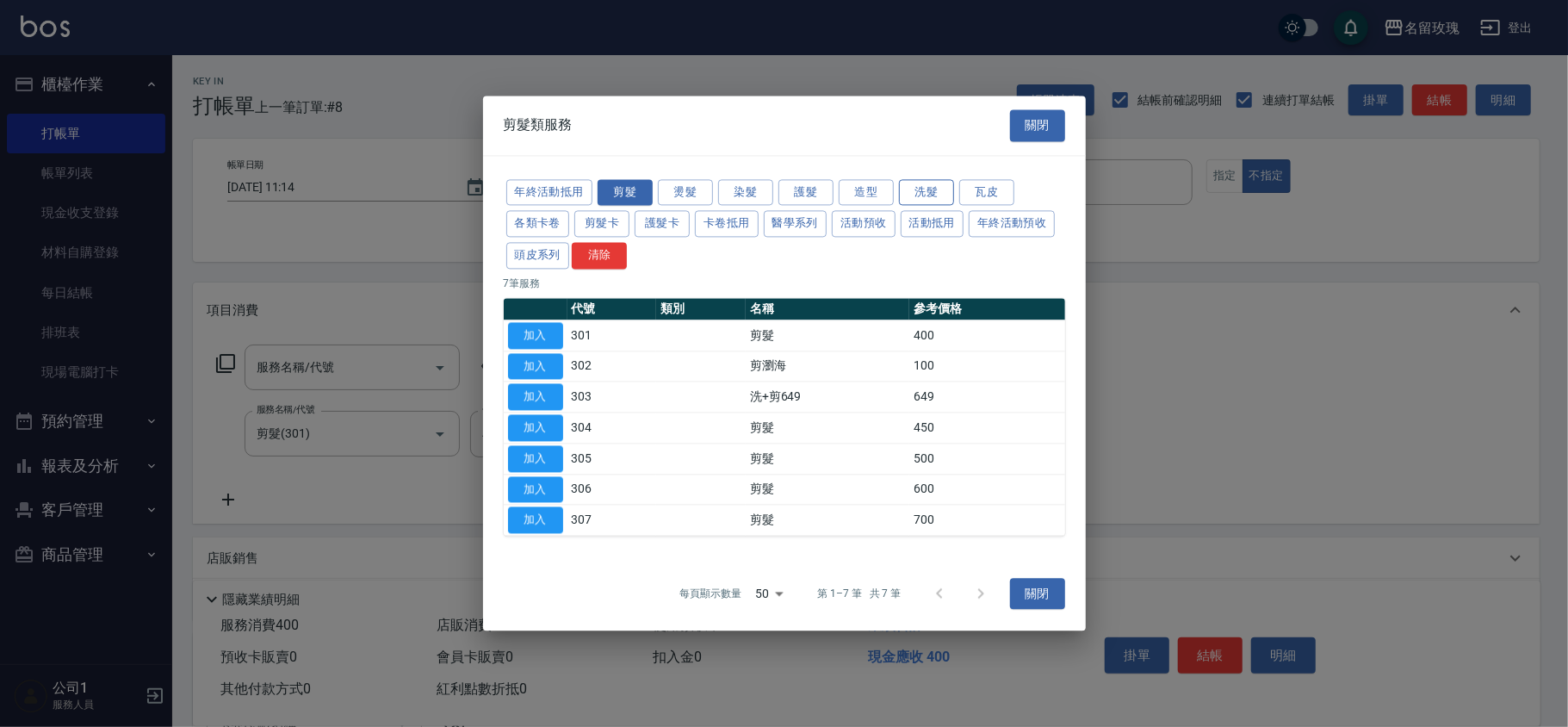
click at [933, 189] on button "洗髮" at bounding box center [927, 193] width 55 height 27
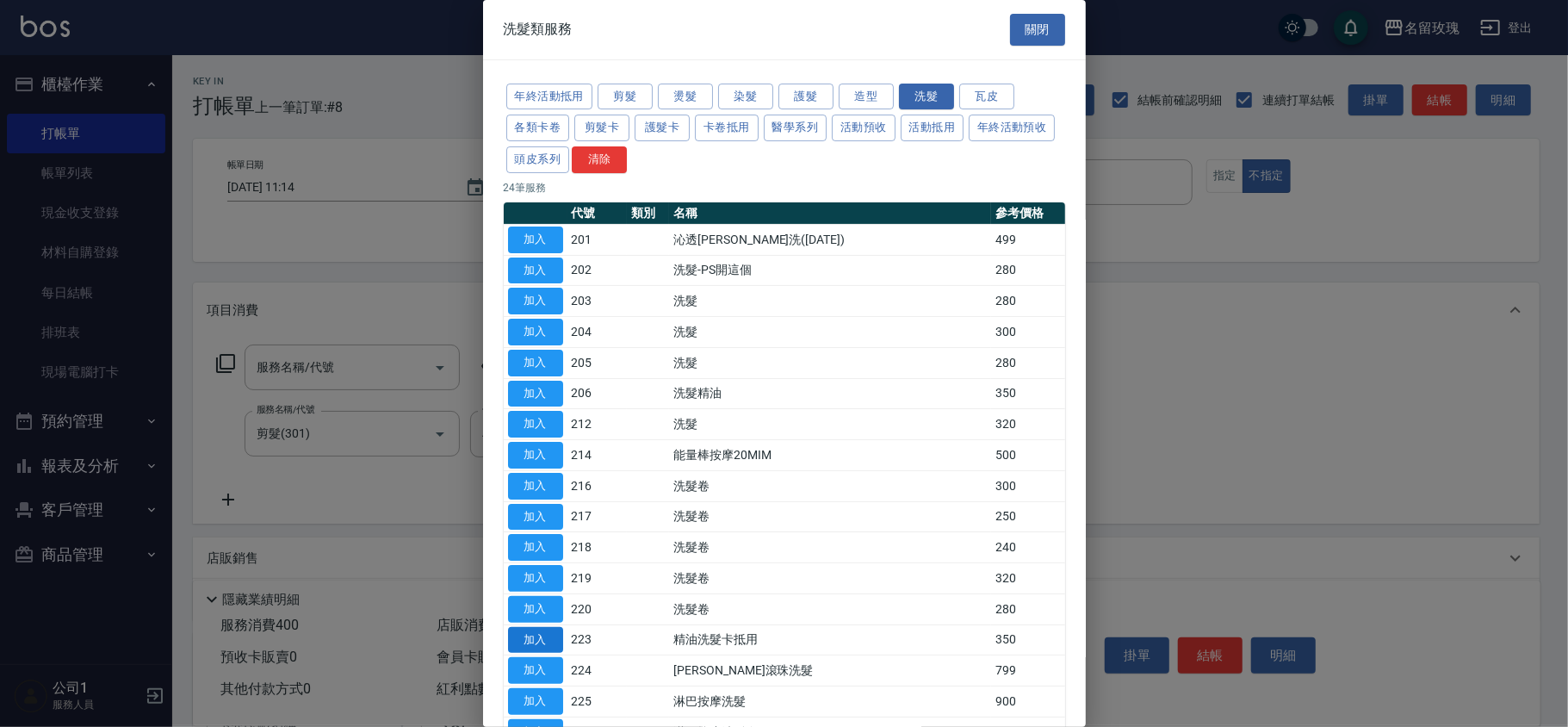
click at [529, 648] on button "加入" at bounding box center [536, 641] width 55 height 27
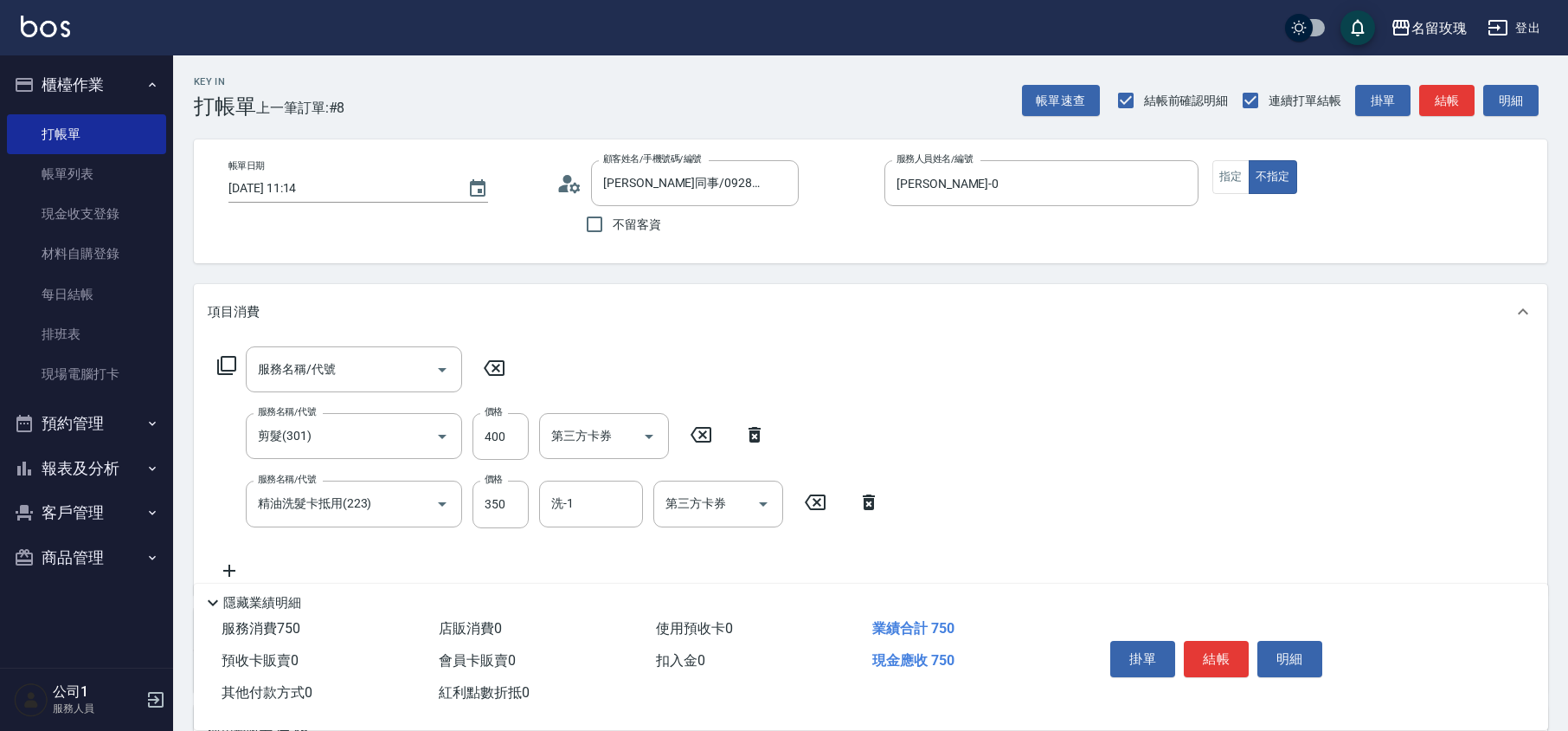
click at [497, 365] on icon at bounding box center [495, 368] width 21 height 15
click at [587, 497] on input "洗-1" at bounding box center [591, 504] width 88 height 31
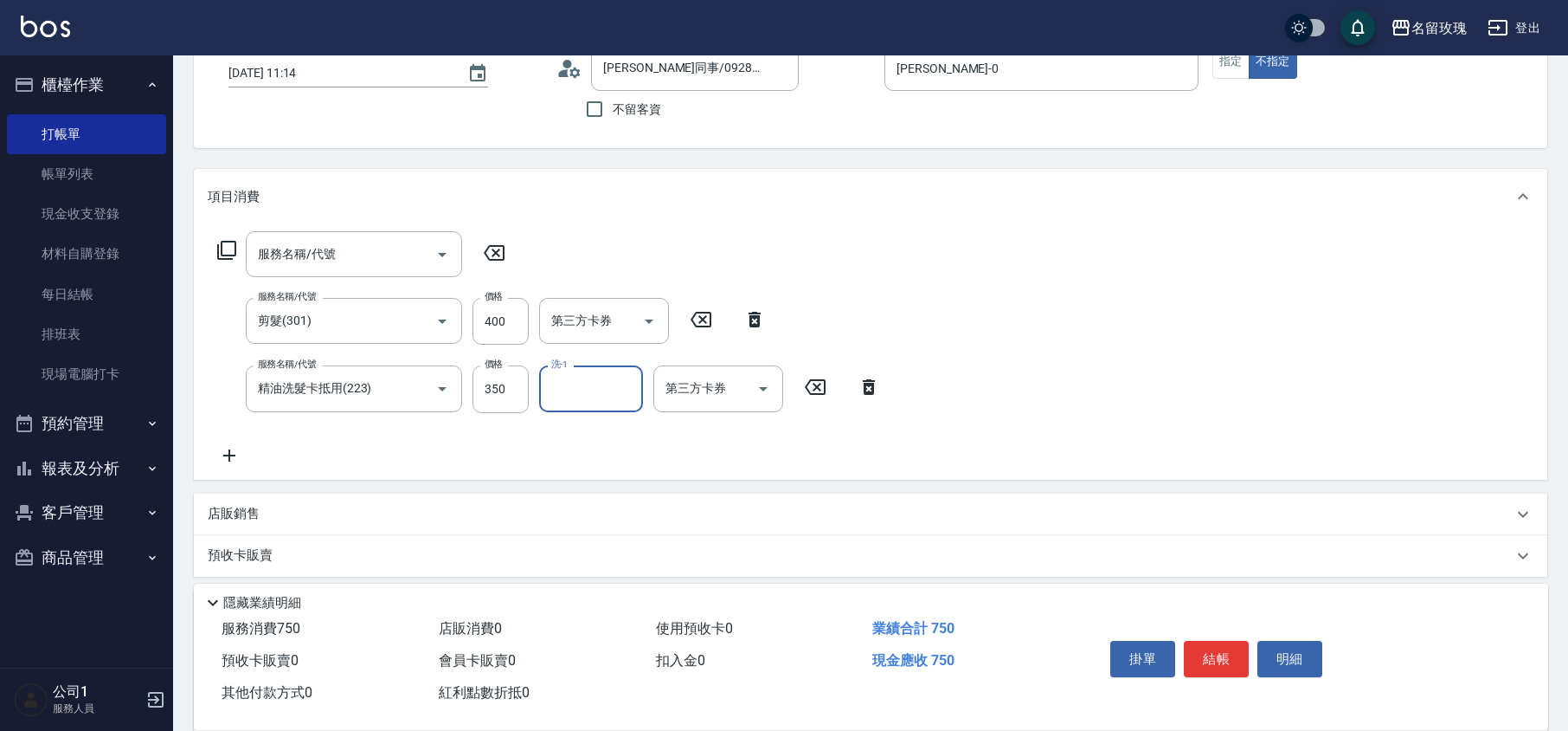
click at [589, 383] on input "洗-1" at bounding box center [591, 389] width 88 height 31
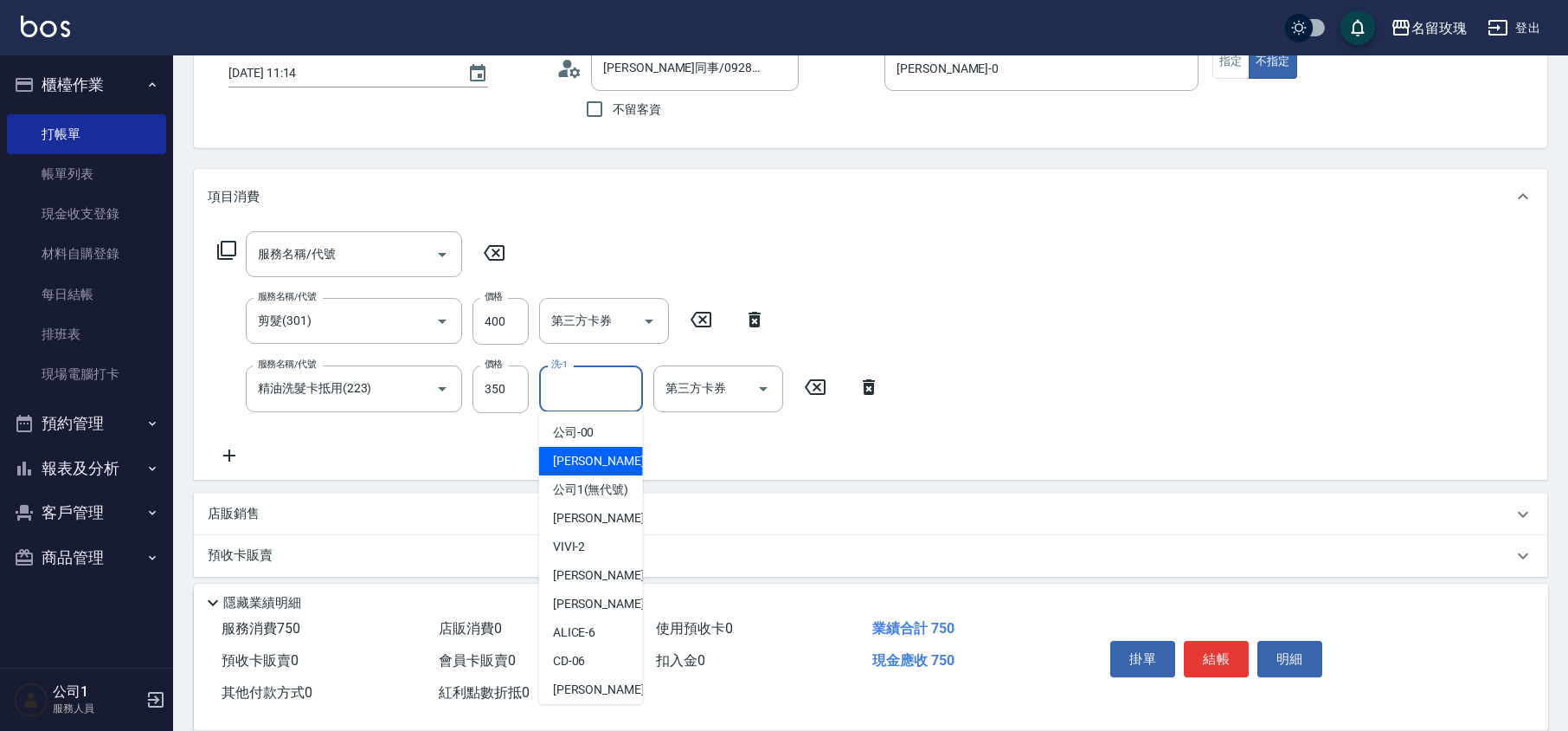
click at [564, 455] on span "[PERSON_NAME] -0" at bounding box center [604, 461] width 102 height 18
type input "[PERSON_NAME]-0"
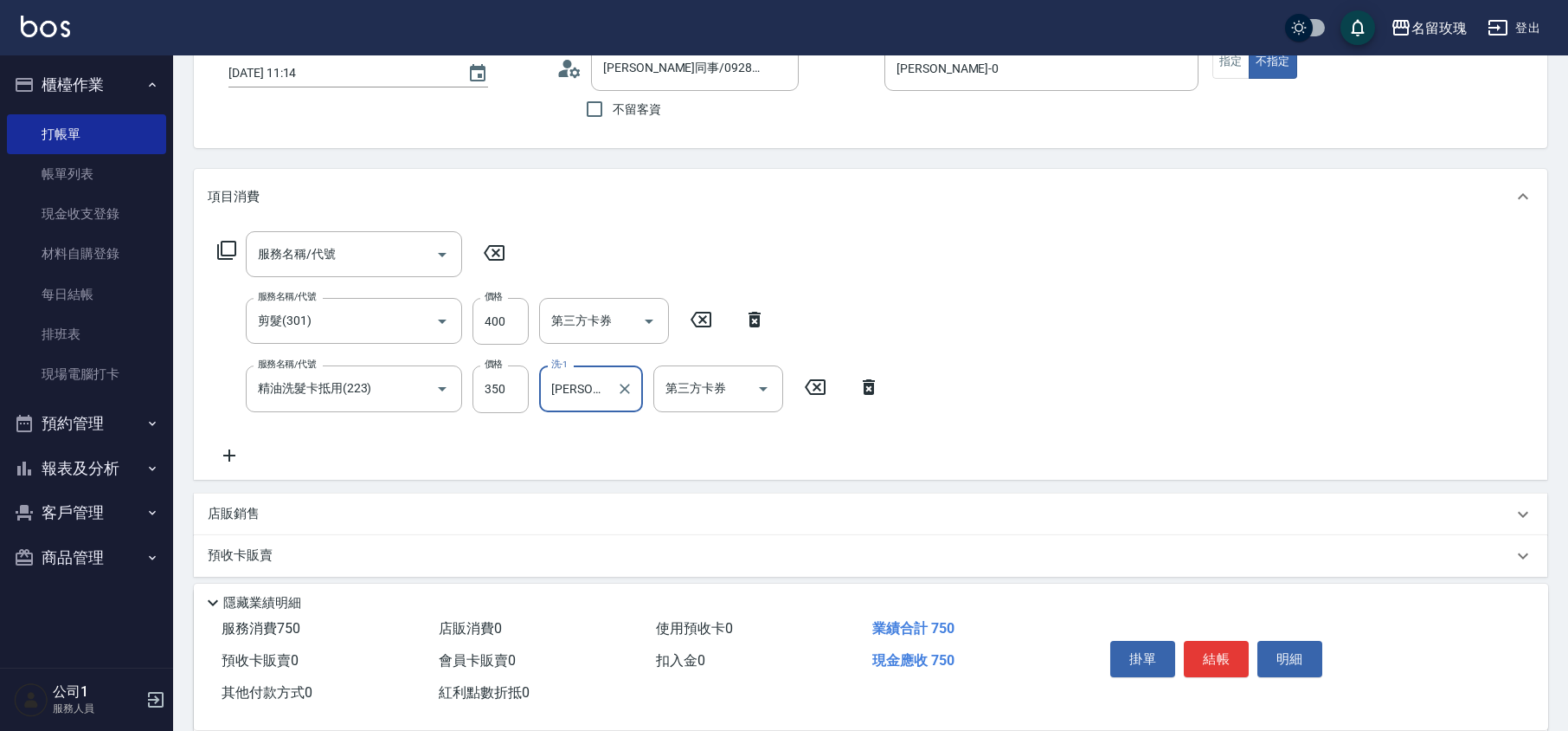
click at [541, 468] on div "服務名稱/代號 服務名稱/代號 服務名稱/代號 剪髮(301) 服務名稱/代號 價格 400 價格 第三方卡券 第三方卡券 服務名稱/代號 精油洗髮卡抵用(2…" at bounding box center [871, 352] width 1354 height 254
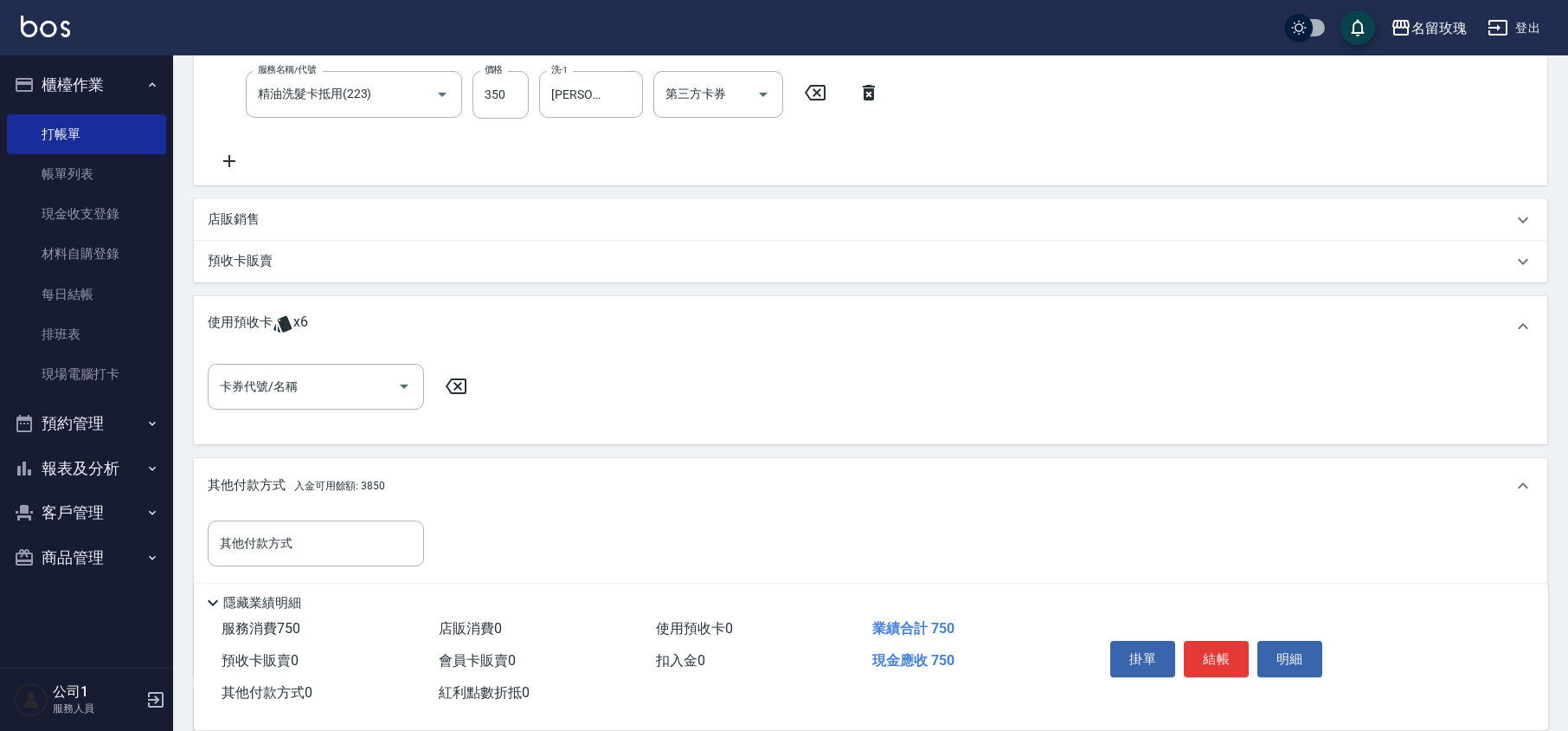
scroll to position [572, 0]
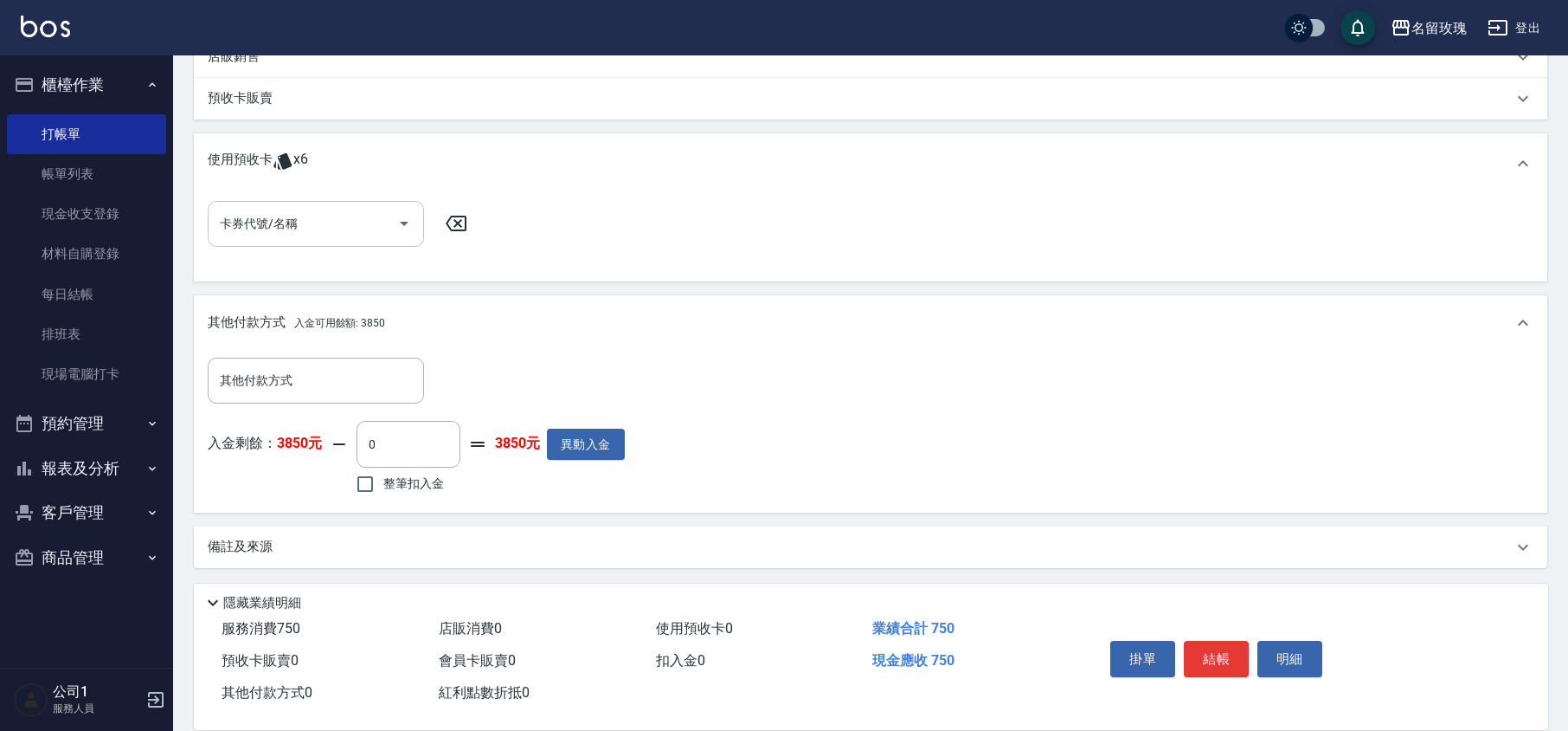
click at [347, 241] on div "卡券代號/名稱" at bounding box center [316, 224] width 217 height 46
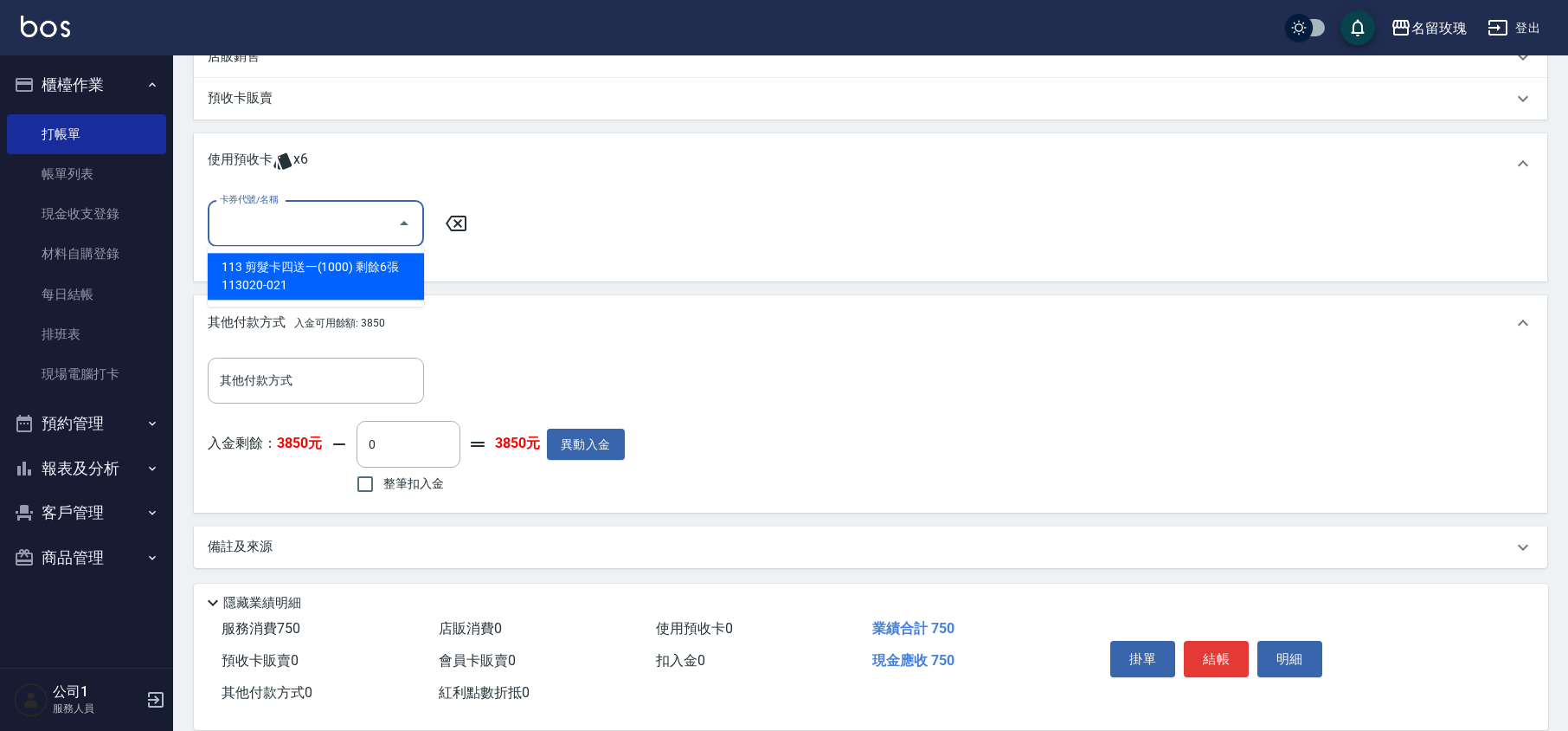
click at [350, 226] on input "卡券代號/名稱" at bounding box center [303, 224] width 175 height 31
drag, startPoint x: 389, startPoint y: 475, endPoint x: 447, endPoint y: 490, distance: 59.9
click at [390, 476] on span "整筆扣入金" at bounding box center [413, 484] width 60 height 18
click at [384, 476] on input "整筆扣入金" at bounding box center [365, 484] width 36 height 36
checkbox input "true"
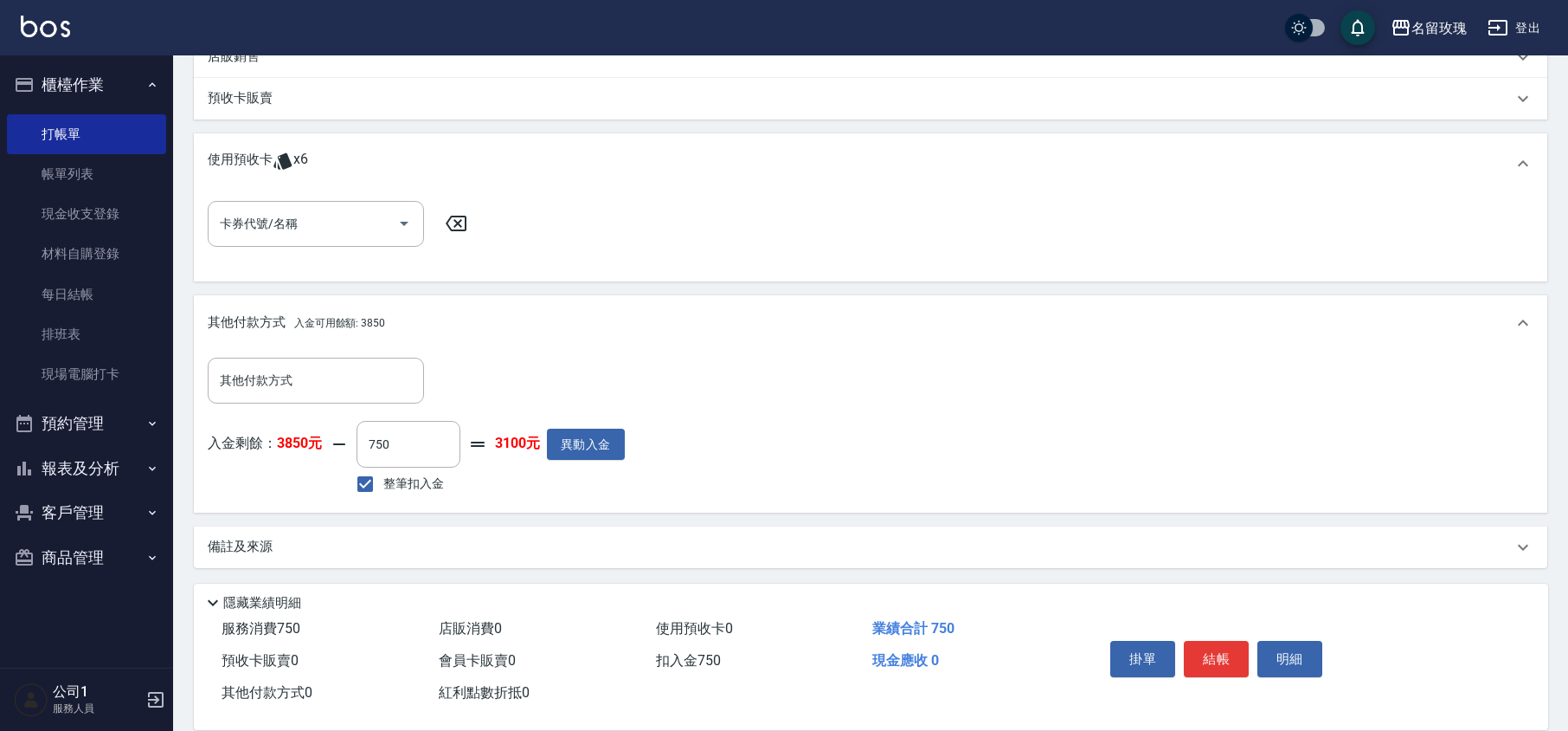
click at [513, 489] on div "入金剩餘： 3850元 750 ​ 整筆扣入金 3100元 異動入金" at bounding box center [416, 460] width 417 height 78
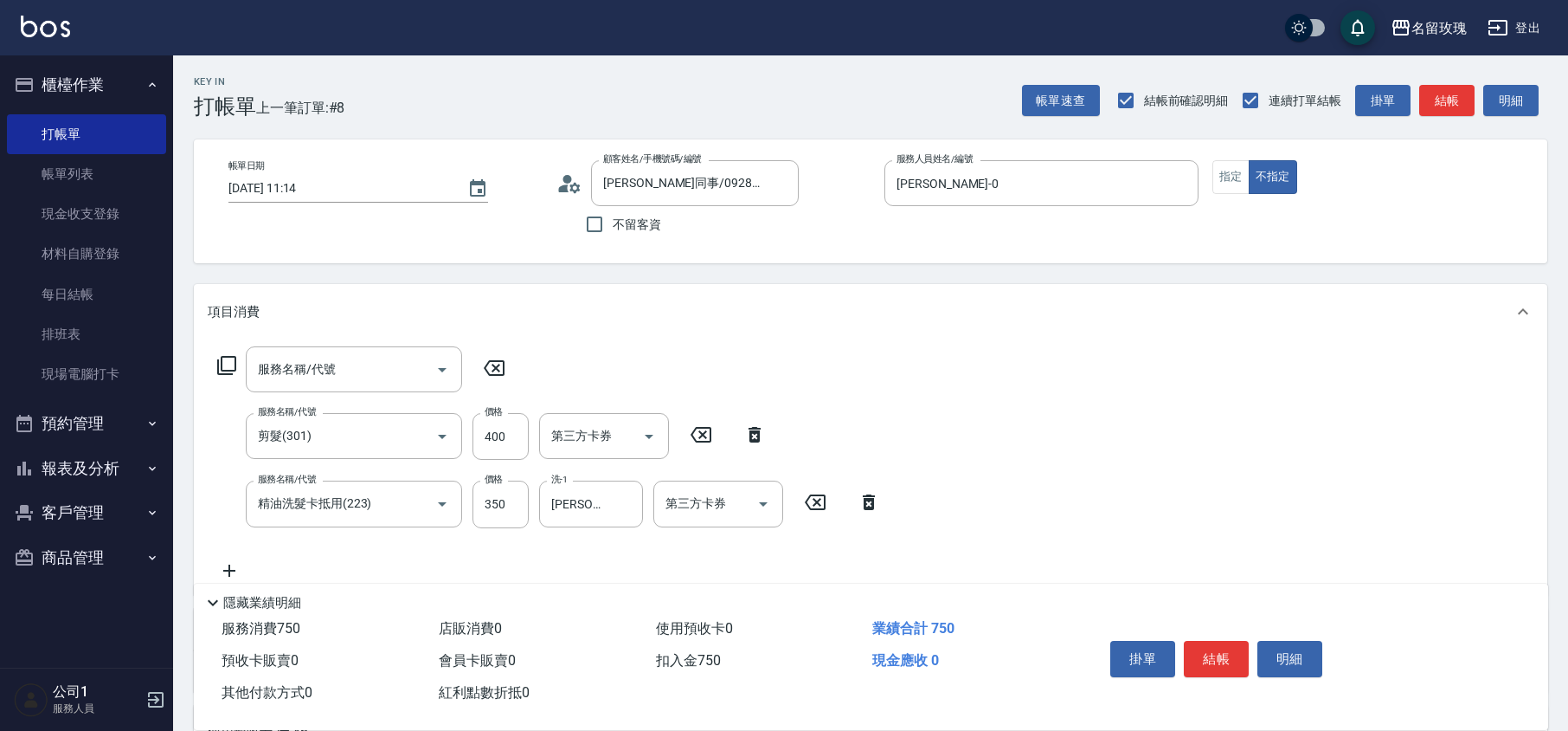
scroll to position [116, 0]
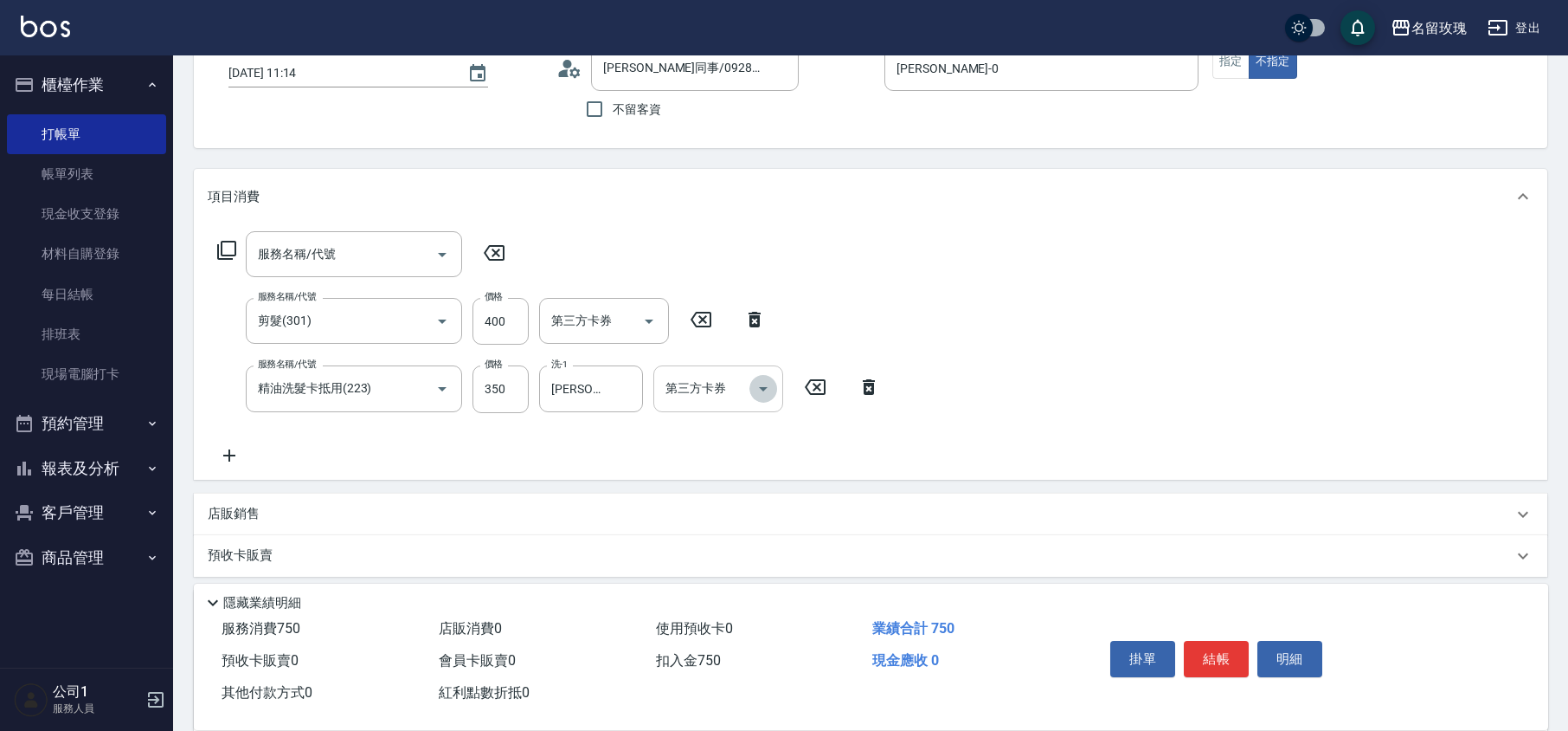
click at [771, 382] on icon "Open" at bounding box center [764, 389] width 21 height 21
click at [741, 456] on span "舊有卡券" at bounding box center [718, 462] width 130 height 29
type input "0"
type input "舊有卡券"
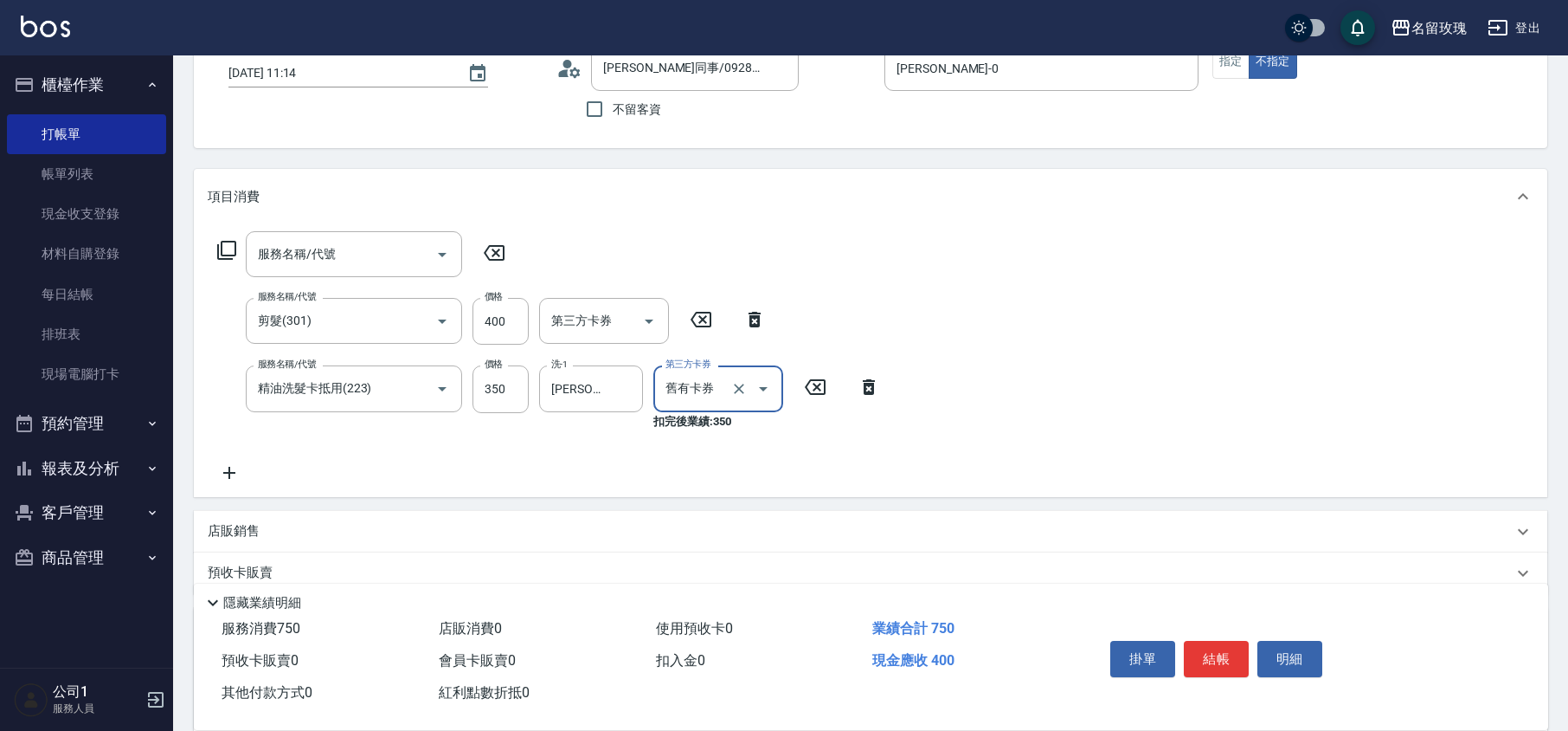
click at [721, 450] on div "服務名稱/代號 服務名稱/代號 服務名稱/代號 剪髮(301) 服務名稱/代號 價格 400 價格 第三方卡券 第三方卡券 服務名稱/代號 精油洗髮卡抵用(2…" at bounding box center [549, 356] width 683 height 251
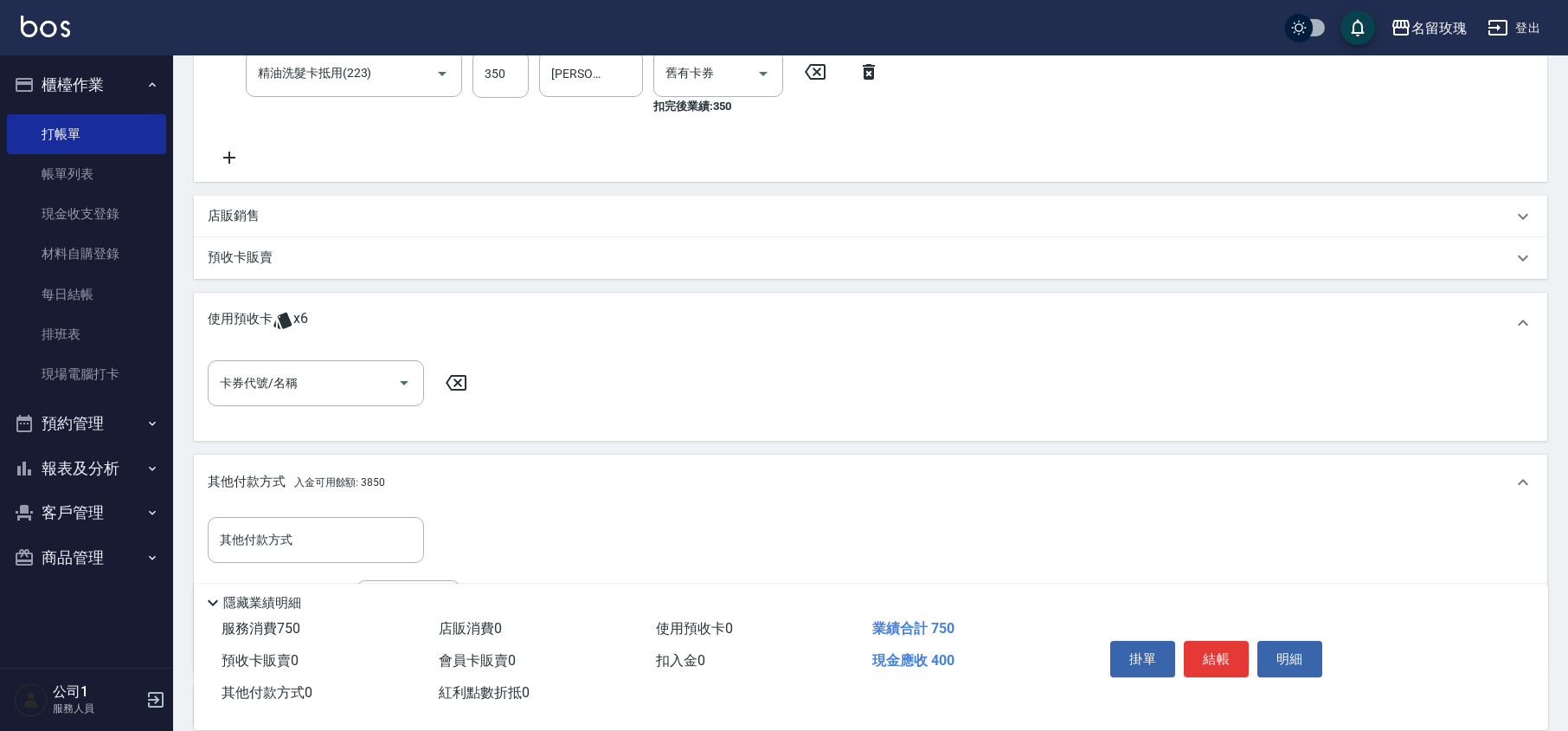
scroll to position [590, 0]
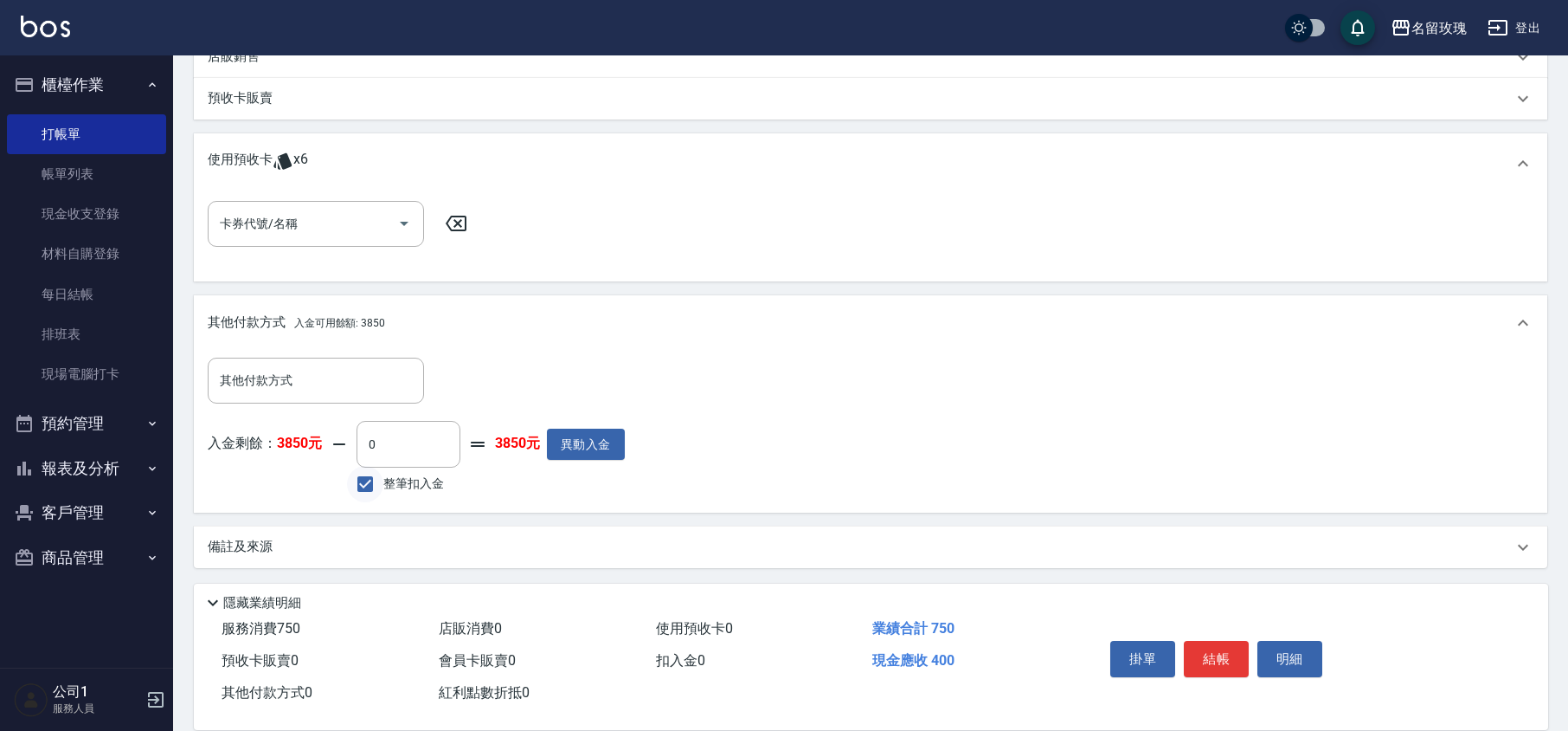
click at [381, 486] on input "整筆扣入金" at bounding box center [365, 484] width 36 height 36
click at [382, 485] on input "整筆扣入金" at bounding box center [365, 484] width 36 height 36
checkbox input "true"
type input "400"
type input "[DATE] 11:16"
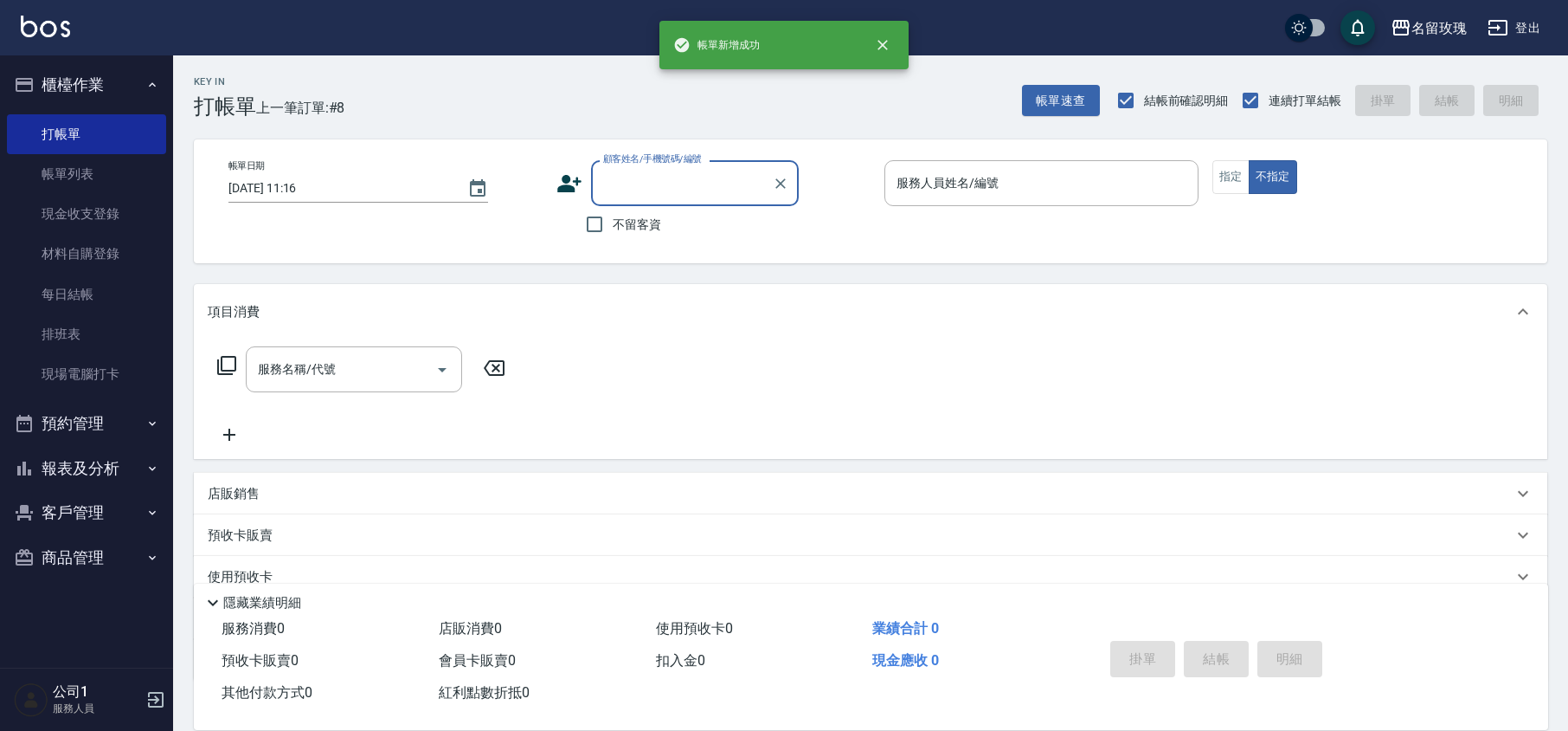
scroll to position [0, 0]
click at [46, 170] on link "帳單列表" at bounding box center [86, 174] width 159 height 40
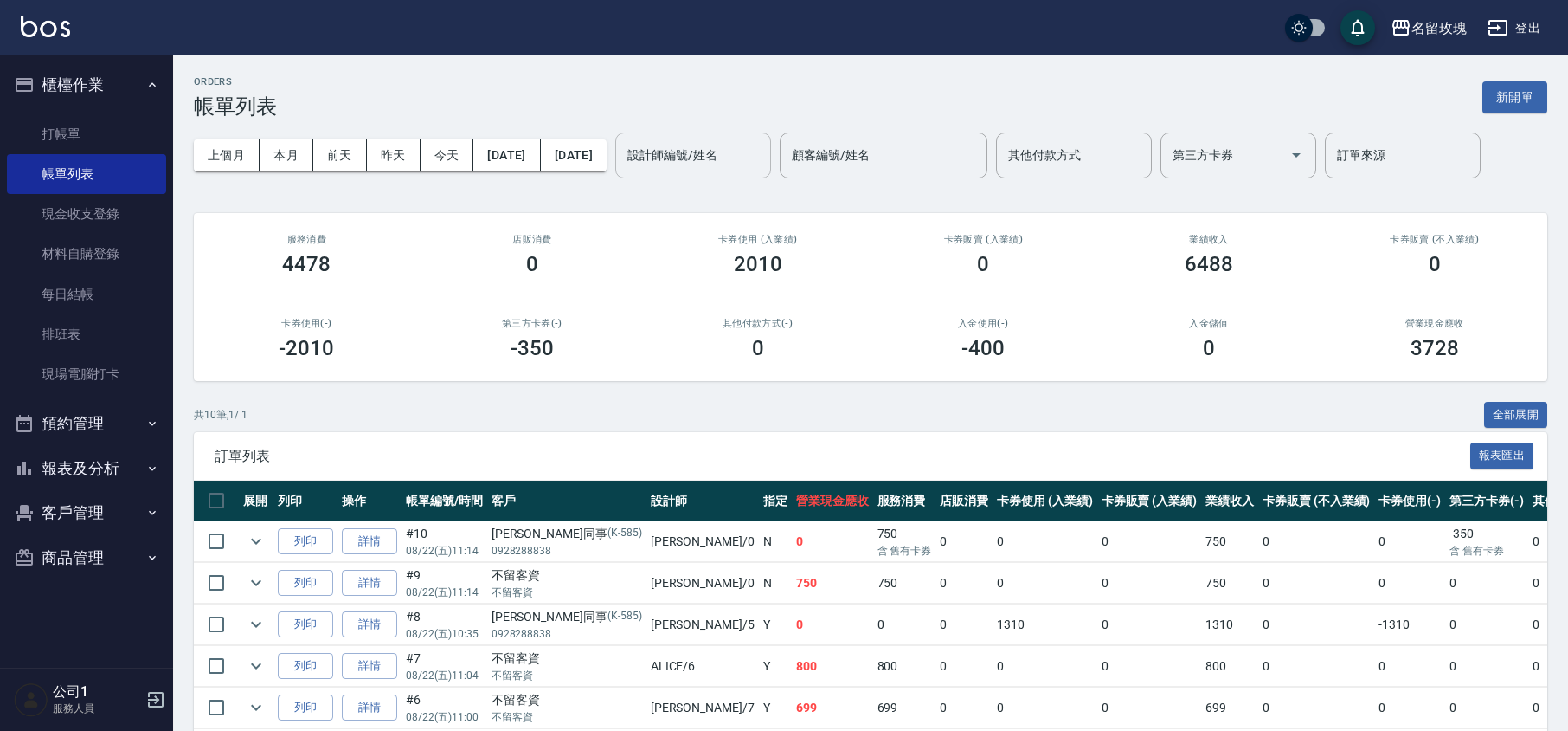
click at [729, 164] on input "設計師編號/姓名" at bounding box center [693, 156] width 140 height 31
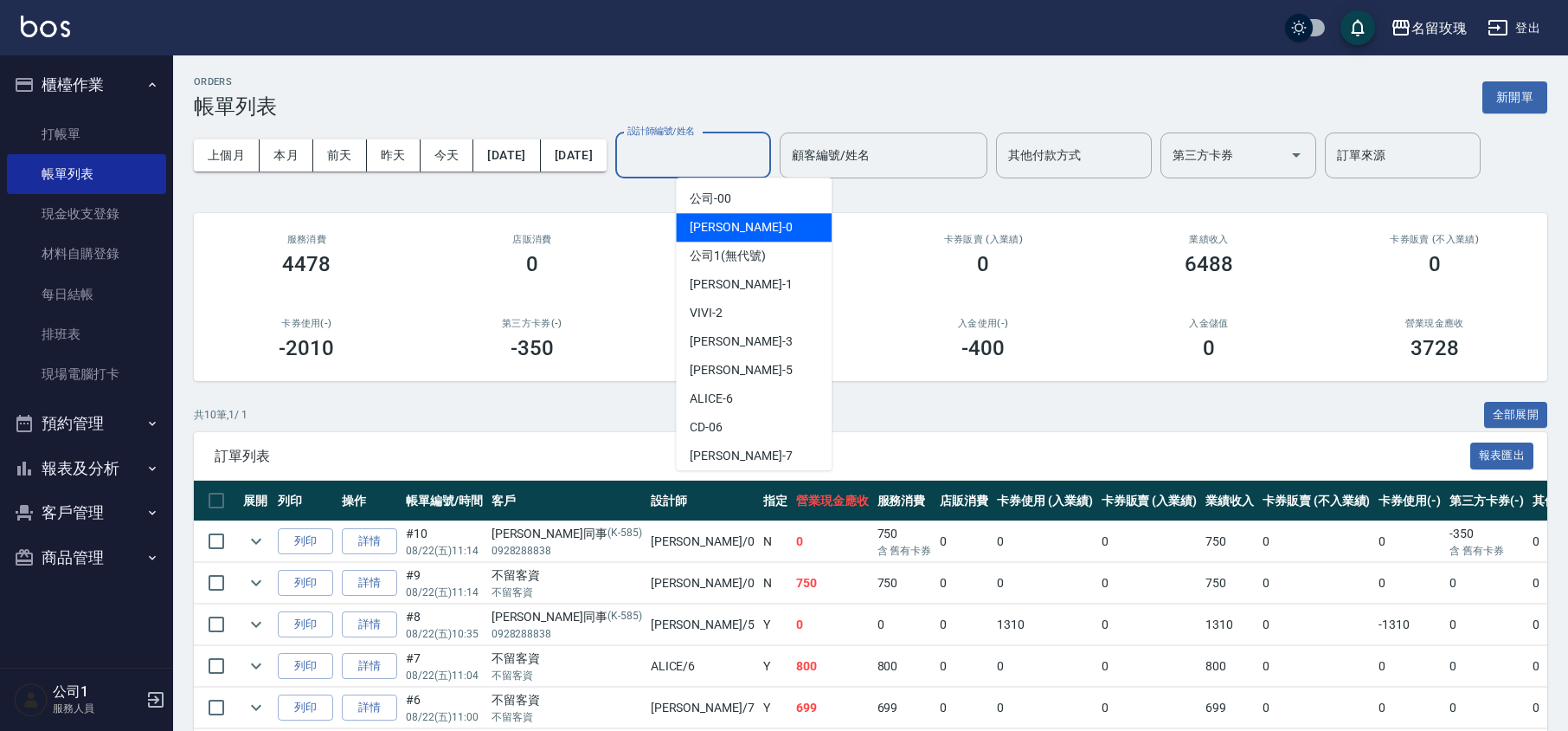
click at [727, 232] on span "[PERSON_NAME] -0" at bounding box center [740, 226] width 102 height 18
type input "[PERSON_NAME]-0"
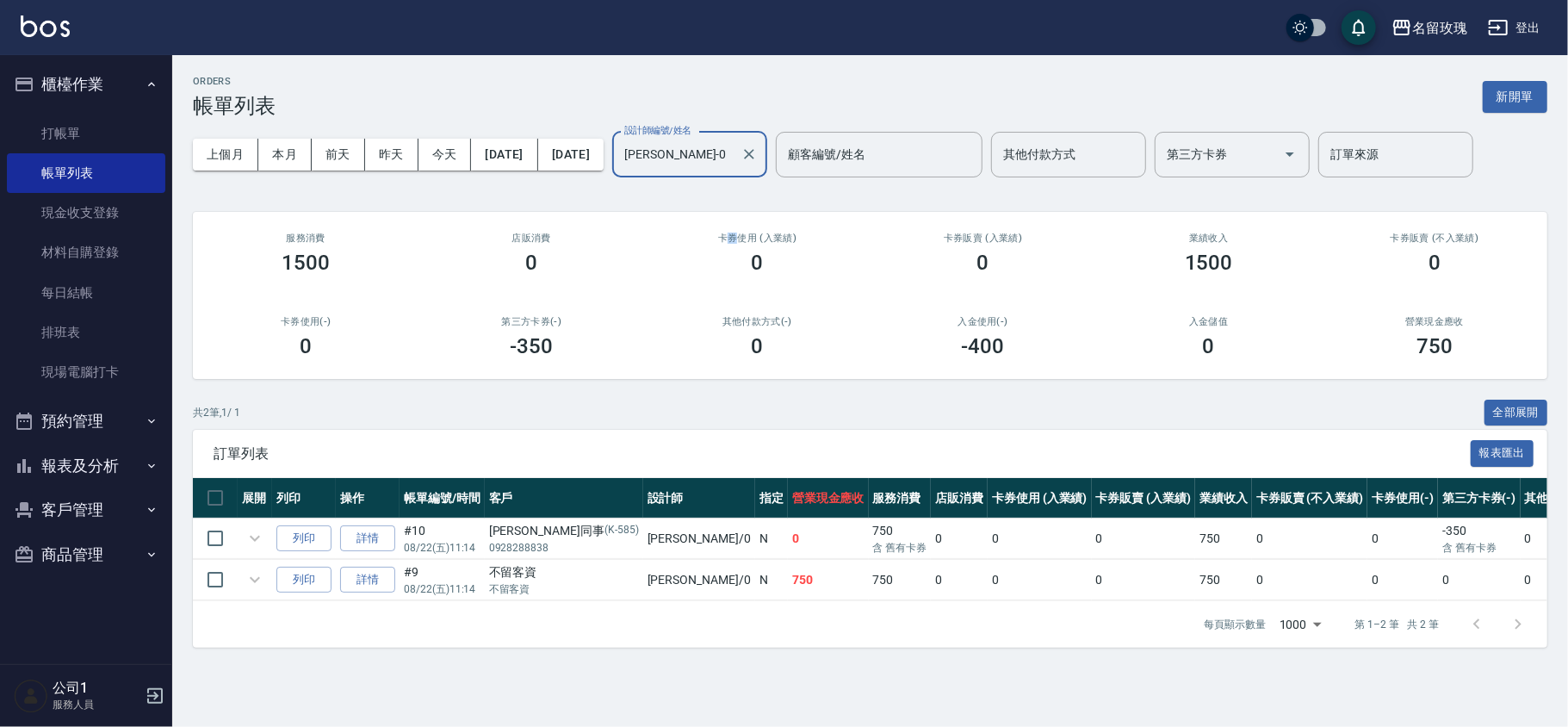
click at [723, 233] on h2 "卡券使用 (入業績)" at bounding box center [757, 239] width 184 height 11
click at [658, 370] on div "其他付款方式(-) 0" at bounding box center [756, 337] width 225 height 84
click at [262, 529] on icon "expand row" at bounding box center [255, 539] width 21 height 21
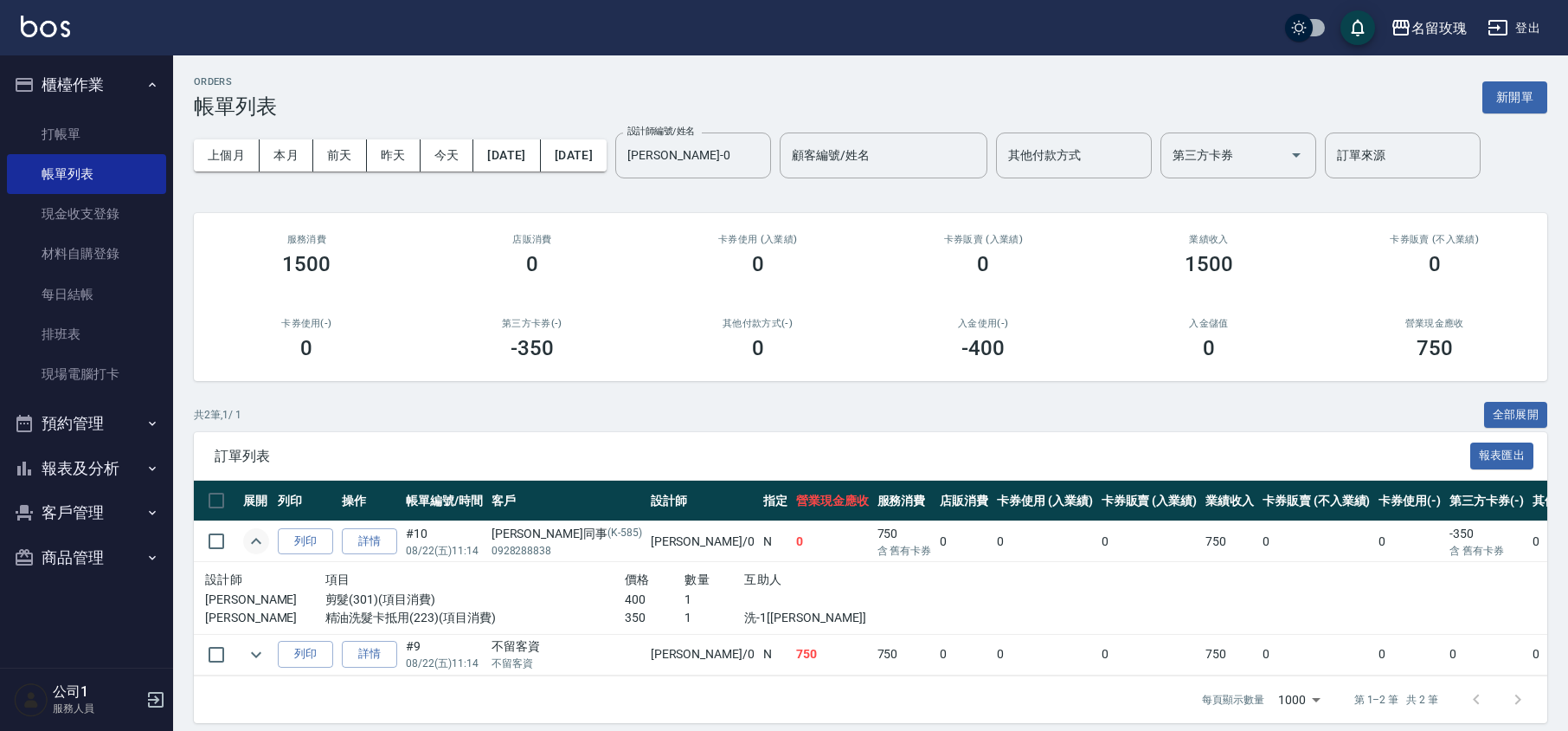
click at [264, 532] on icon "expand row" at bounding box center [256, 542] width 21 height 21
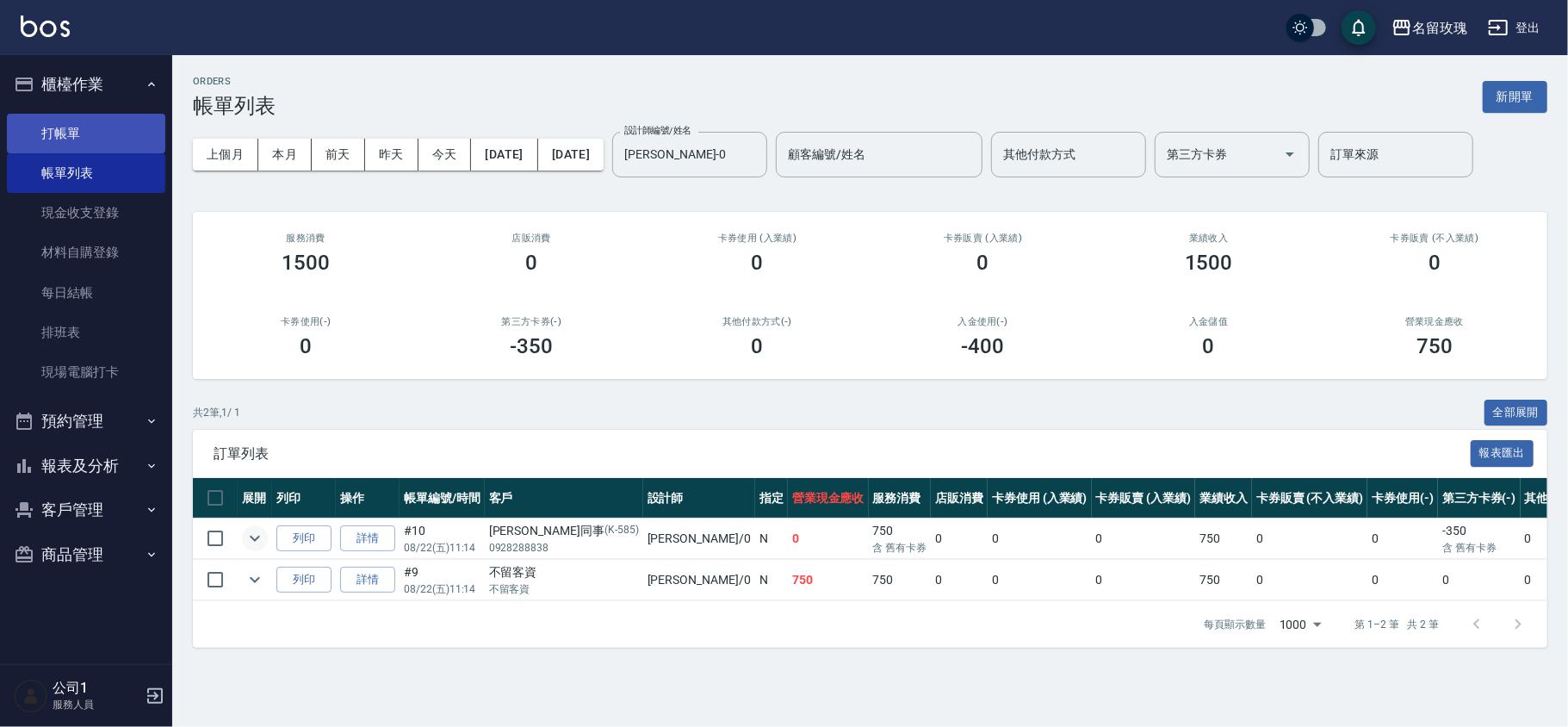
click at [100, 118] on link "打帳單" at bounding box center [86, 134] width 159 height 40
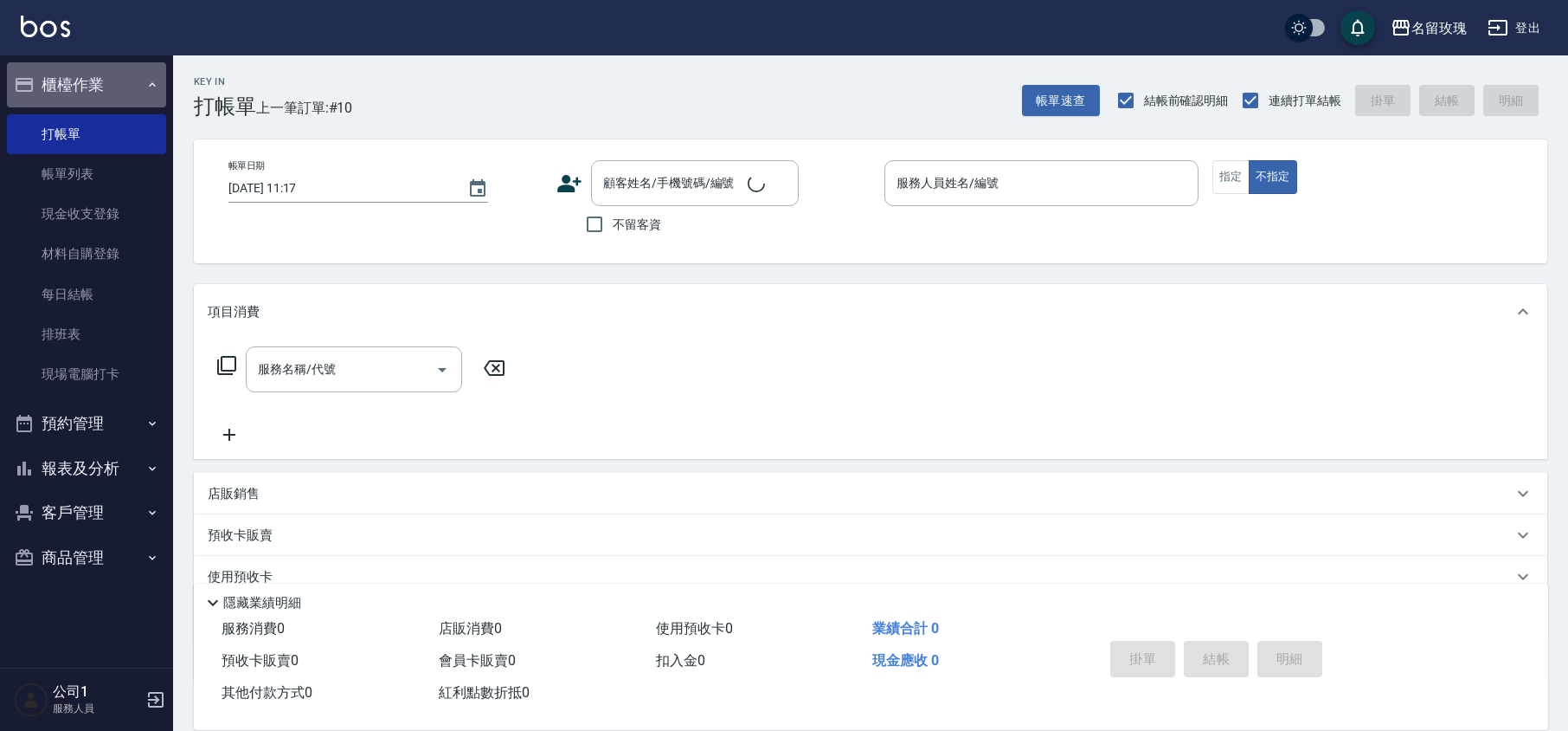
click at [111, 77] on button "櫃檯作業" at bounding box center [86, 84] width 159 height 45
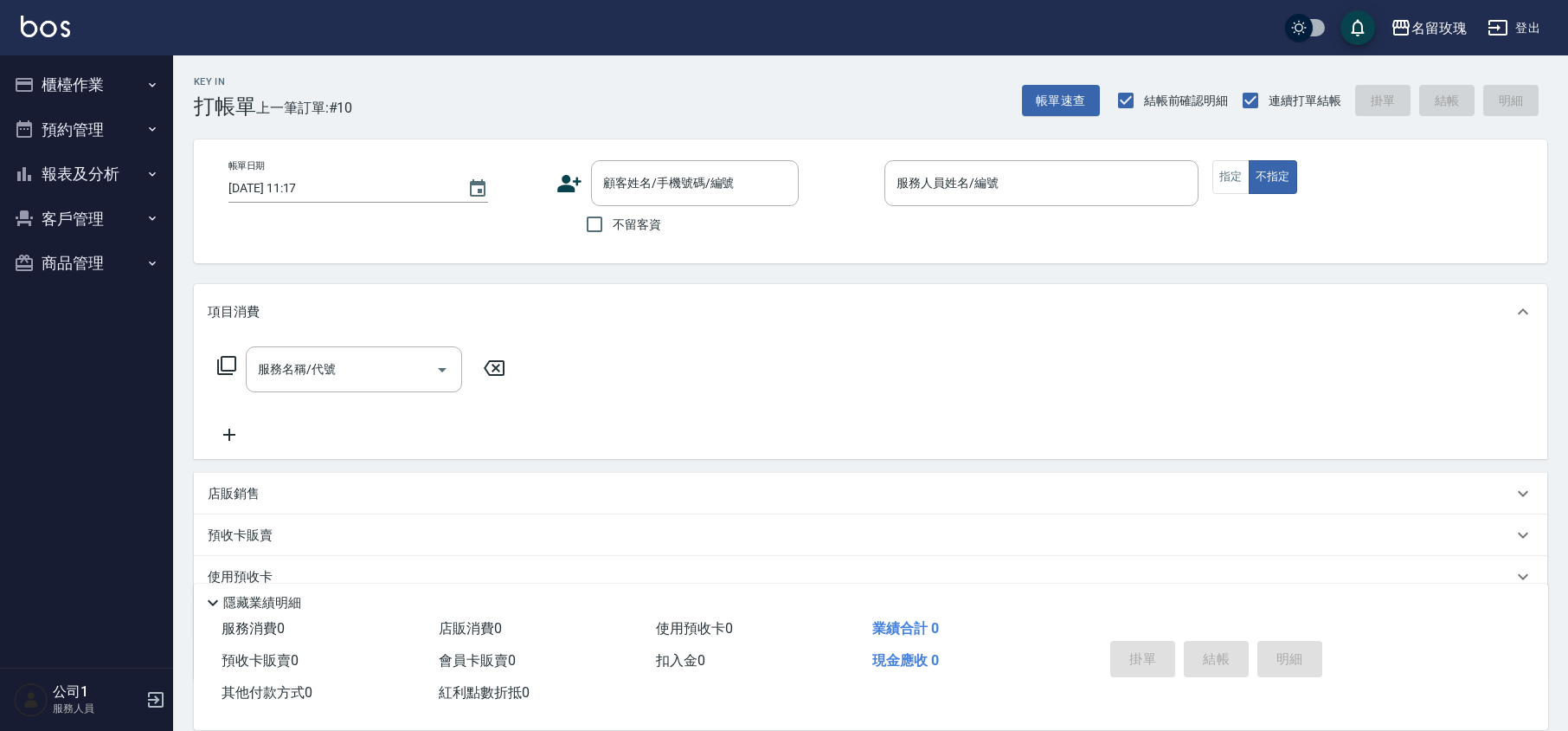
click at [621, 134] on div "Key In 打帳單 上一筆訂單:#10 帳單速查 結帳前確認明細 連續打單結帳 掛單 結帳 明細 帳單日期 [DATE] 11:17 顧客姓名/手機號碼/編…" at bounding box center [870, 449] width 1395 height 788
